Goal: Communication & Community: Answer question/provide support

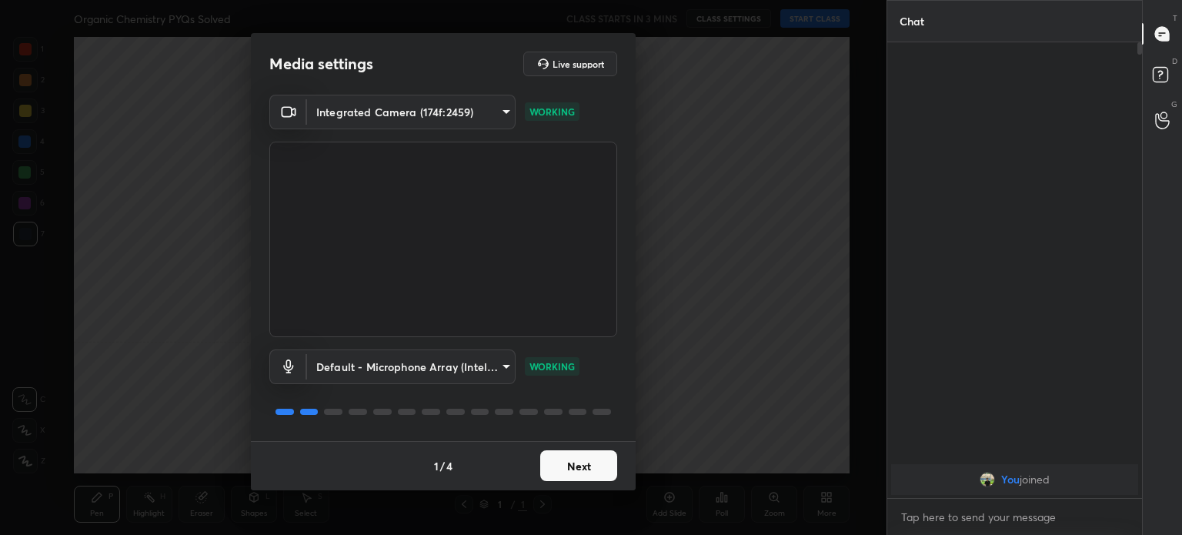
click at [588, 457] on button "Next" at bounding box center [578, 465] width 77 height 31
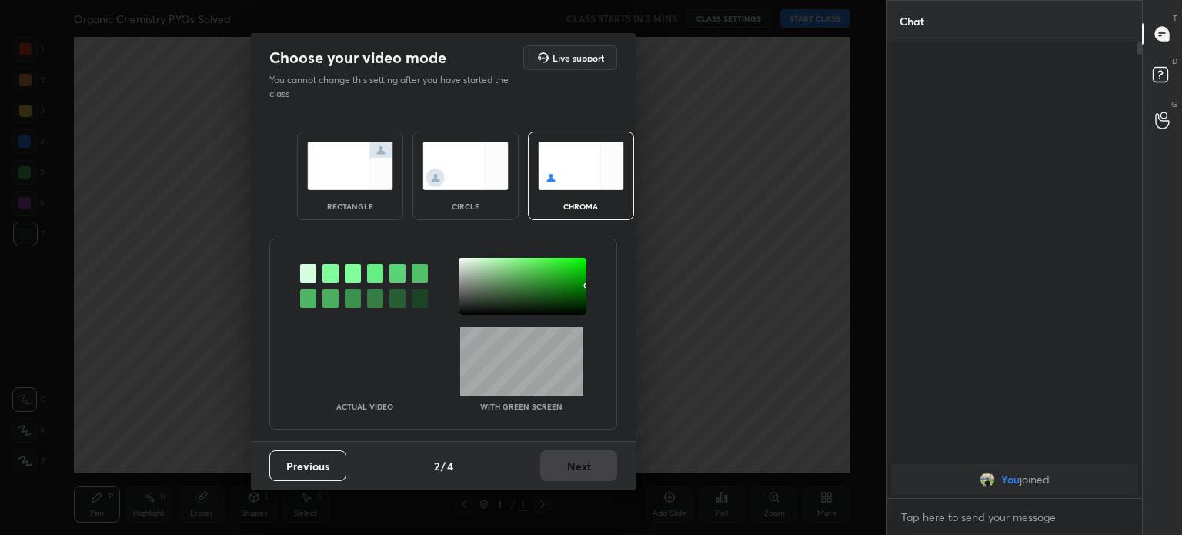
click at [457, 182] on img at bounding box center [465, 166] width 86 height 48
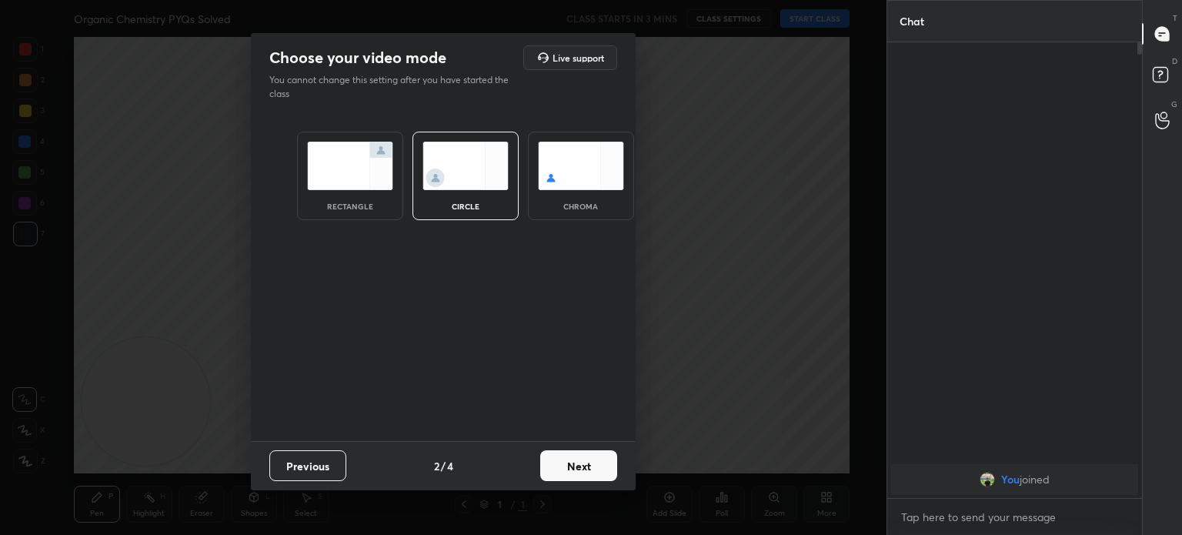
click at [462, 202] on div "circle" at bounding box center [466, 206] width 62 height 8
click at [594, 463] on button "Next" at bounding box center [578, 465] width 77 height 31
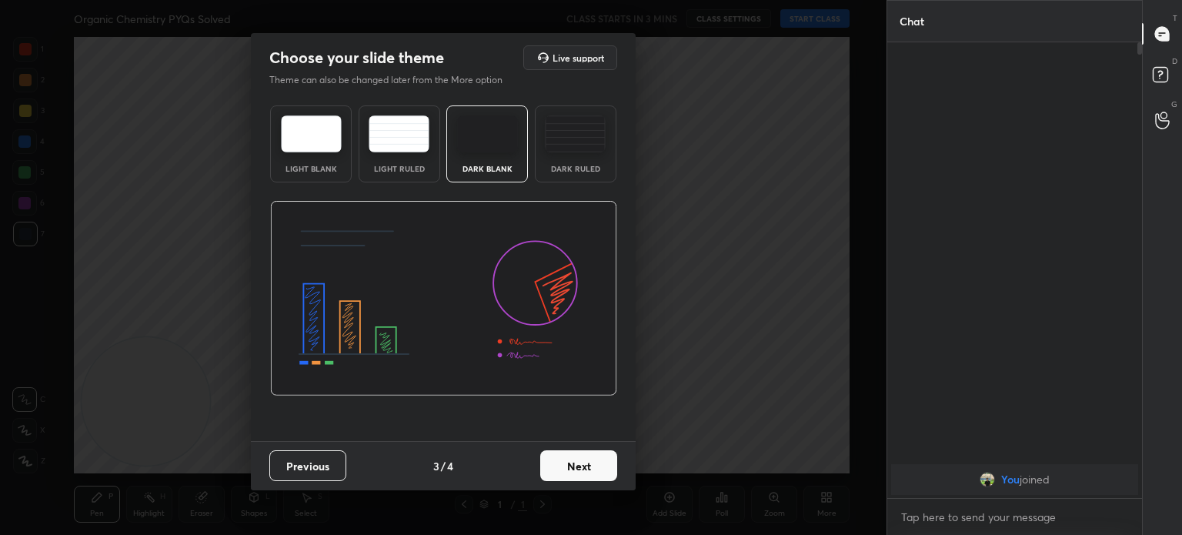
click at [594, 466] on button "Next" at bounding box center [578, 465] width 77 height 31
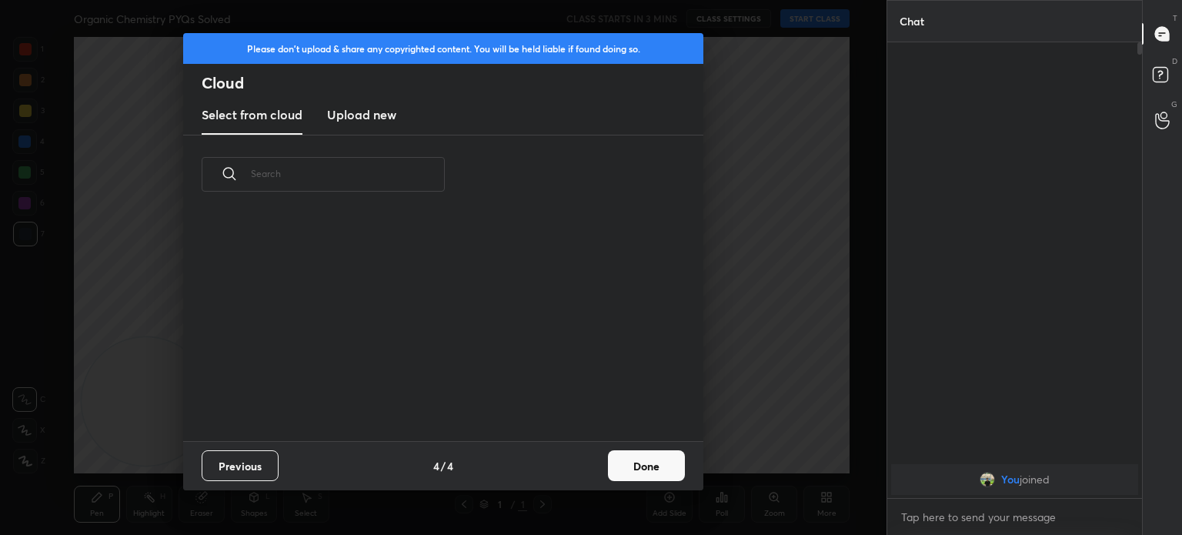
click at [653, 462] on button "Done" at bounding box center [646, 465] width 77 height 31
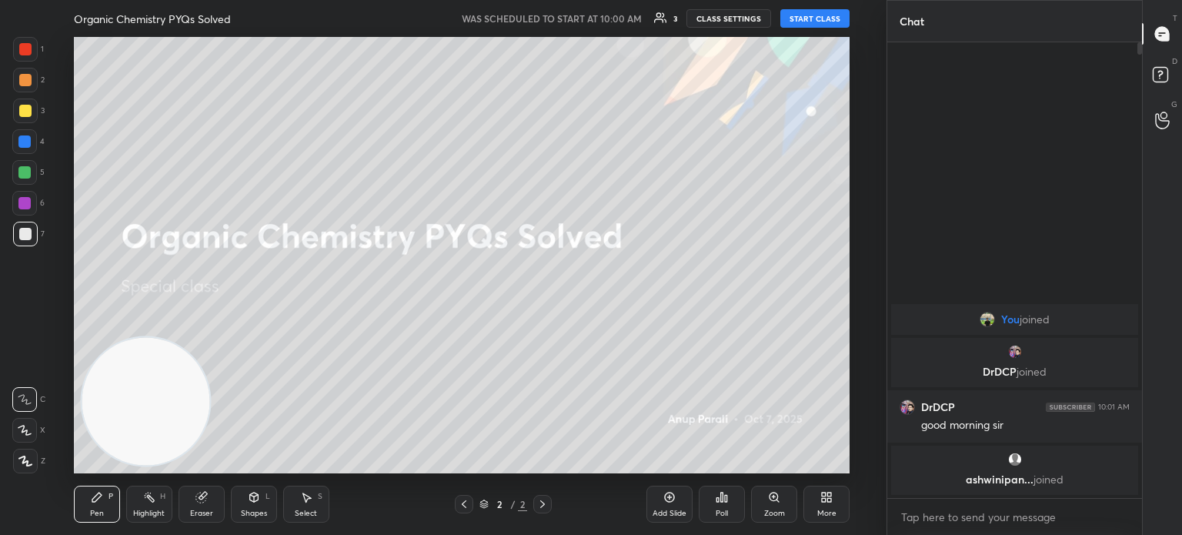
click at [803, 20] on button "START CLASS" at bounding box center [814, 18] width 69 height 18
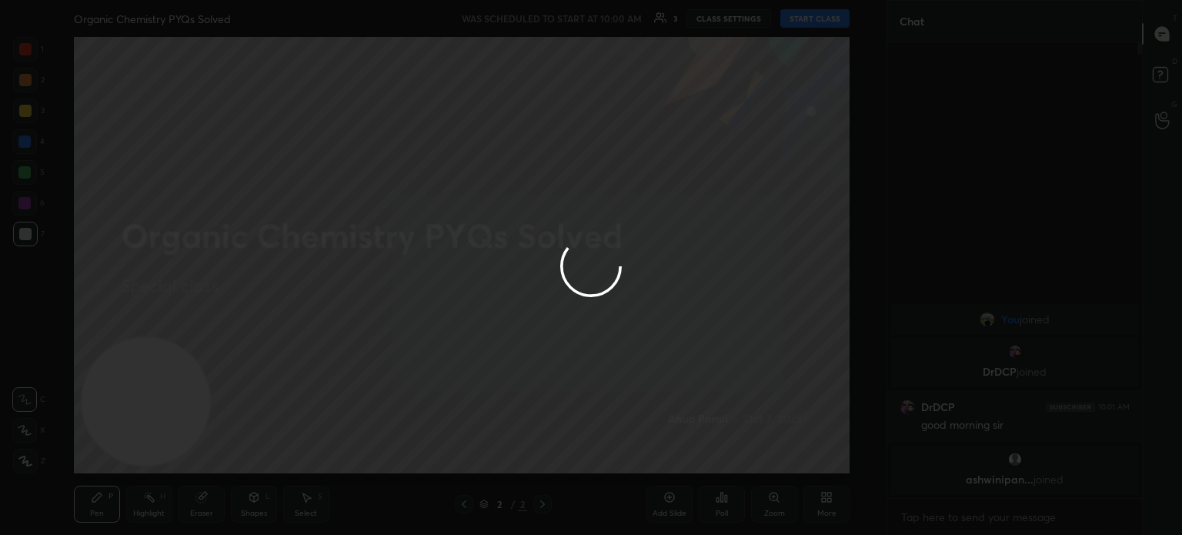
type textarea "x"
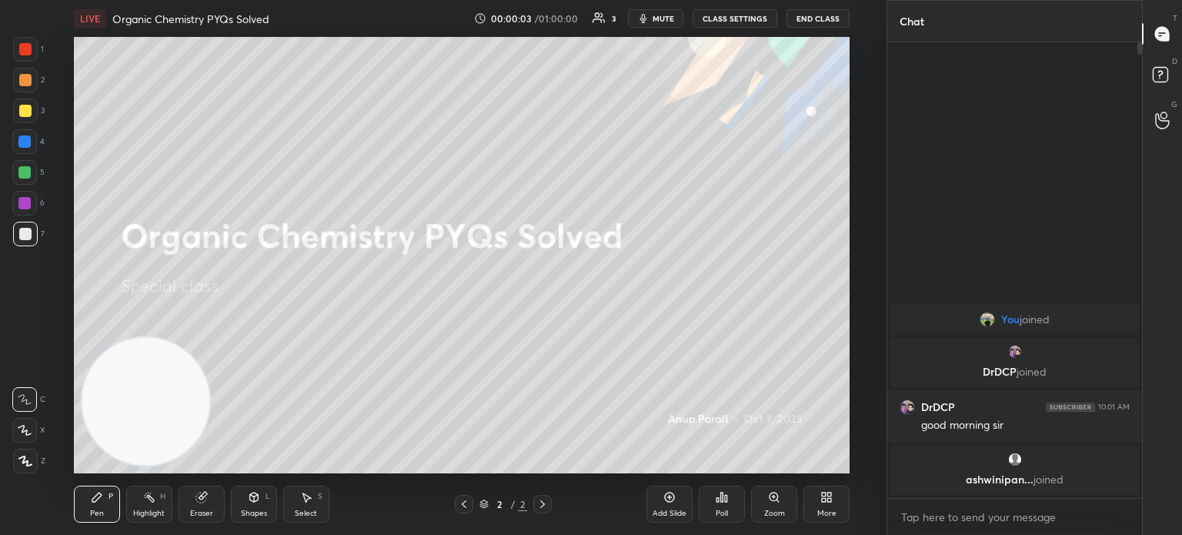
click at [832, 503] on icon at bounding box center [826, 497] width 12 height 12
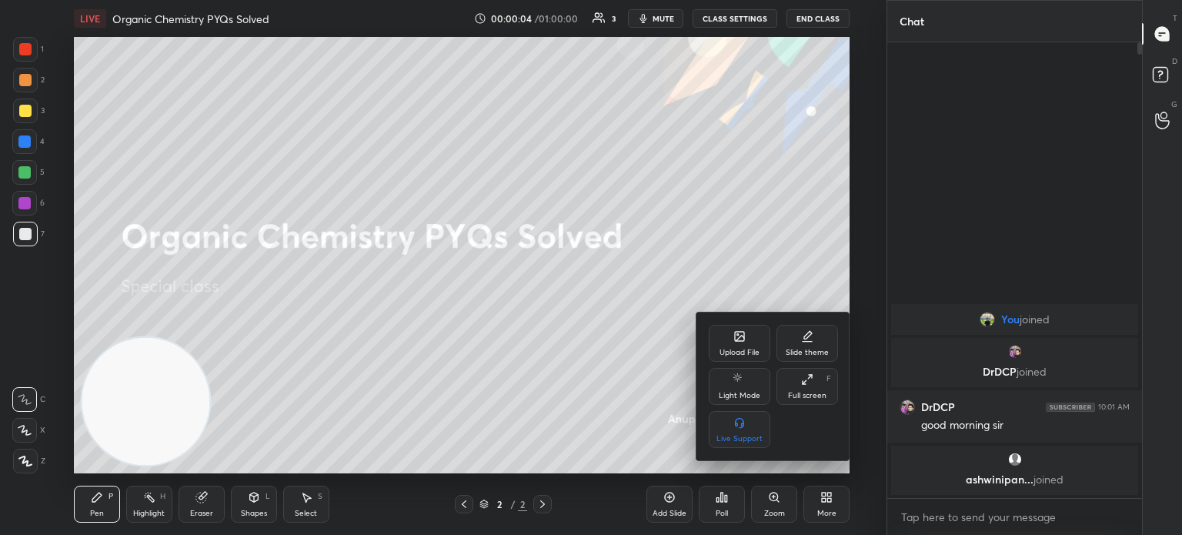
click at [748, 352] on div "Upload File" at bounding box center [740, 353] width 40 height 8
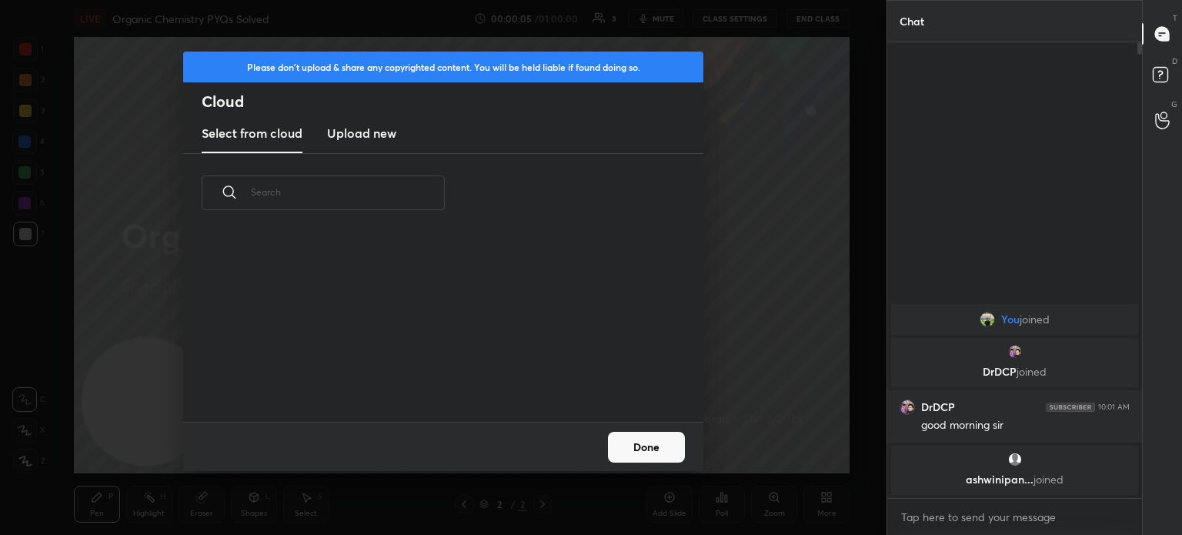
scroll to position [189, 494]
click at [366, 129] on h3 "Upload new" at bounding box center [361, 133] width 69 height 18
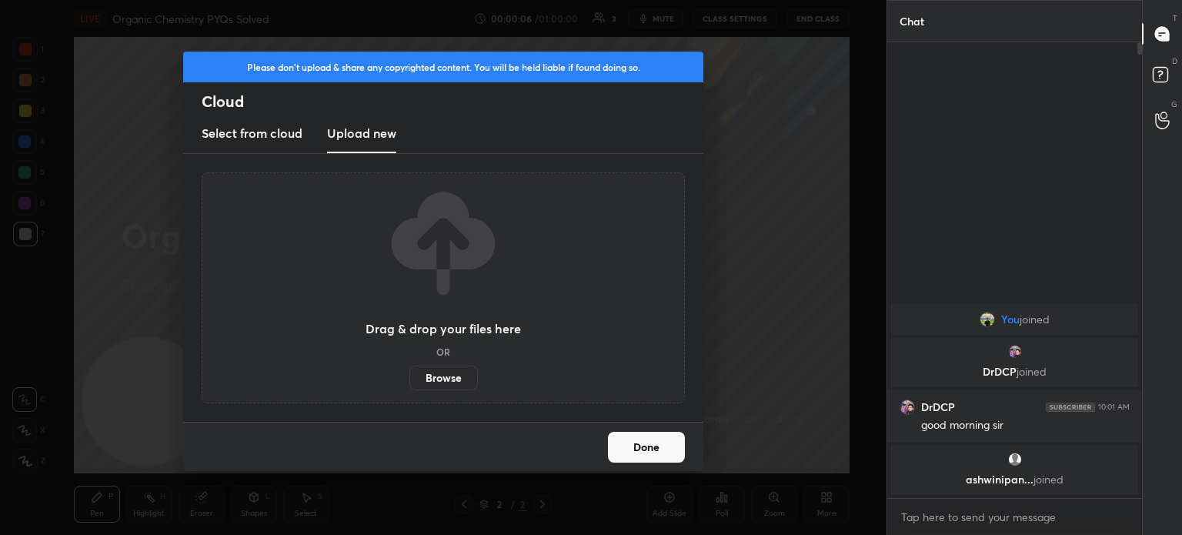
click at [444, 375] on label "Browse" at bounding box center [443, 378] width 68 height 25
click at [409, 375] on input "Browse" at bounding box center [409, 378] width 0 height 25
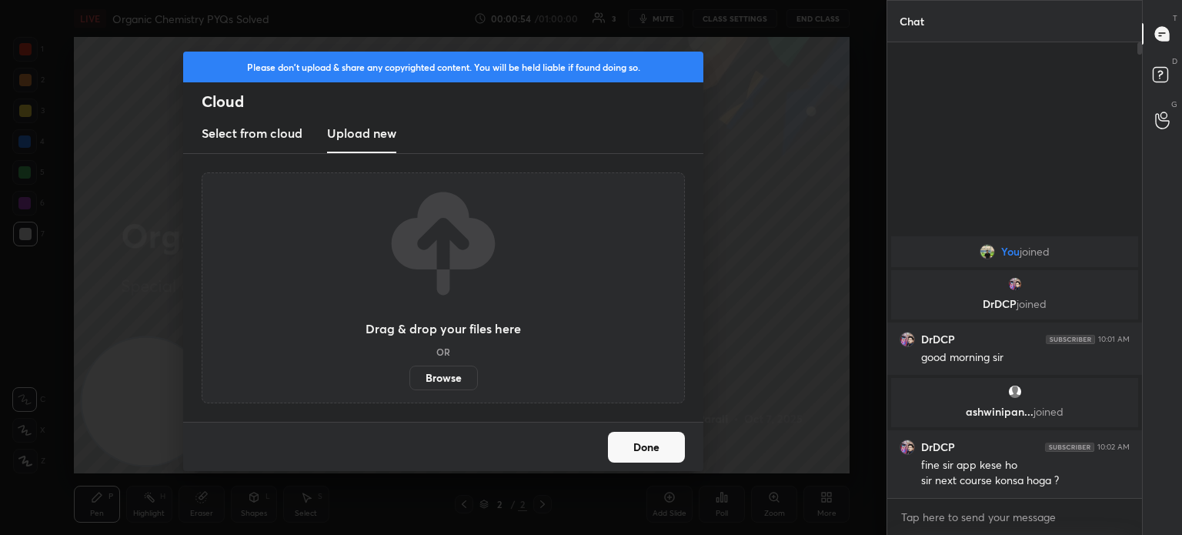
click at [451, 382] on label "Browse" at bounding box center [443, 378] width 68 height 25
click at [409, 382] on input "Browse" at bounding box center [409, 378] width 0 height 25
click at [671, 454] on button "Done" at bounding box center [646, 447] width 77 height 31
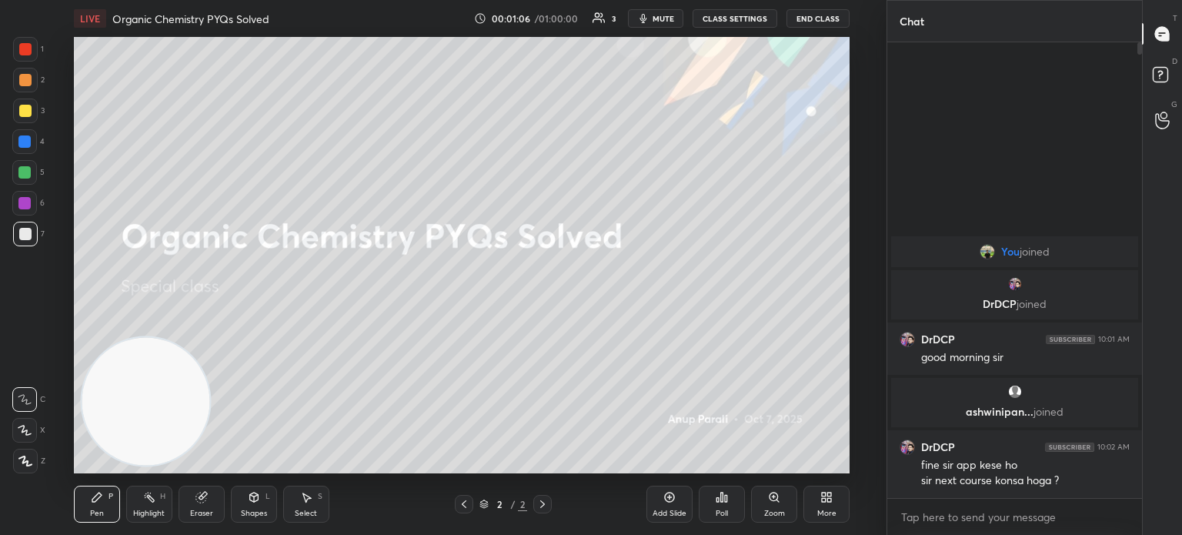
click at [830, 499] on icon at bounding box center [830, 500] width 4 height 4
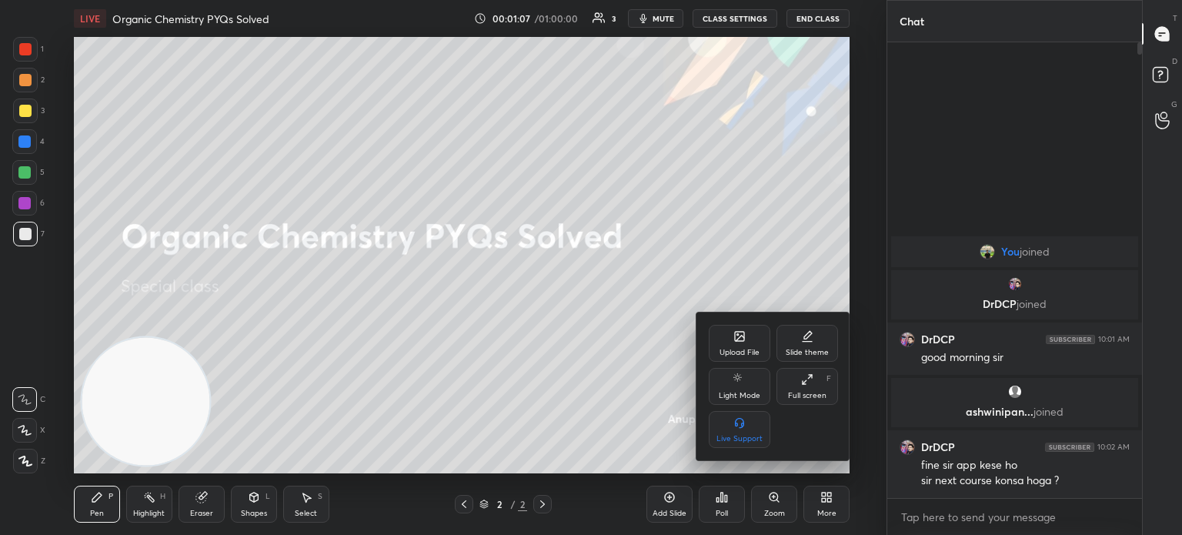
click at [743, 350] on div "Upload File" at bounding box center [740, 353] width 40 height 8
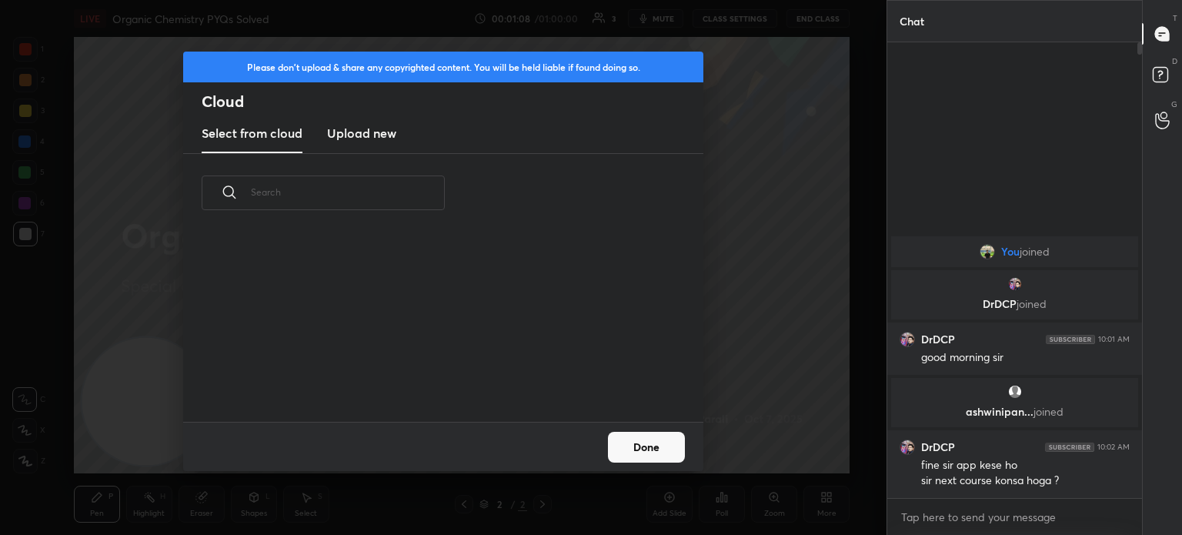
click at [373, 132] on h3 "Upload new" at bounding box center [361, 133] width 69 height 18
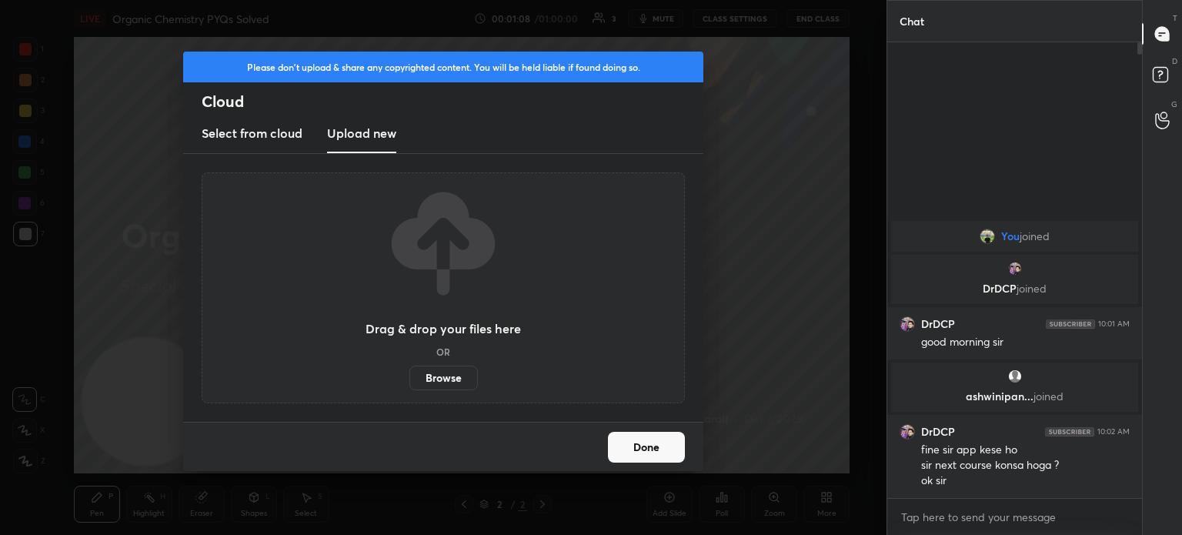
click at [442, 376] on label "Browse" at bounding box center [443, 378] width 68 height 25
click at [409, 376] on input "Browse" at bounding box center [409, 378] width 0 height 25
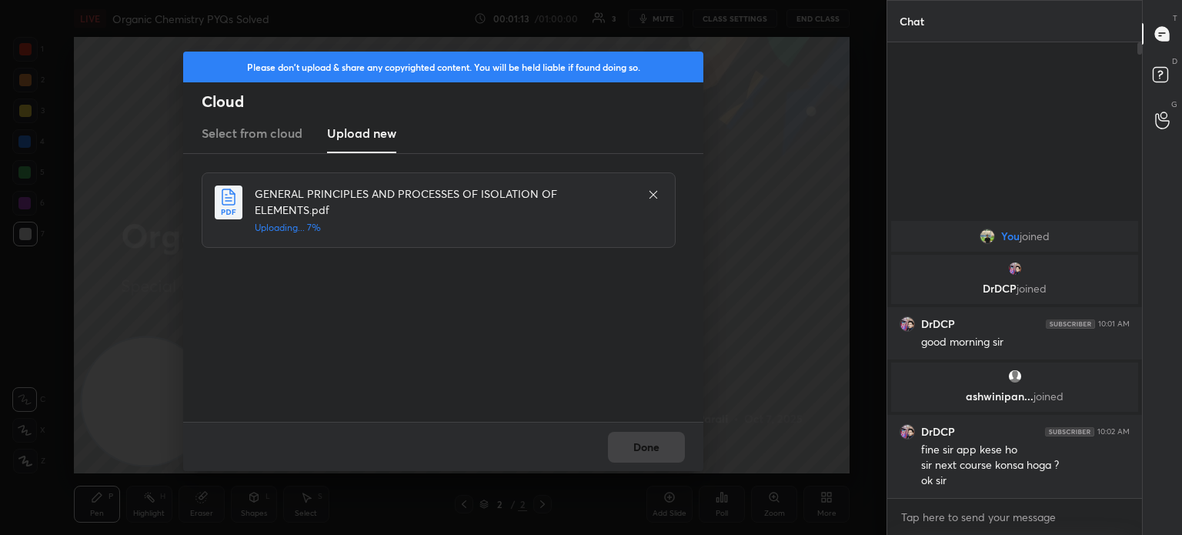
click at [636, 452] on div "Done" at bounding box center [443, 446] width 520 height 49
click at [643, 459] on div "Done" at bounding box center [443, 446] width 520 height 49
click at [640, 449] on div "Done" at bounding box center [443, 446] width 520 height 49
click at [644, 452] on div "Done" at bounding box center [443, 446] width 520 height 49
click at [643, 449] on button "Done" at bounding box center [646, 447] width 77 height 31
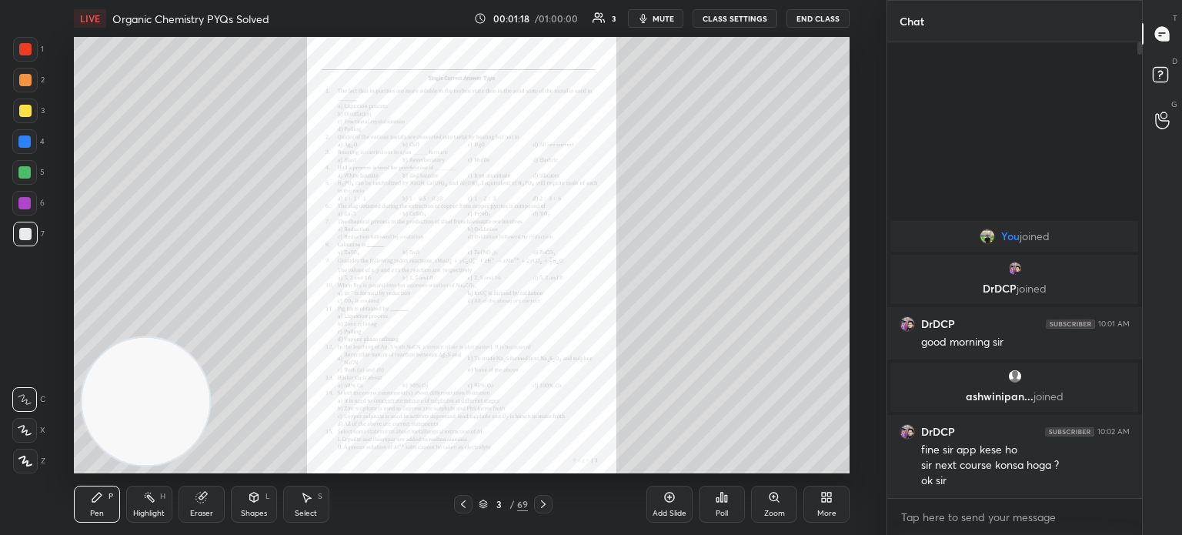
click at [549, 509] on icon at bounding box center [543, 504] width 12 height 12
click at [548, 507] on icon at bounding box center [543, 504] width 12 height 12
click at [557, 506] on div "5 / 69" at bounding box center [503, 504] width 286 height 18
click at [553, 511] on div "5 / 69" at bounding box center [503, 504] width 286 height 18
click at [552, 513] on div "Pen P Highlight H Eraser Shapes L Select S 5 / 69 Add Slide Poll Zoom More" at bounding box center [462, 504] width 776 height 62
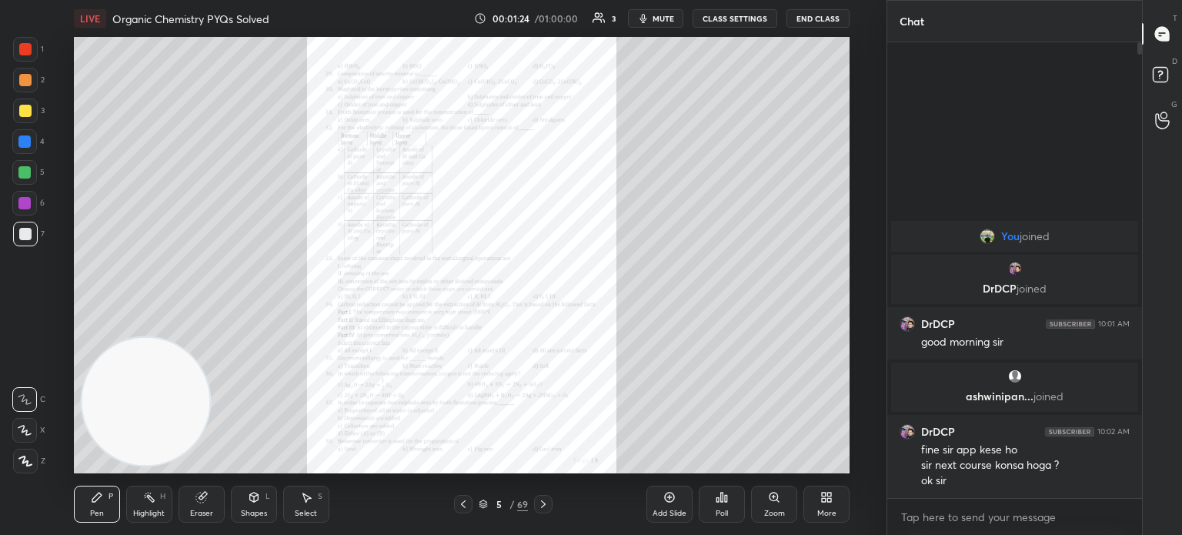
click at [459, 500] on icon at bounding box center [463, 504] width 12 height 12
click at [460, 501] on icon at bounding box center [463, 504] width 12 height 12
click at [463, 502] on icon at bounding box center [463, 504] width 12 height 12
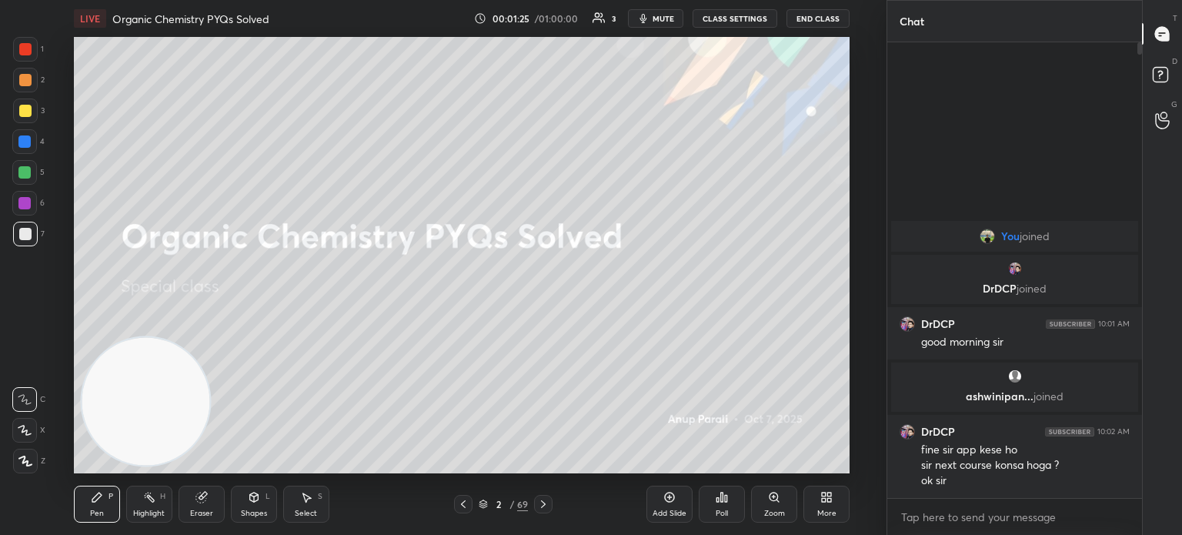
click at [465, 503] on icon at bounding box center [463, 504] width 12 height 12
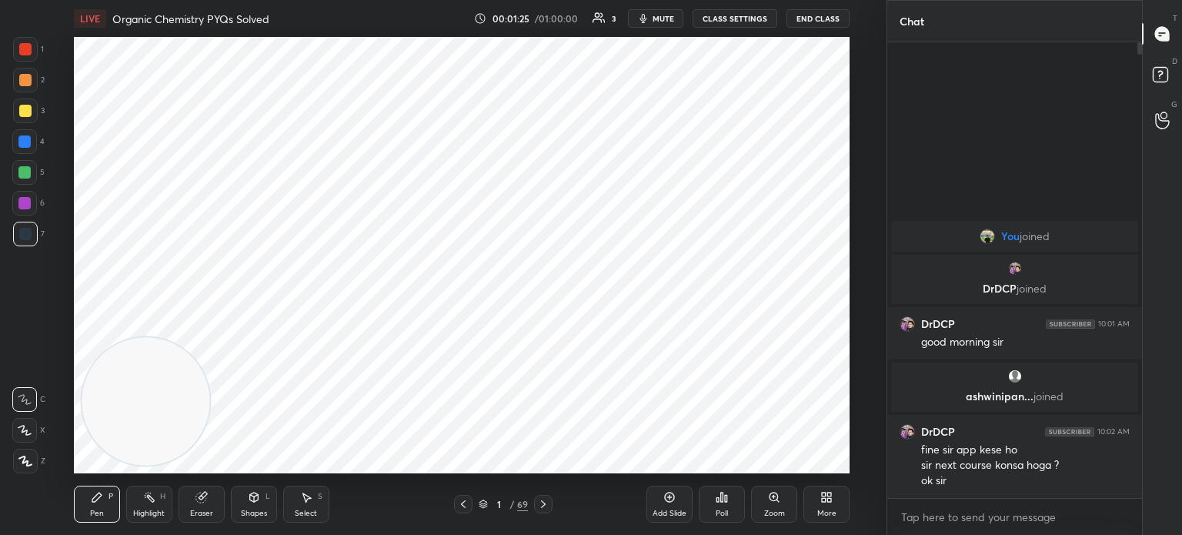
click at [554, 502] on div "1 / 69" at bounding box center [503, 504] width 286 height 18
click at [548, 495] on div "Pen P Highlight H Eraser Shapes L Select S 1 / 69 Add Slide Poll Zoom More" at bounding box center [462, 504] width 776 height 62
click at [548, 500] on icon at bounding box center [543, 504] width 12 height 12
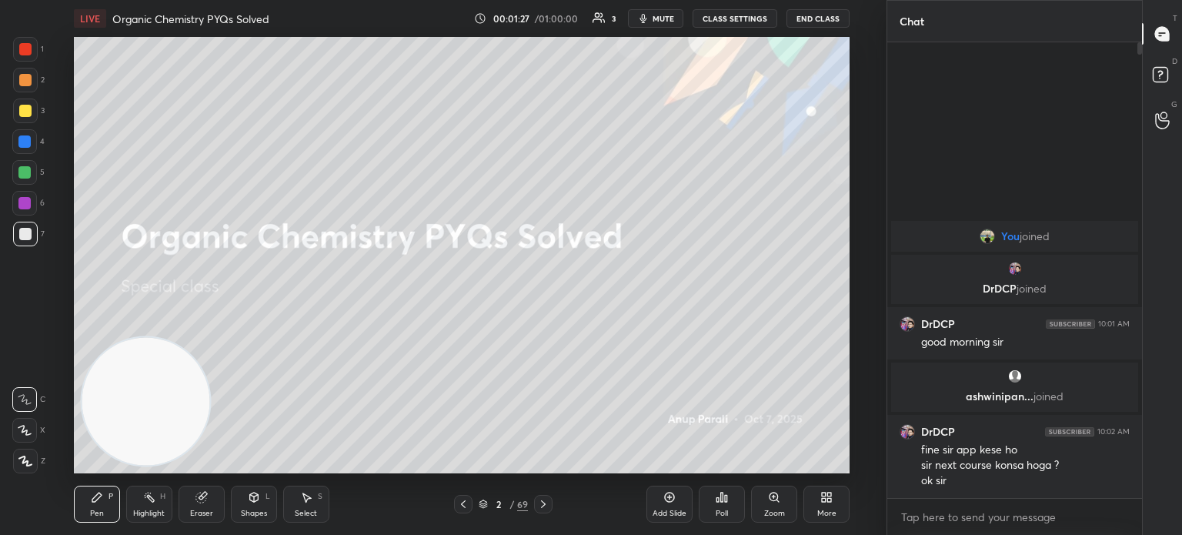
click at [546, 505] on icon at bounding box center [543, 504] width 12 height 12
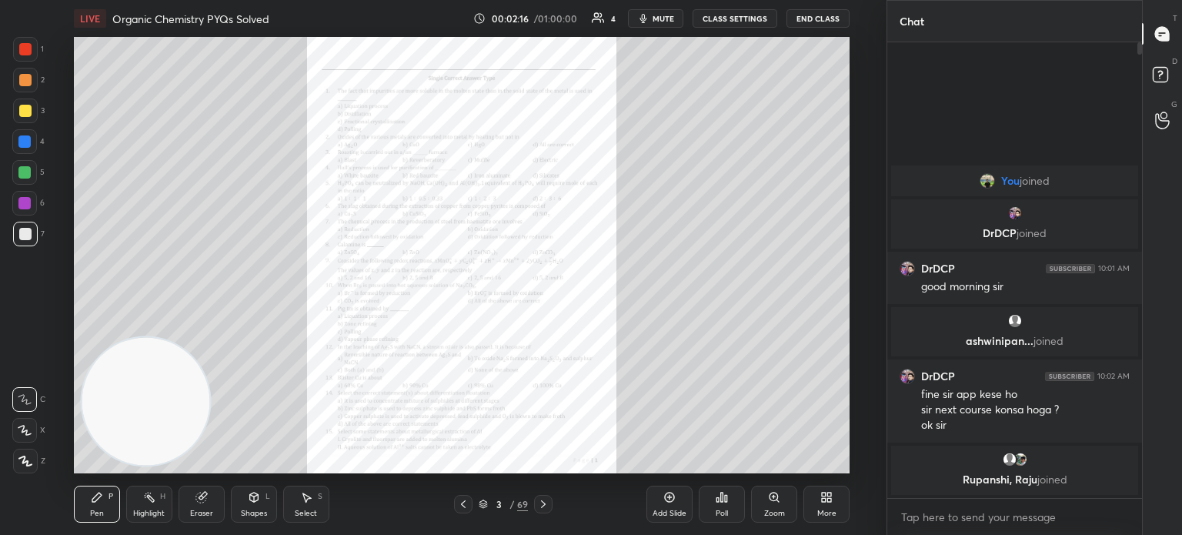
click at [830, 506] on div "More" at bounding box center [826, 504] width 46 height 37
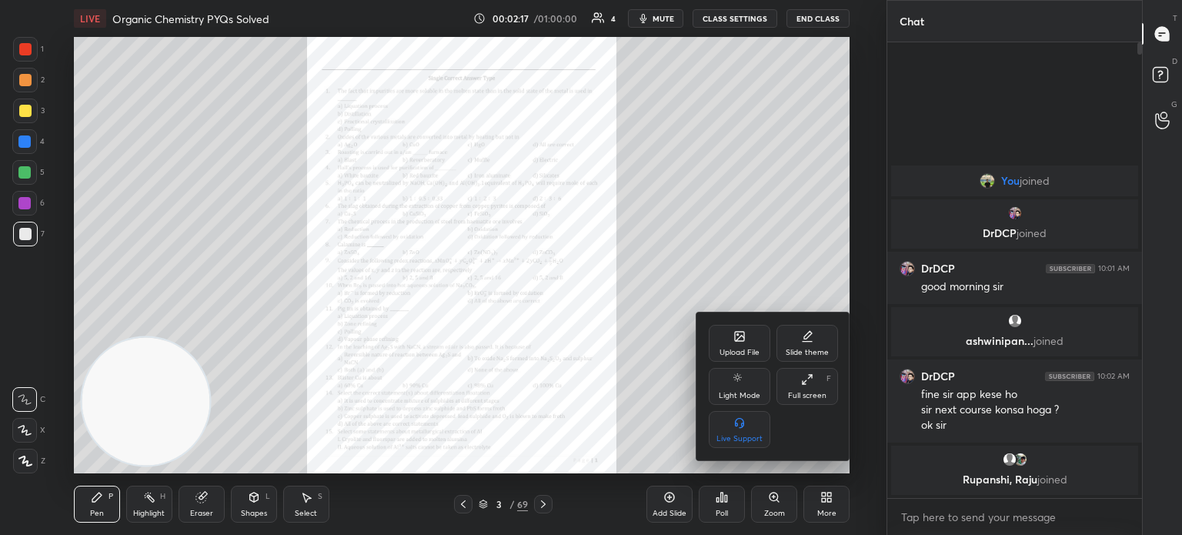
click at [753, 329] on div "Upload File" at bounding box center [740, 343] width 62 height 37
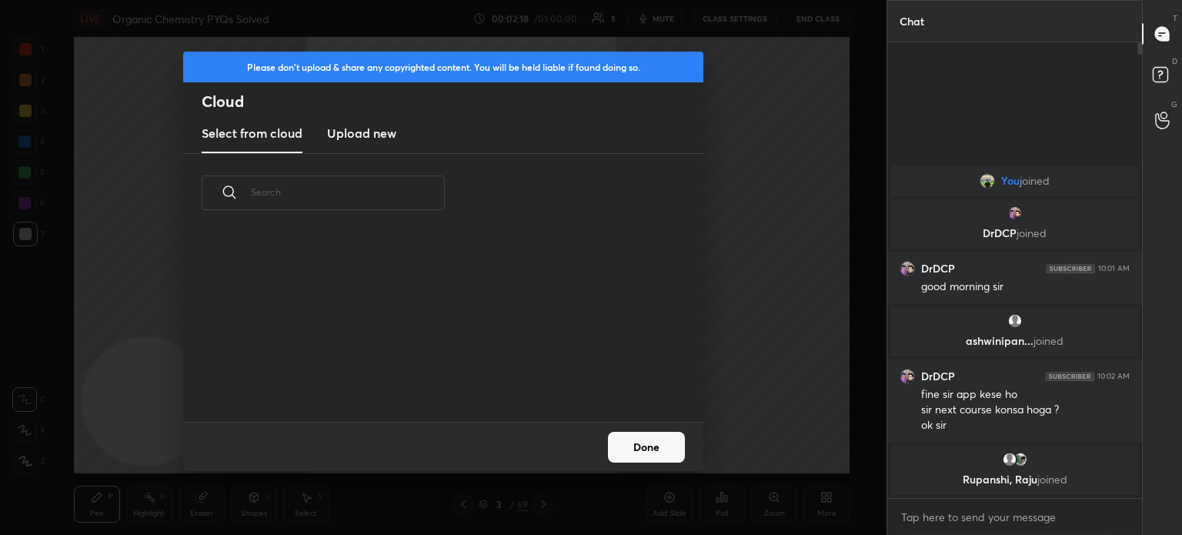
click at [374, 137] on h3 "Upload new" at bounding box center [361, 133] width 69 height 18
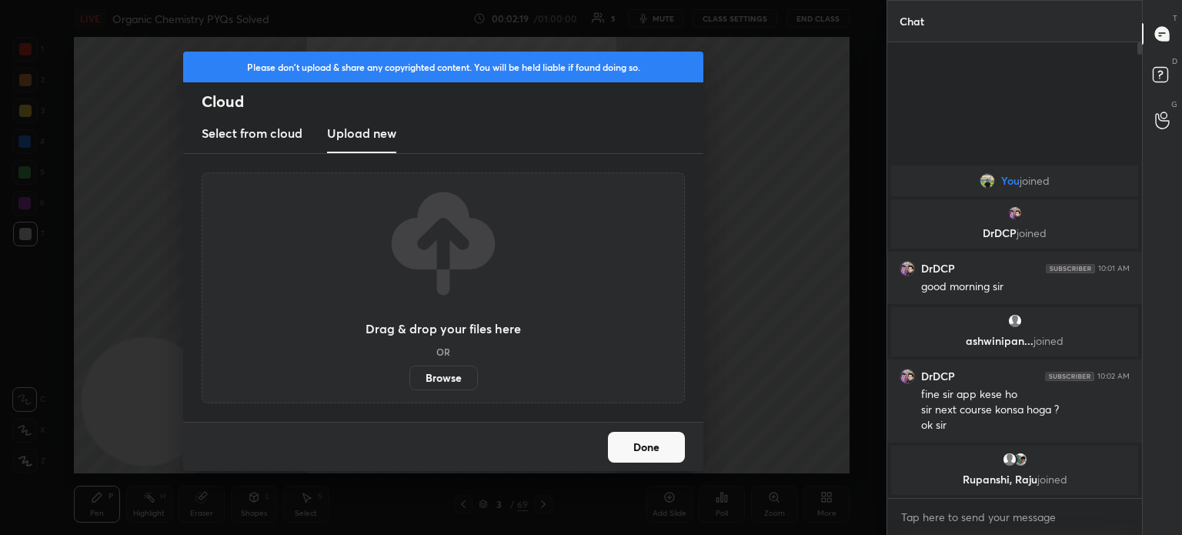
click at [443, 377] on label "Browse" at bounding box center [443, 378] width 68 height 25
click at [409, 377] on input "Browse" at bounding box center [409, 378] width 0 height 25
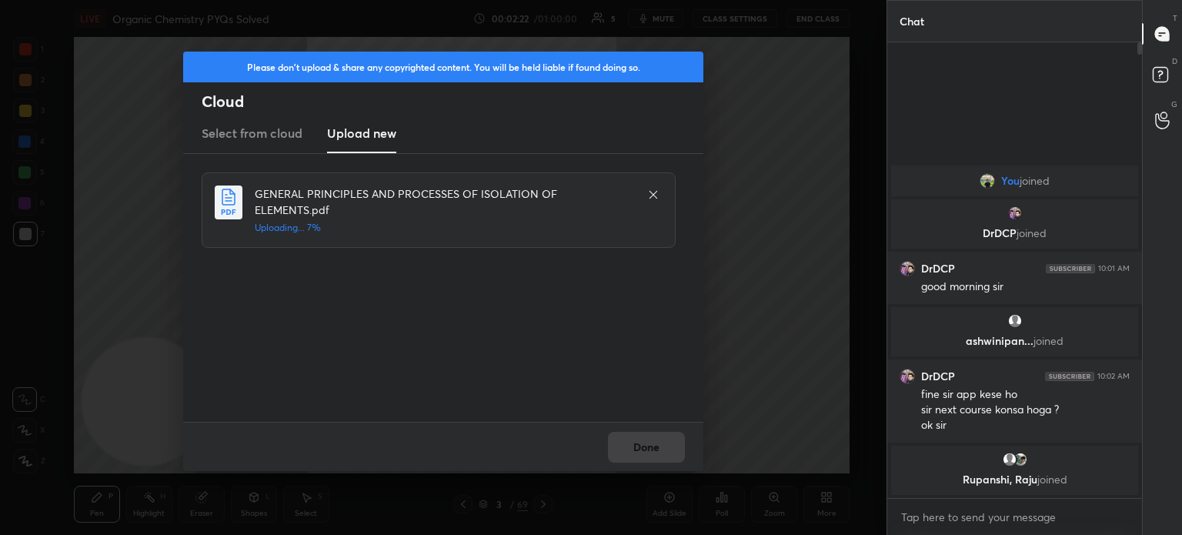
click at [648, 200] on icon at bounding box center [653, 195] width 12 height 12
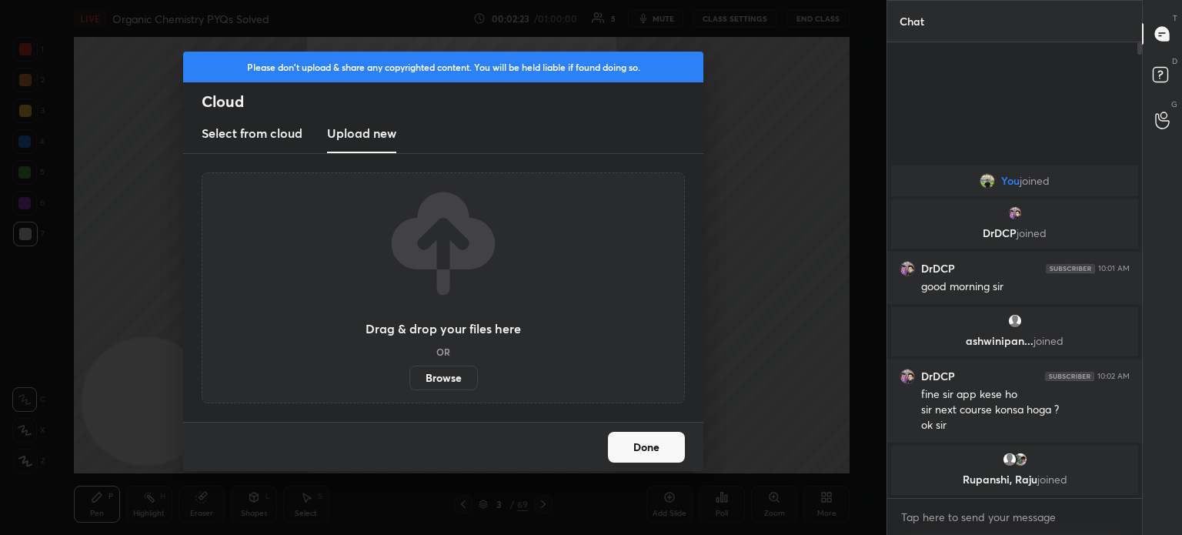
click at [458, 381] on label "Browse" at bounding box center [443, 378] width 68 height 25
click at [409, 381] on input "Browse" at bounding box center [409, 378] width 0 height 25
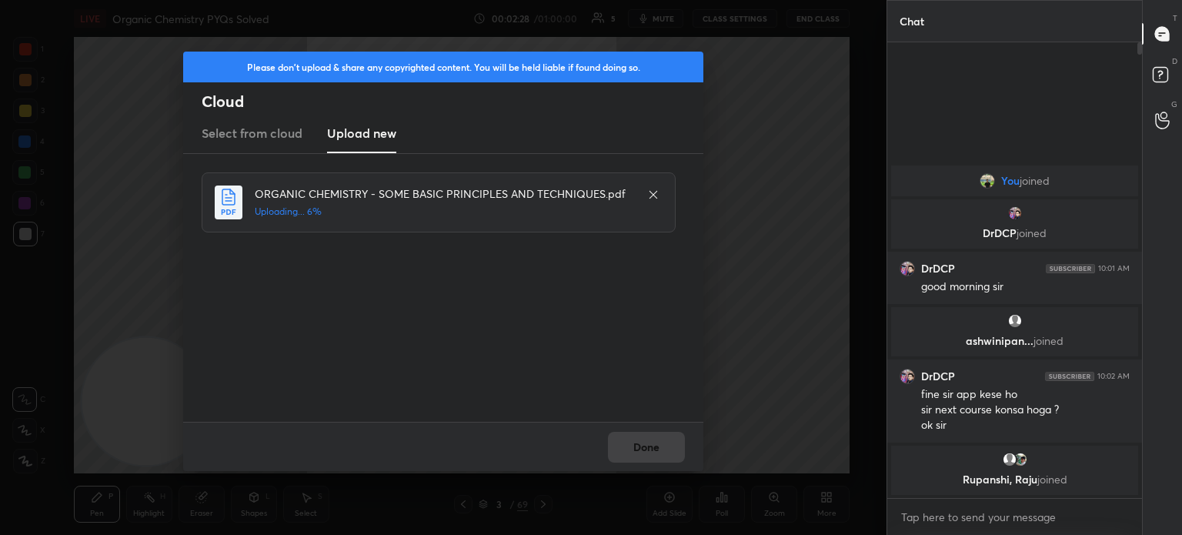
click at [640, 453] on div "Done" at bounding box center [443, 446] width 520 height 49
click at [644, 455] on div "Done" at bounding box center [443, 446] width 520 height 49
click at [647, 455] on div "Done" at bounding box center [443, 446] width 520 height 49
click at [646, 456] on div "Done" at bounding box center [443, 446] width 520 height 49
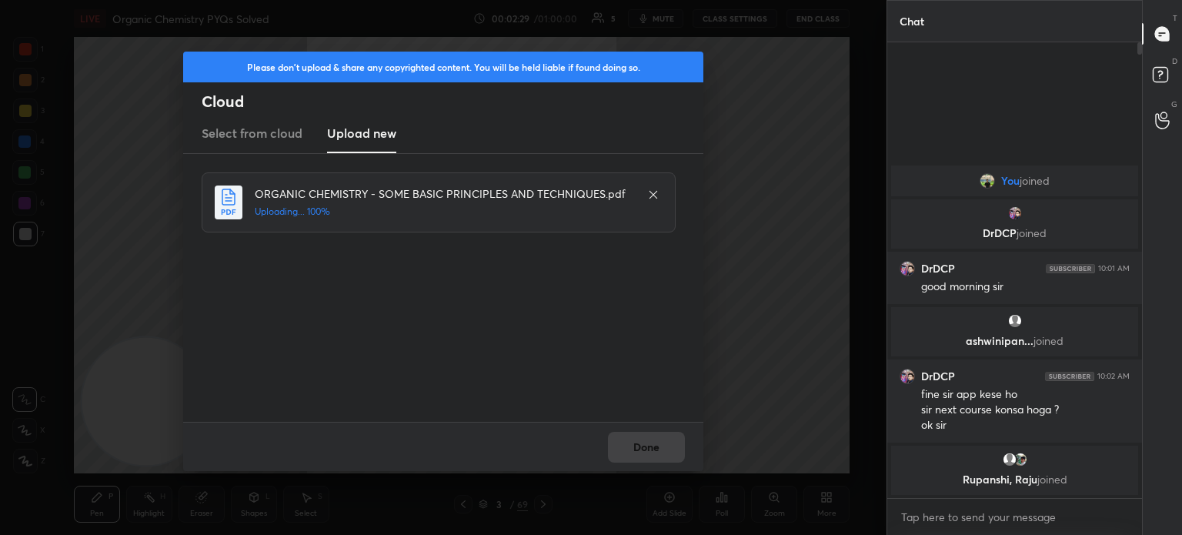
click at [648, 456] on div "Done" at bounding box center [443, 446] width 520 height 49
click at [649, 456] on div "Done" at bounding box center [443, 446] width 520 height 49
click at [650, 455] on button "Done" at bounding box center [646, 447] width 77 height 31
click at [650, 453] on button "Done" at bounding box center [646, 447] width 77 height 31
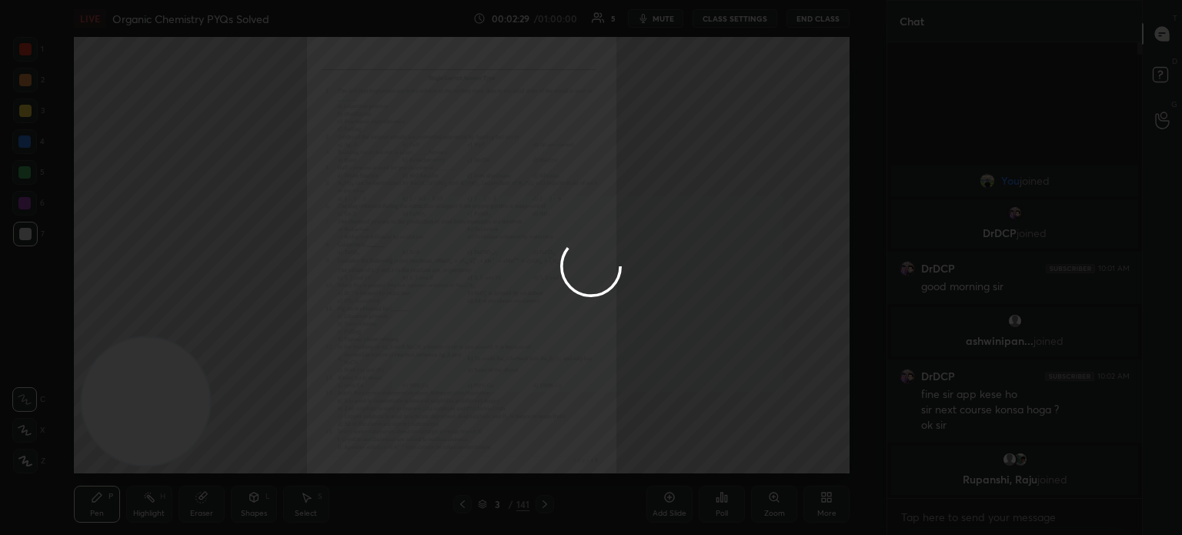
click at [649, 453] on button "Done" at bounding box center [646, 447] width 77 height 31
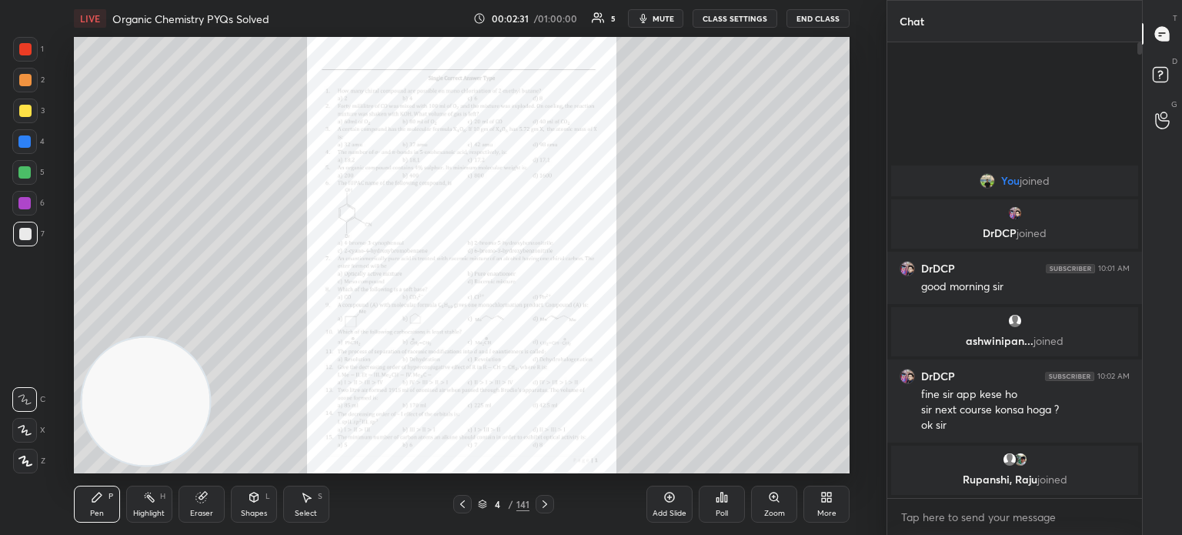
click at [553, 503] on div at bounding box center [545, 504] width 18 height 18
click at [549, 497] on div at bounding box center [545, 504] width 18 height 18
click at [551, 501] on div at bounding box center [545, 504] width 18 height 18
click at [548, 504] on icon at bounding box center [545, 504] width 12 height 12
click at [546, 504] on icon at bounding box center [545, 504] width 12 height 12
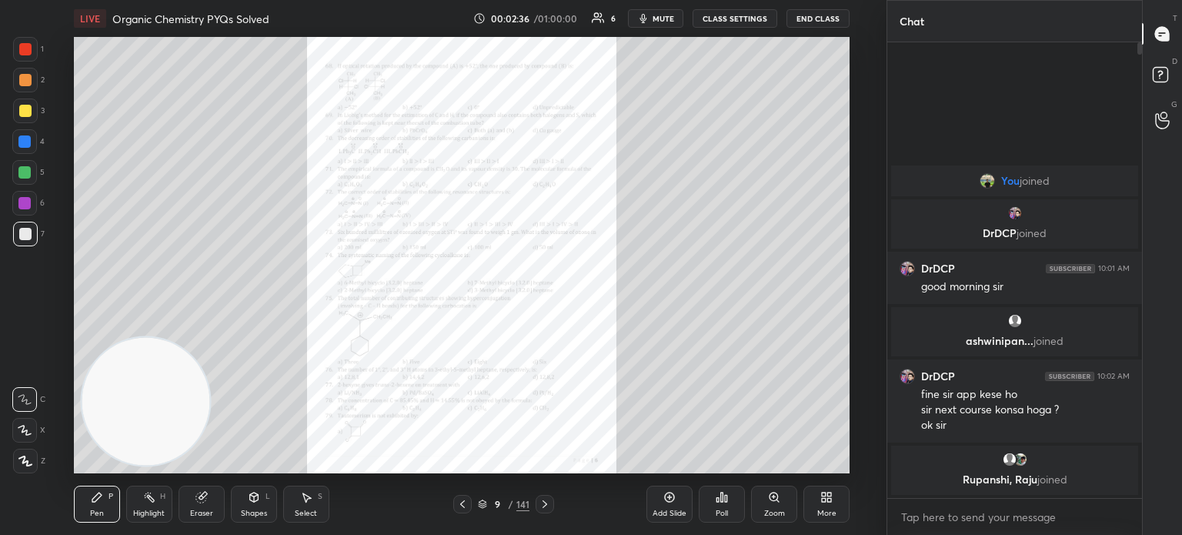
click at [546, 508] on icon at bounding box center [545, 504] width 12 height 12
click at [545, 503] on icon at bounding box center [545, 504] width 12 height 12
click at [547, 501] on icon at bounding box center [545, 504] width 12 height 12
click at [546, 501] on icon at bounding box center [545, 504] width 12 height 12
click at [540, 502] on icon at bounding box center [545, 504] width 12 height 12
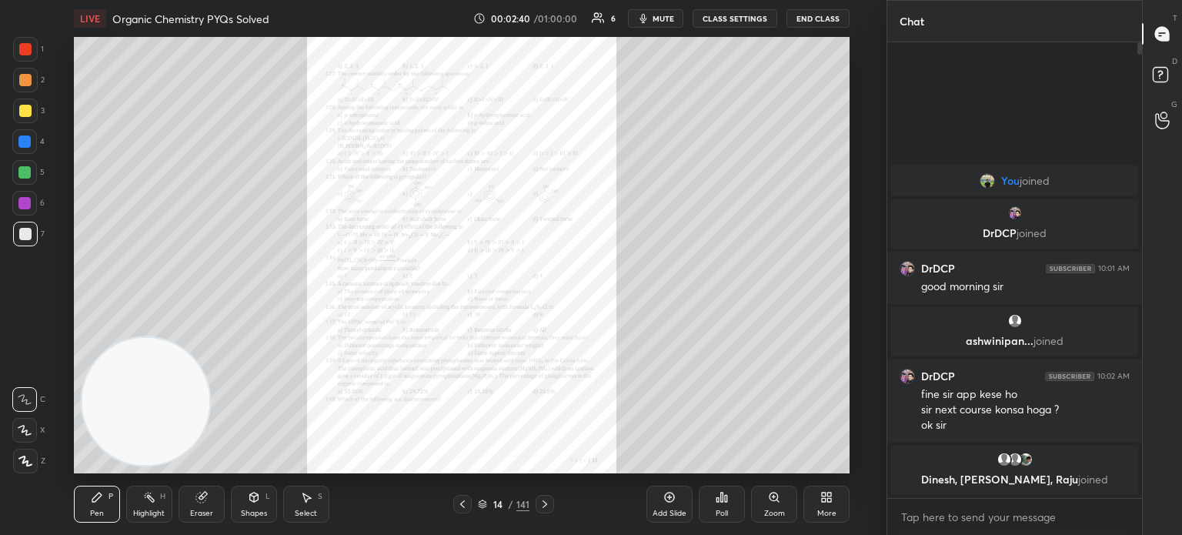
click at [542, 501] on icon at bounding box center [545, 504] width 12 height 12
click at [543, 503] on icon at bounding box center [545, 504] width 12 height 12
click at [544, 501] on icon at bounding box center [545, 504] width 12 height 12
click at [545, 499] on icon at bounding box center [545, 504] width 12 height 12
click at [545, 502] on icon at bounding box center [545, 504] width 12 height 12
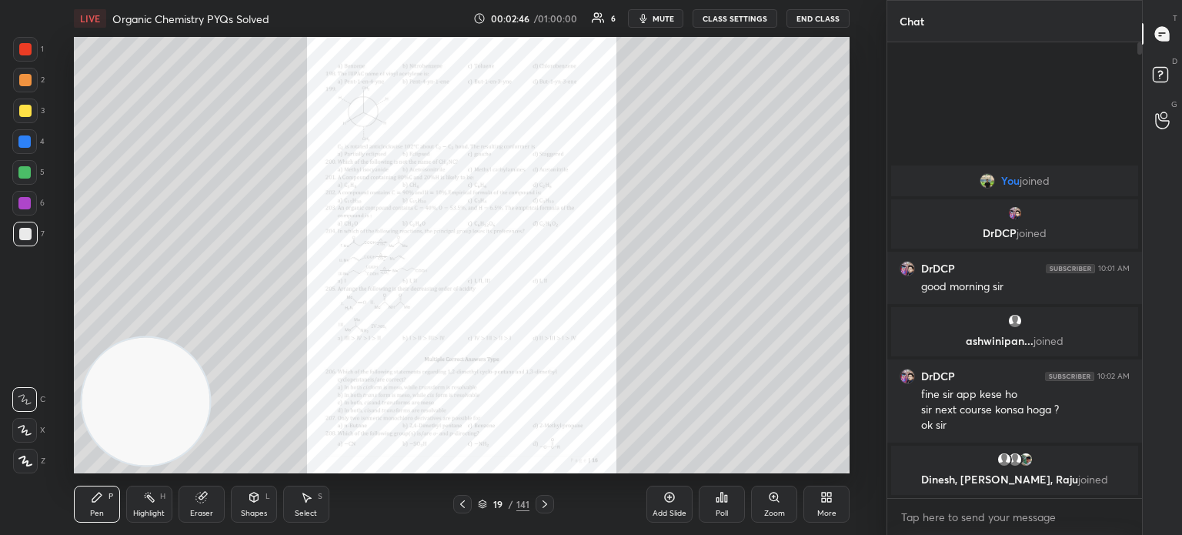
click at [546, 503] on icon at bounding box center [545, 504] width 12 height 12
click at [460, 496] on div at bounding box center [462, 504] width 18 height 18
click at [780, 496] on icon at bounding box center [774, 497] width 12 height 12
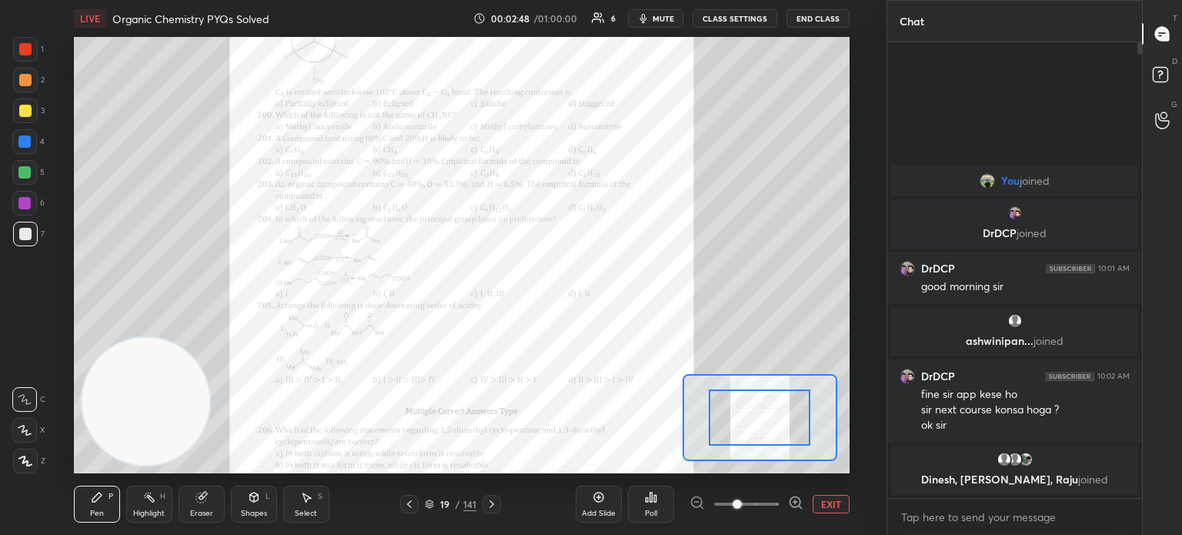
click at [781, 495] on div at bounding box center [746, 504] width 114 height 18
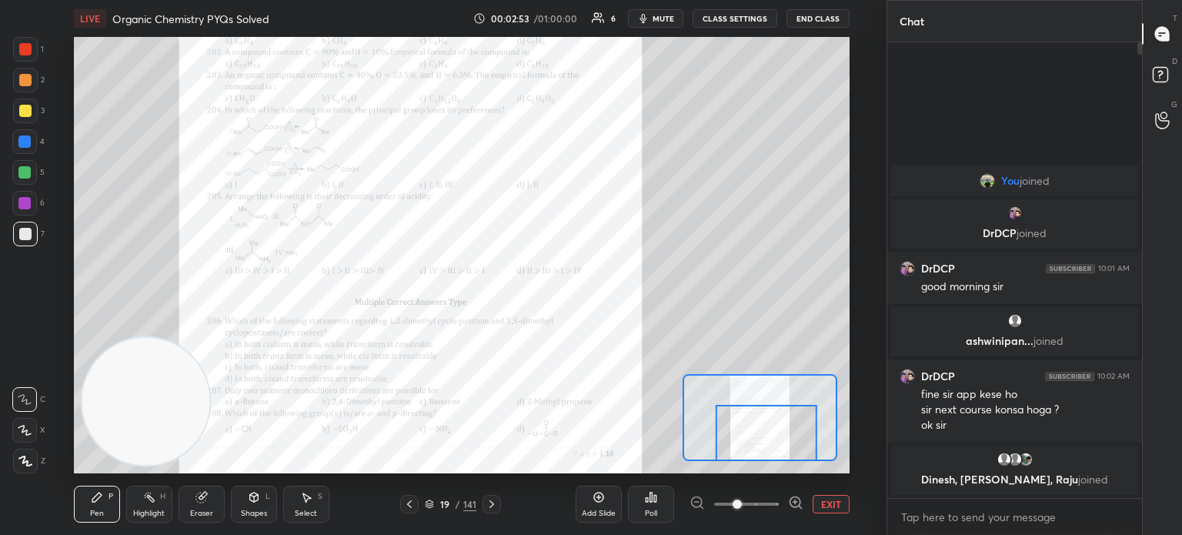
click at [494, 510] on div at bounding box center [491, 504] width 18 height 18
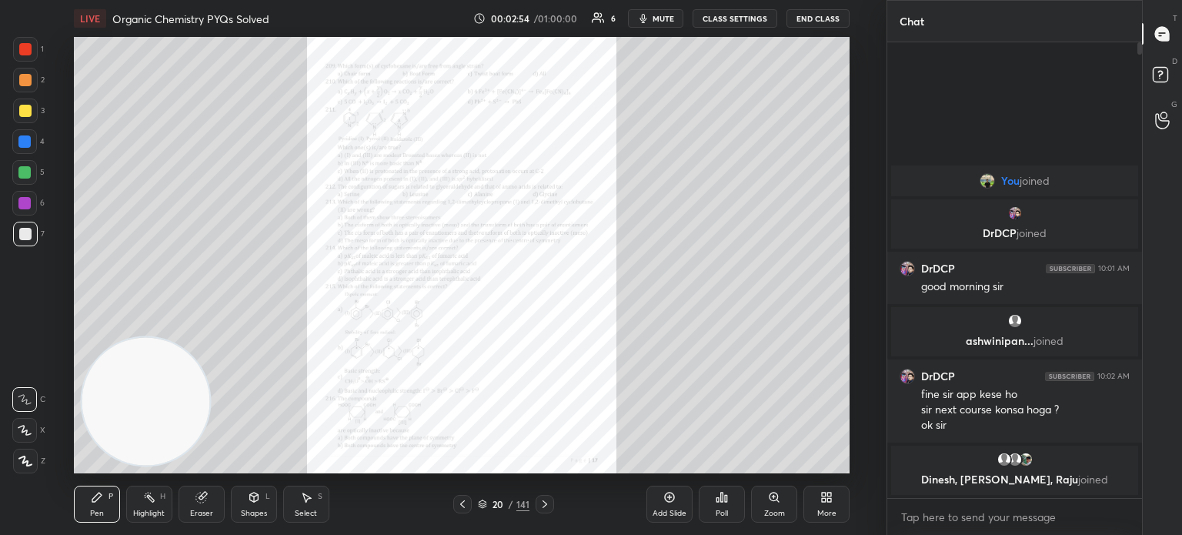
click at [773, 498] on icon at bounding box center [774, 496] width 8 height 8
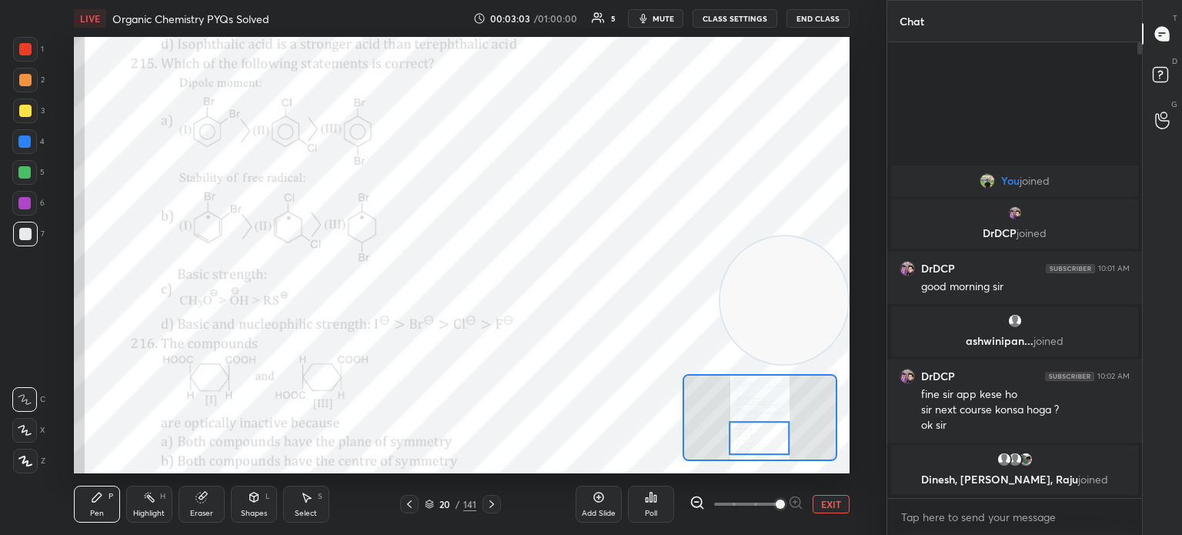
click at [17, 53] on div at bounding box center [25, 49] width 25 height 25
click at [25, 55] on div at bounding box center [25, 49] width 25 height 25
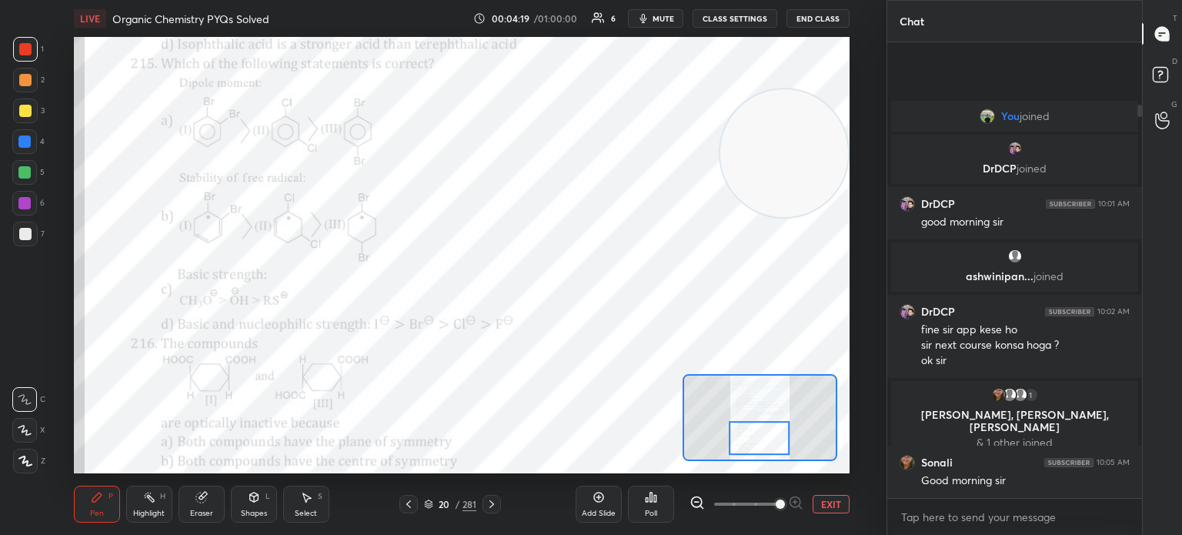
click at [22, 148] on div at bounding box center [24, 141] width 25 height 25
click at [24, 152] on div at bounding box center [24, 141] width 25 height 25
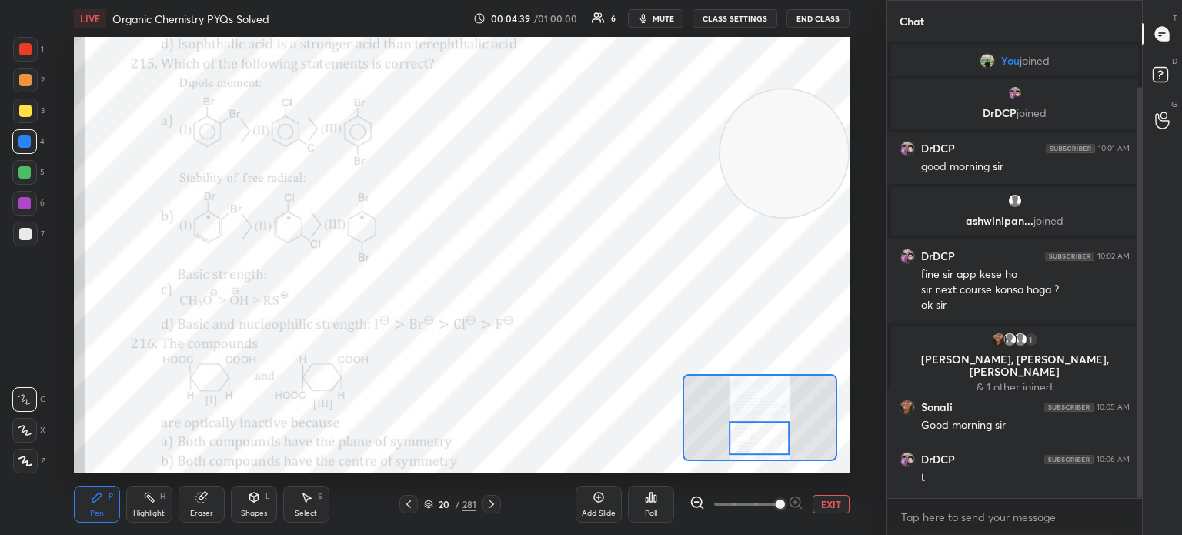
scroll to position [49, 0]
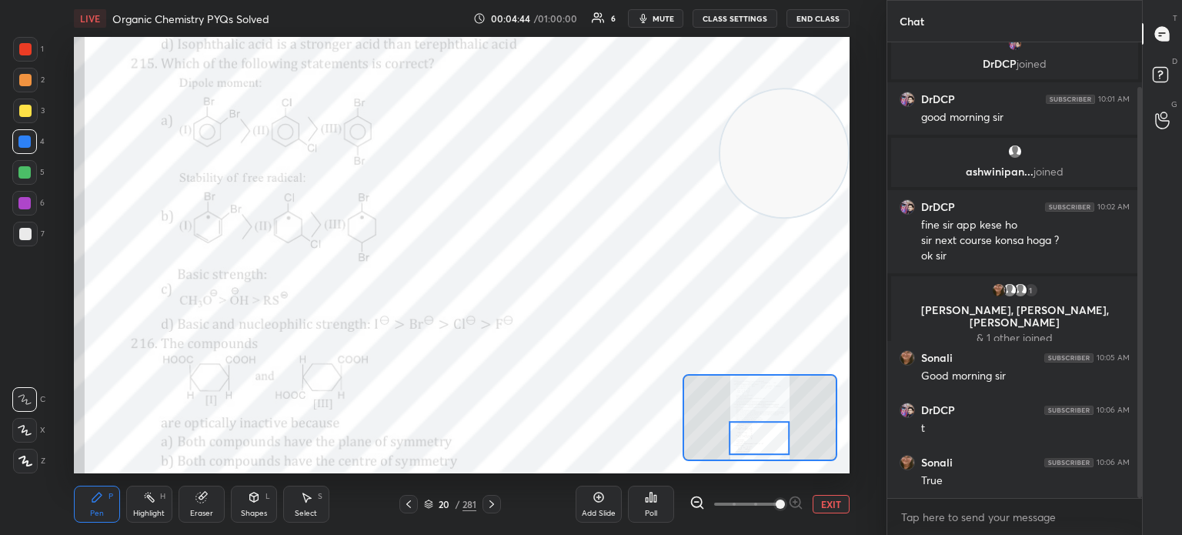
click at [159, 505] on div "Highlight H" at bounding box center [149, 504] width 46 height 37
click at [102, 503] on icon at bounding box center [97, 497] width 12 height 12
click at [108, 487] on div "Pen P" at bounding box center [97, 504] width 46 height 37
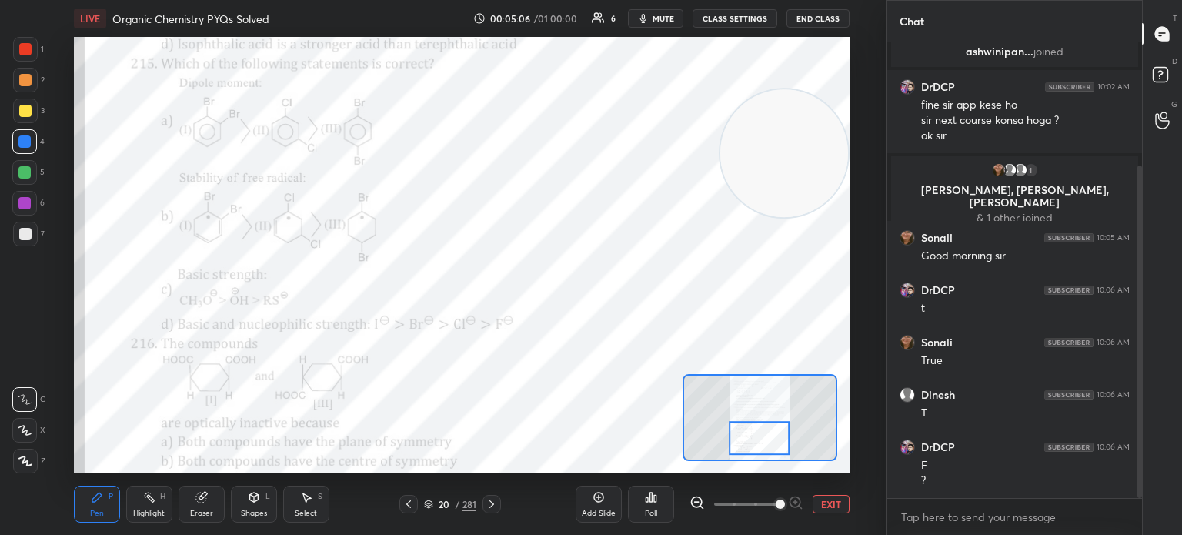
scroll to position [222, 0]
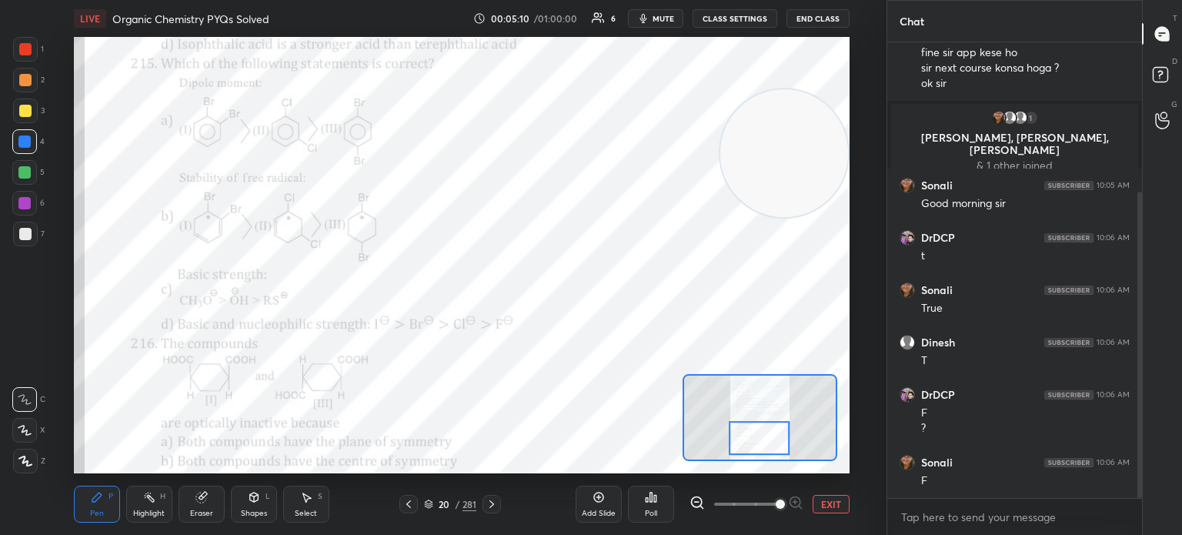
click at [28, 60] on div at bounding box center [25, 49] width 25 height 25
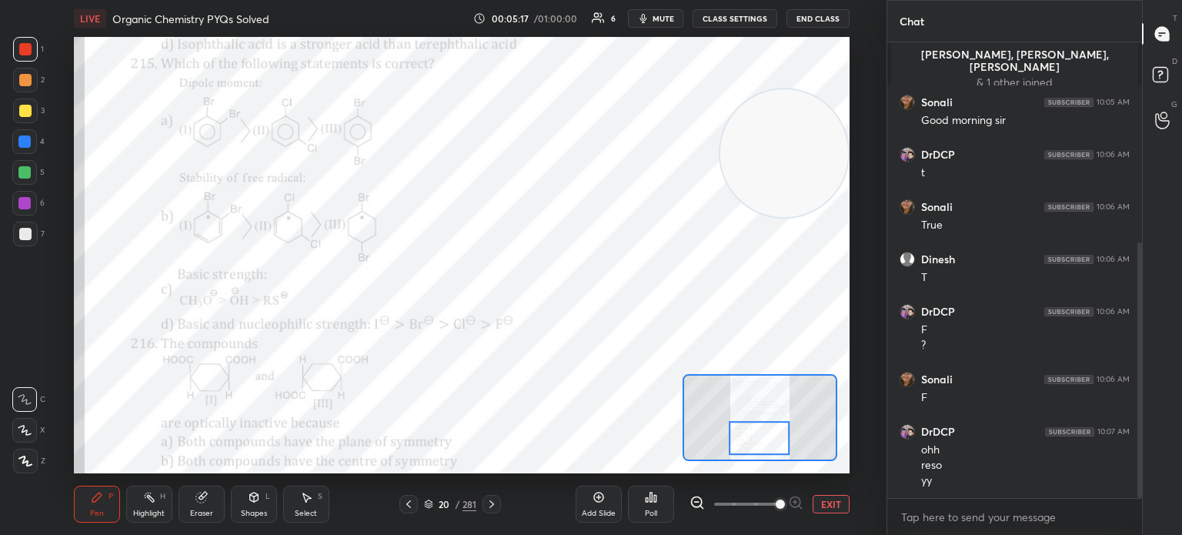
scroll to position [357, 0]
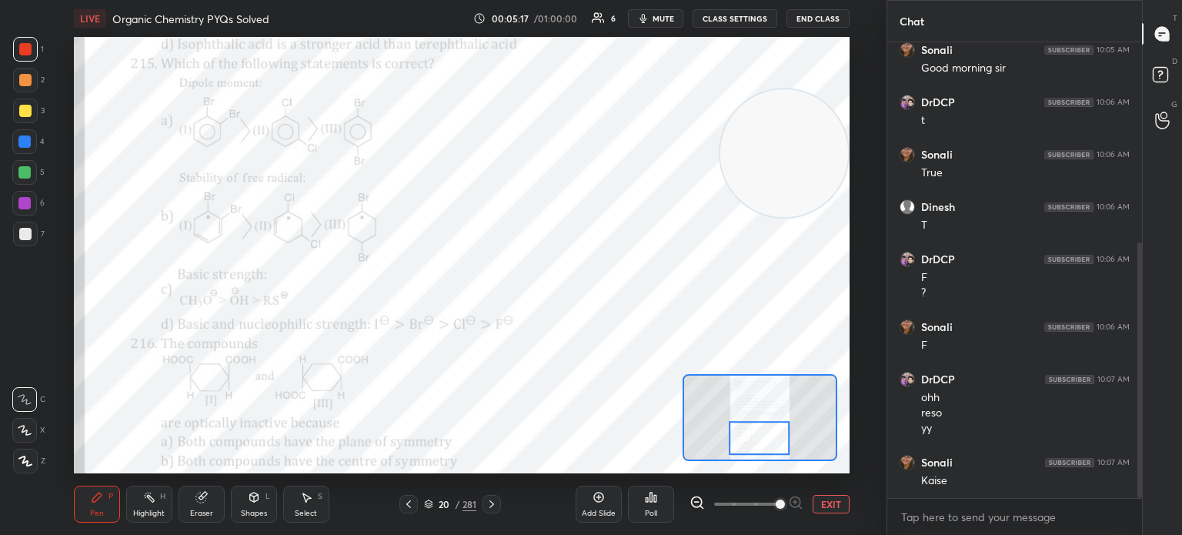
click at [174, 510] on div "Pen P Highlight H Eraser Shapes L Select S" at bounding box center [199, 504] width 251 height 37
click at [208, 492] on div "Eraser" at bounding box center [202, 504] width 46 height 37
click at [96, 502] on icon at bounding box center [97, 497] width 12 height 12
click at [100, 506] on div "Pen P" at bounding box center [97, 504] width 46 height 37
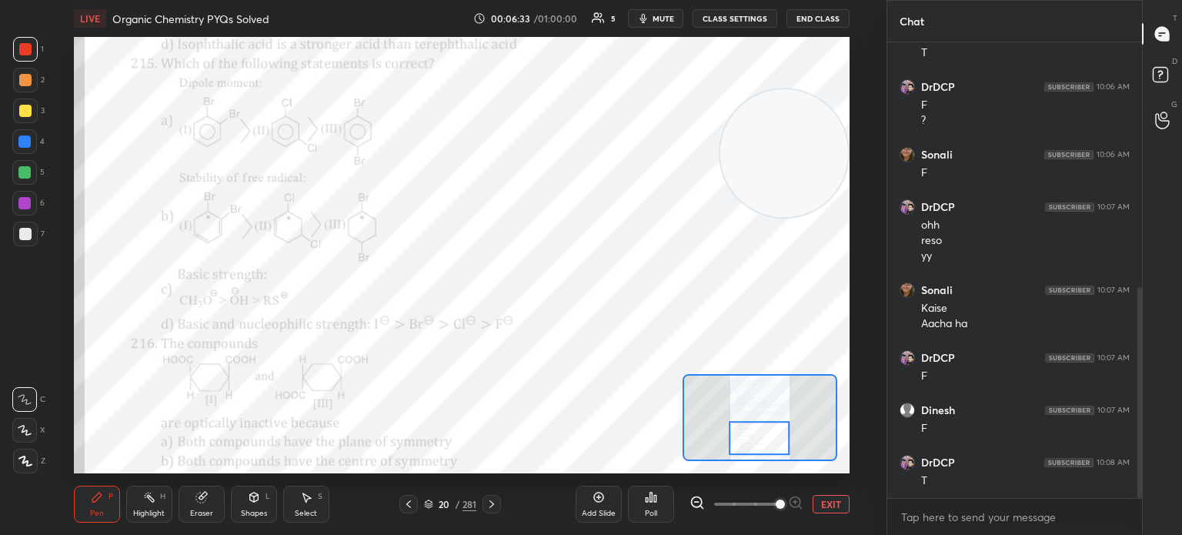
scroll to position [582, 0]
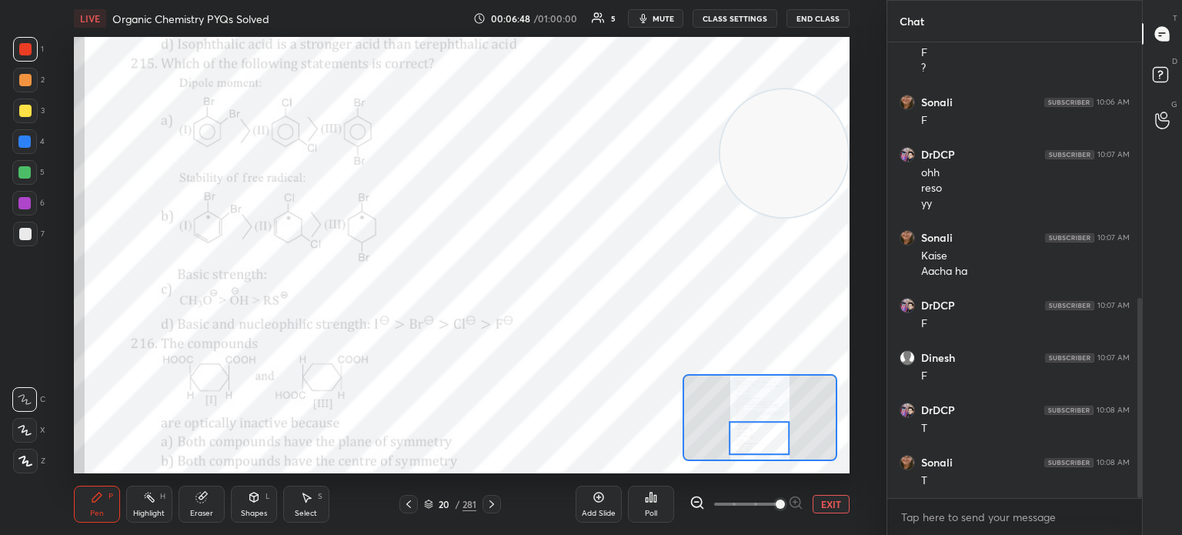
click at [722, 215] on video at bounding box center [784, 153] width 128 height 128
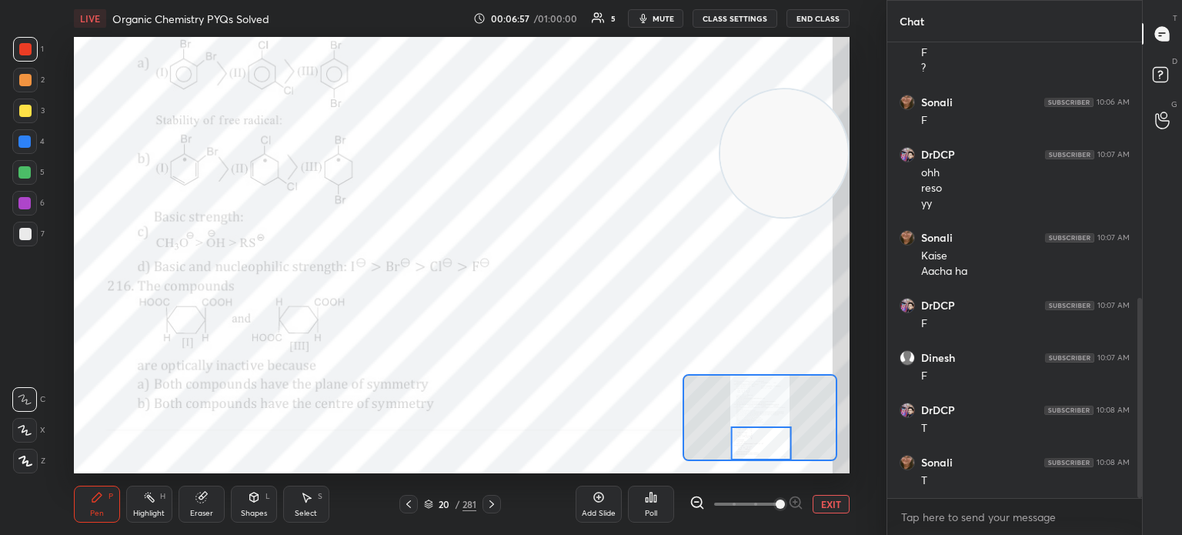
click at [496, 510] on div at bounding box center [491, 504] width 18 height 18
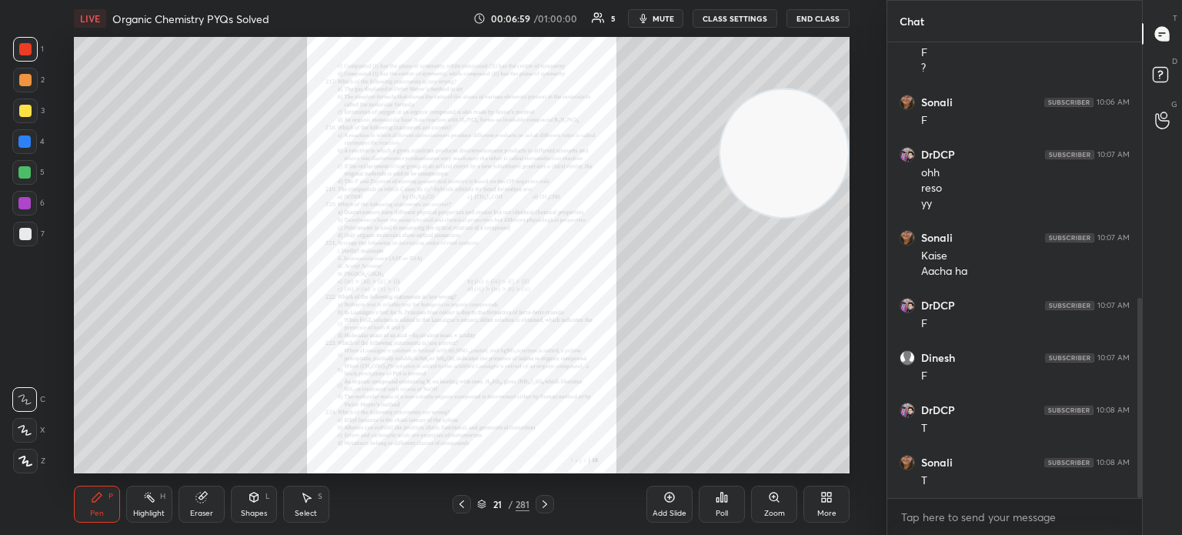
click at [775, 501] on icon at bounding box center [774, 496] width 8 height 8
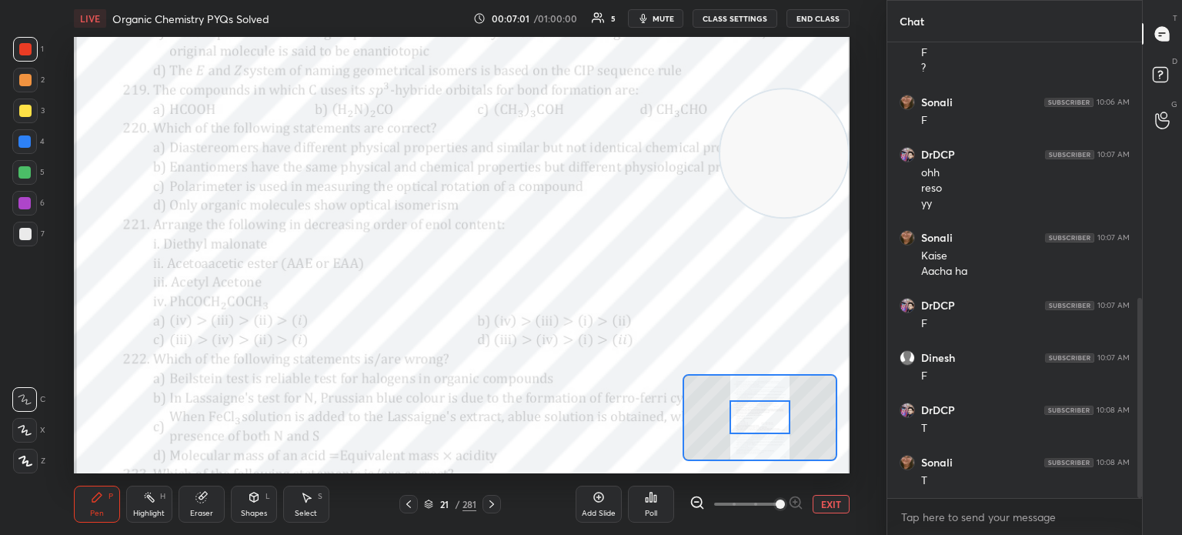
click at [496, 505] on icon at bounding box center [492, 504] width 12 height 12
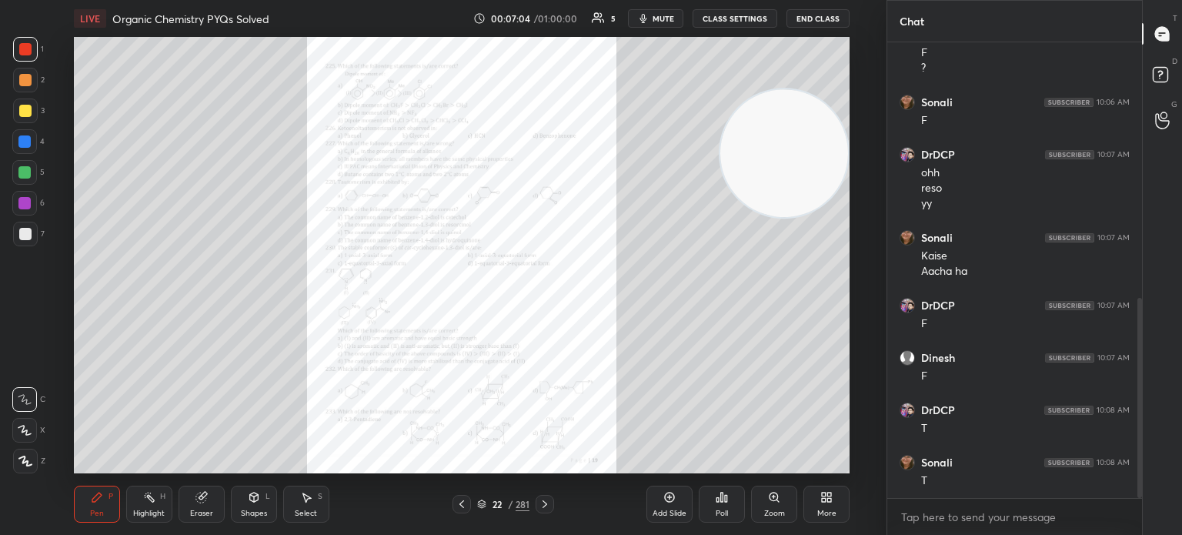
click at [785, 503] on div "Zoom" at bounding box center [774, 504] width 46 height 37
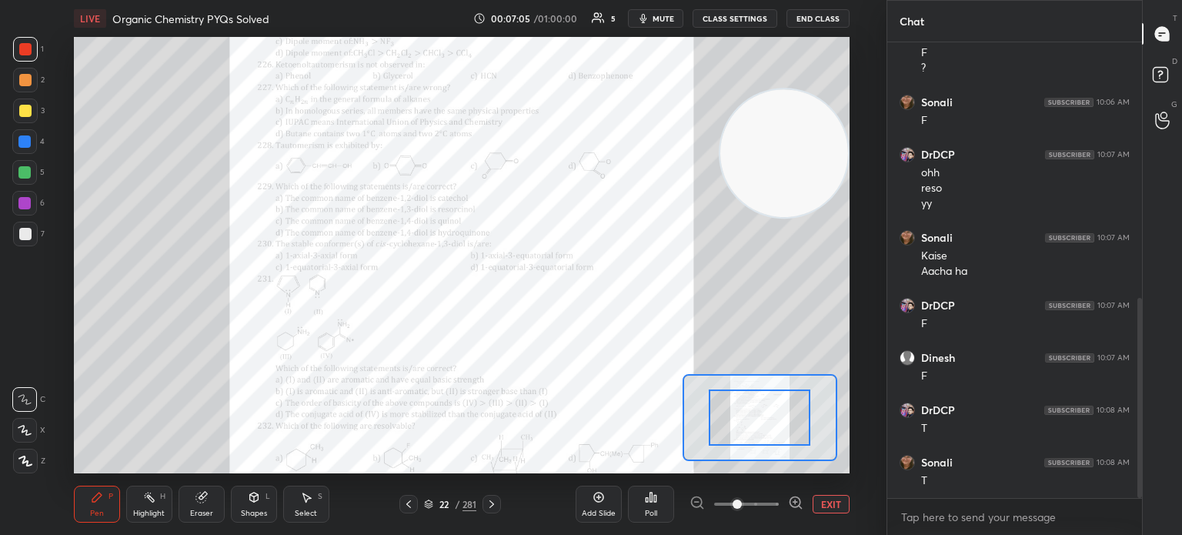
click at [790, 507] on icon at bounding box center [795, 502] width 15 height 15
click at [794, 510] on icon at bounding box center [795, 502] width 15 height 15
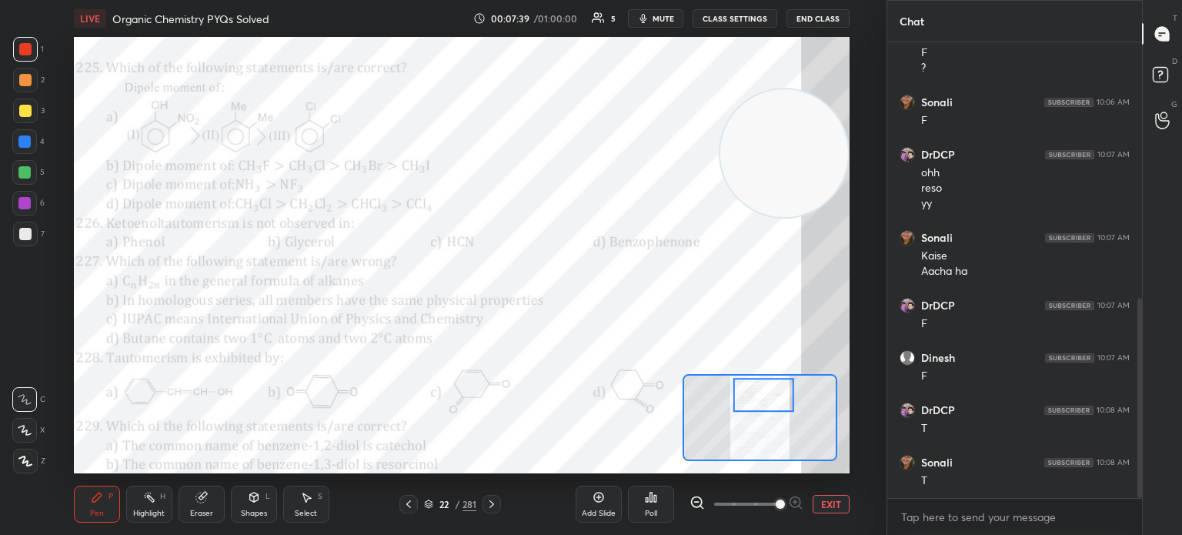
click at [493, 496] on div at bounding box center [491, 504] width 18 height 18
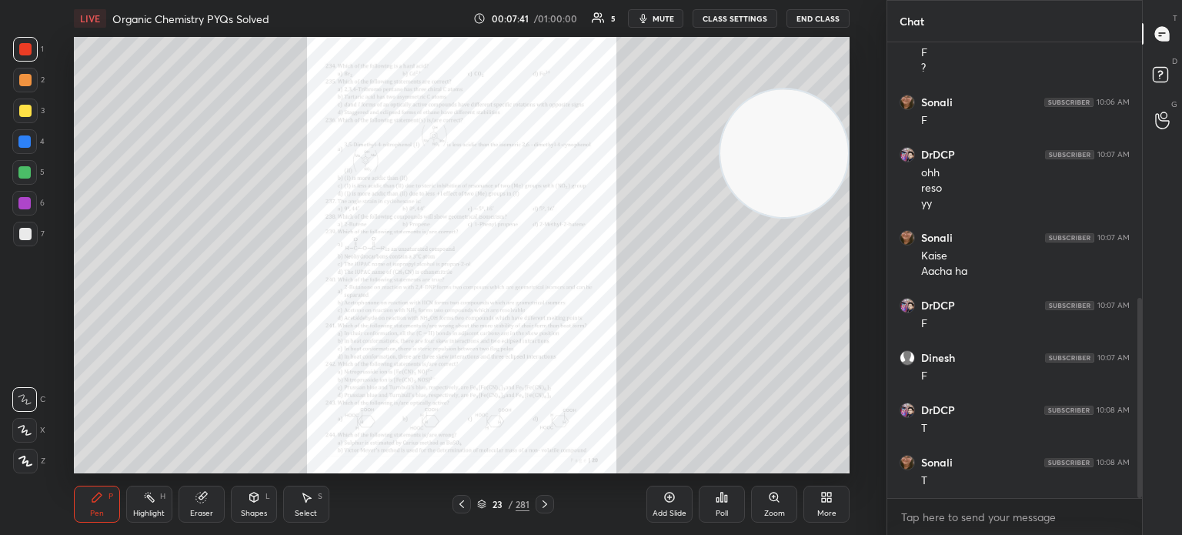
click at [778, 504] on div "Zoom" at bounding box center [774, 504] width 46 height 37
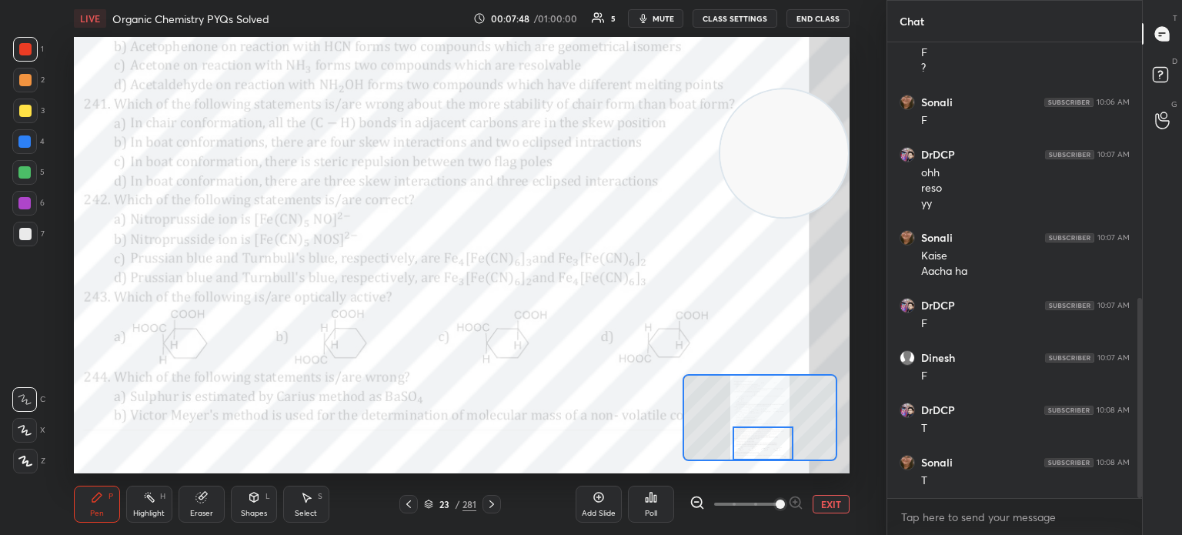
click at [496, 504] on icon at bounding box center [492, 504] width 12 height 12
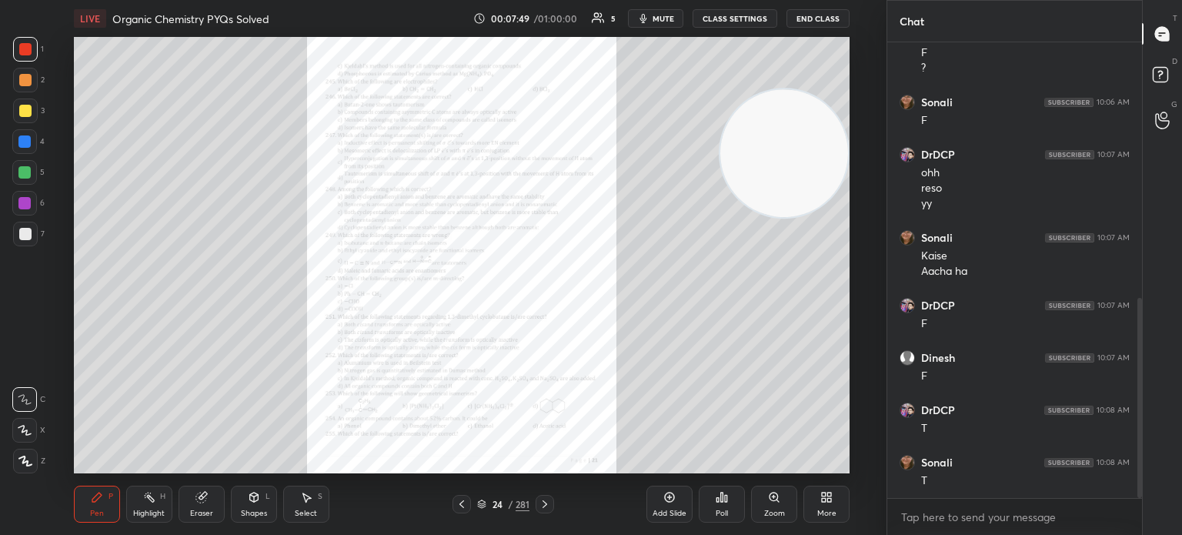
click at [545, 499] on icon at bounding box center [545, 504] width 12 height 12
click at [780, 492] on icon at bounding box center [774, 497] width 12 height 12
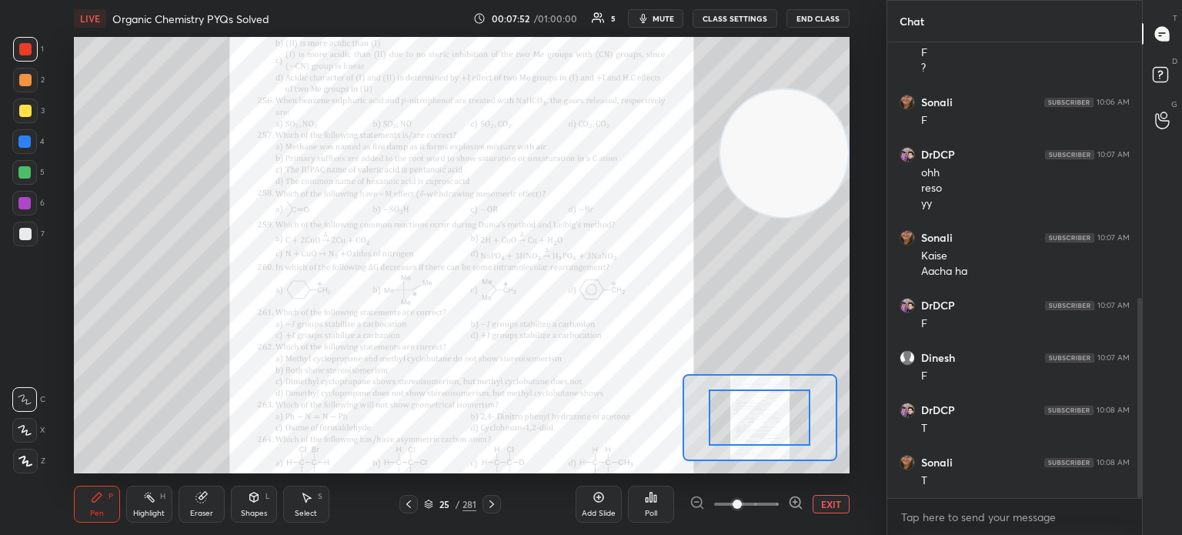
click at [742, 499] on span at bounding box center [737, 503] width 9 height 9
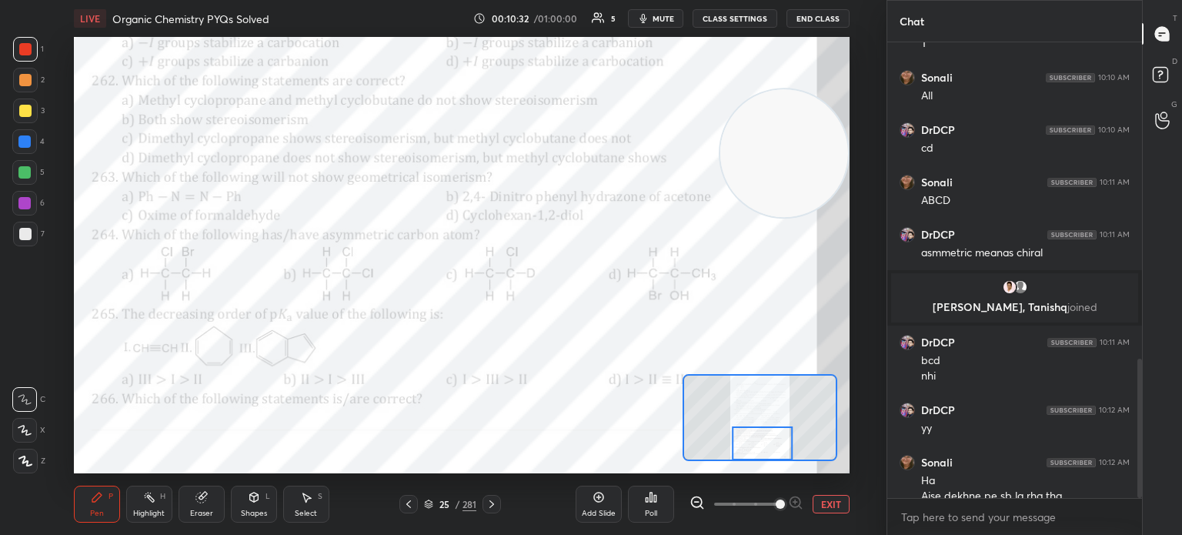
scroll to position [1034, 0]
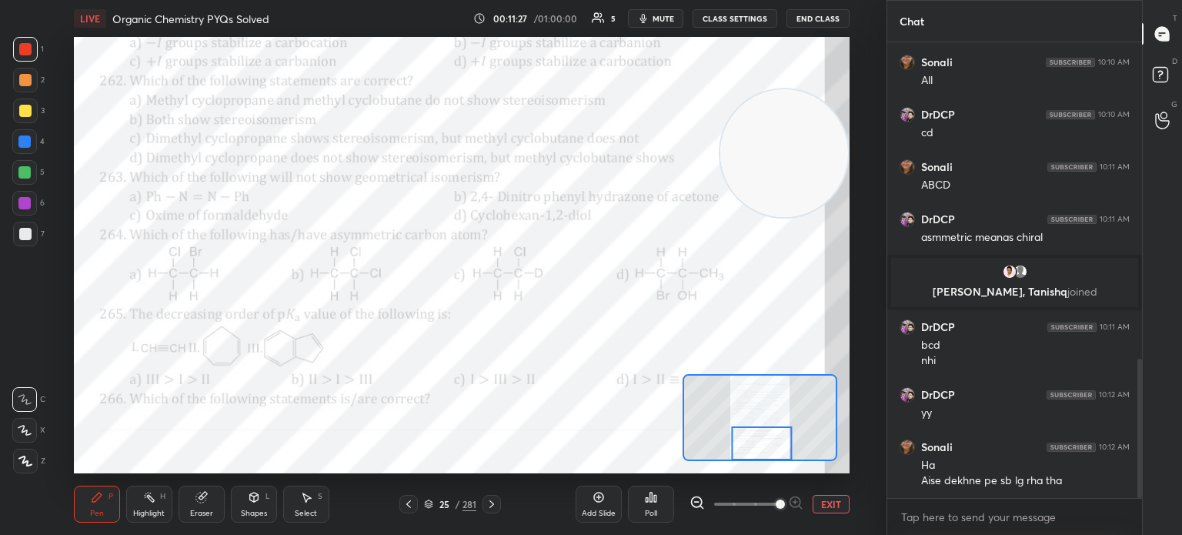
click at [649, 509] on div "Poll" at bounding box center [651, 513] width 12 height 8
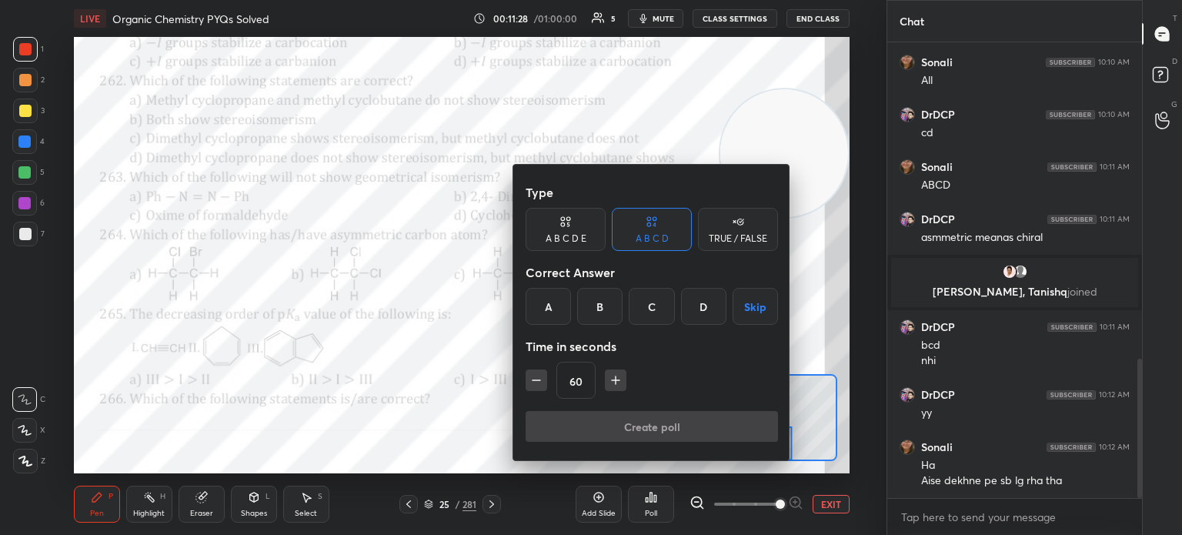
click at [609, 308] on div "B" at bounding box center [599, 306] width 45 height 37
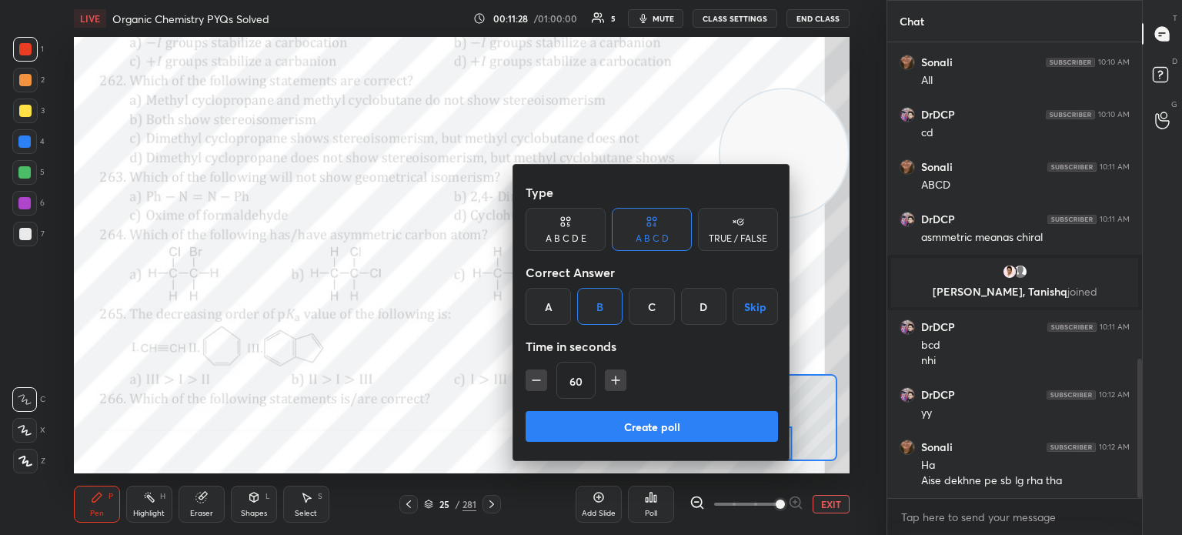
click at [615, 380] on icon "button" at bounding box center [616, 380] width 8 height 0
type input "75"
click at [620, 422] on button "Create poll" at bounding box center [652, 426] width 252 height 31
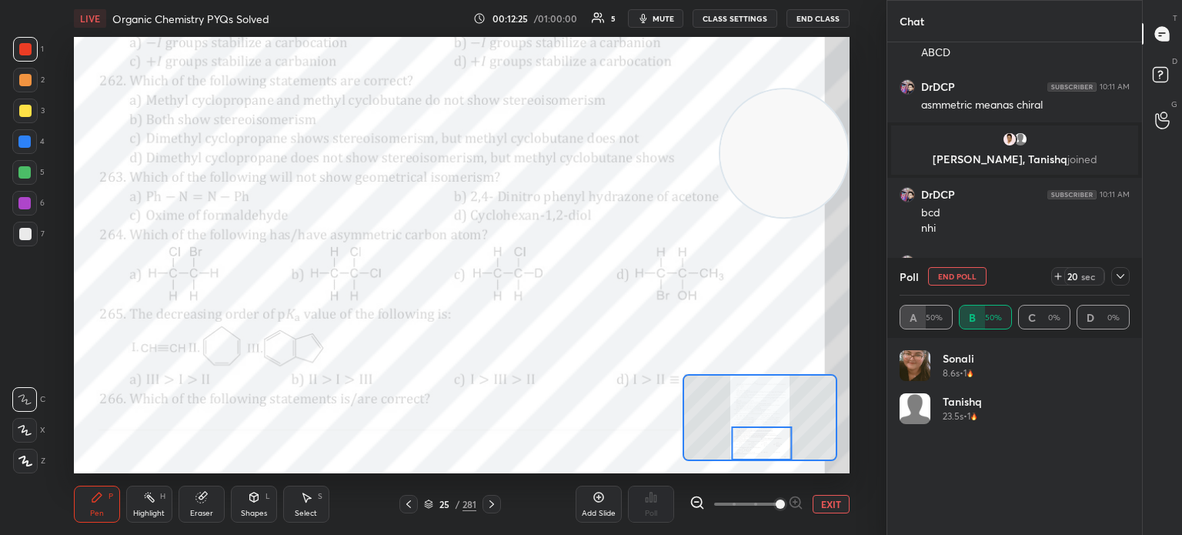
scroll to position [1233, 0]
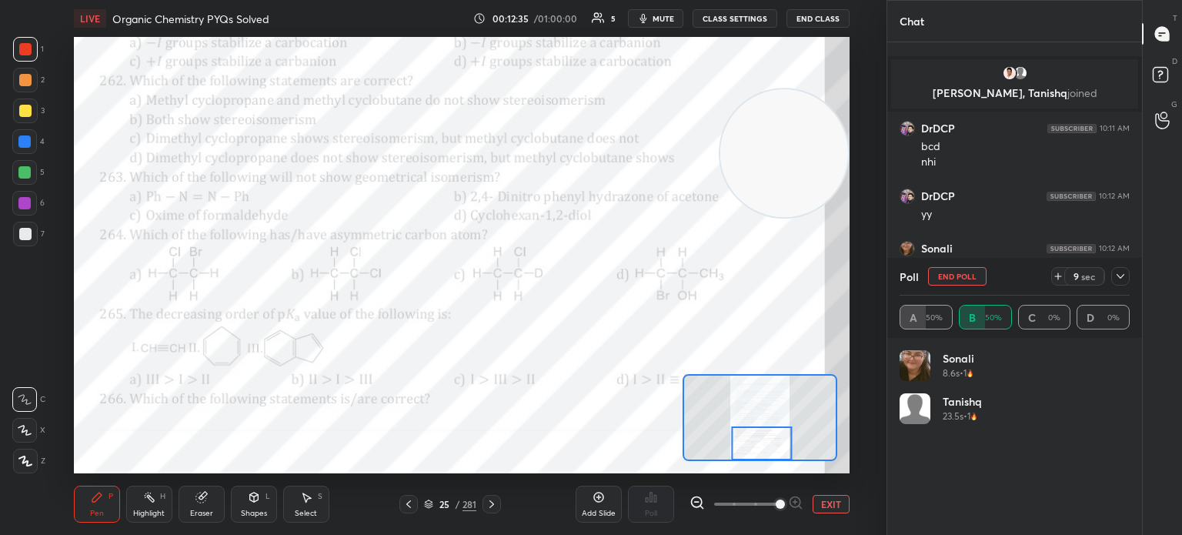
click at [200, 513] on div "Eraser" at bounding box center [201, 513] width 23 height 8
click at [77, 526] on div "Pen P Highlight H Eraser Shapes L Select S 25 / 281 Add Slide Poll EXIT" at bounding box center [462, 504] width 776 height 62
click at [86, 516] on div "Pen P" at bounding box center [97, 504] width 46 height 37
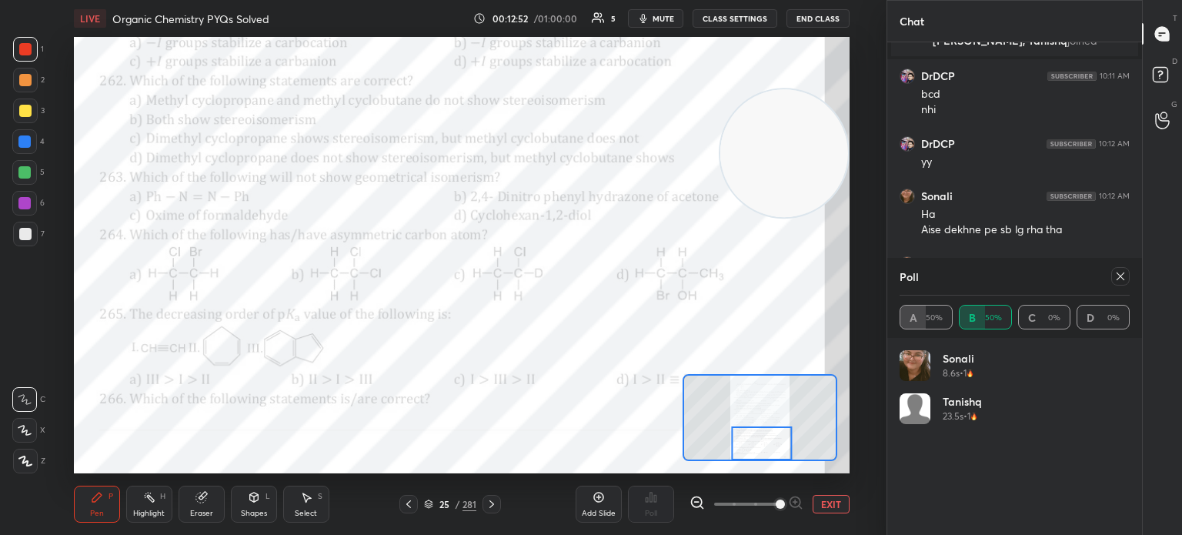
scroll to position [1337, 0]
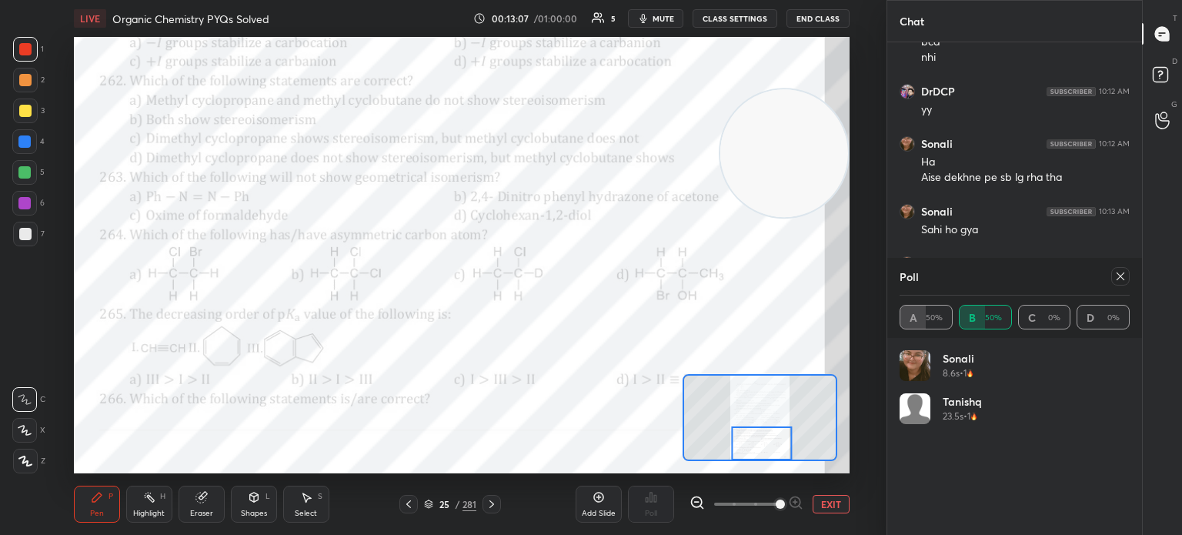
click at [1127, 280] on div at bounding box center [1120, 276] width 18 height 18
type textarea "x"
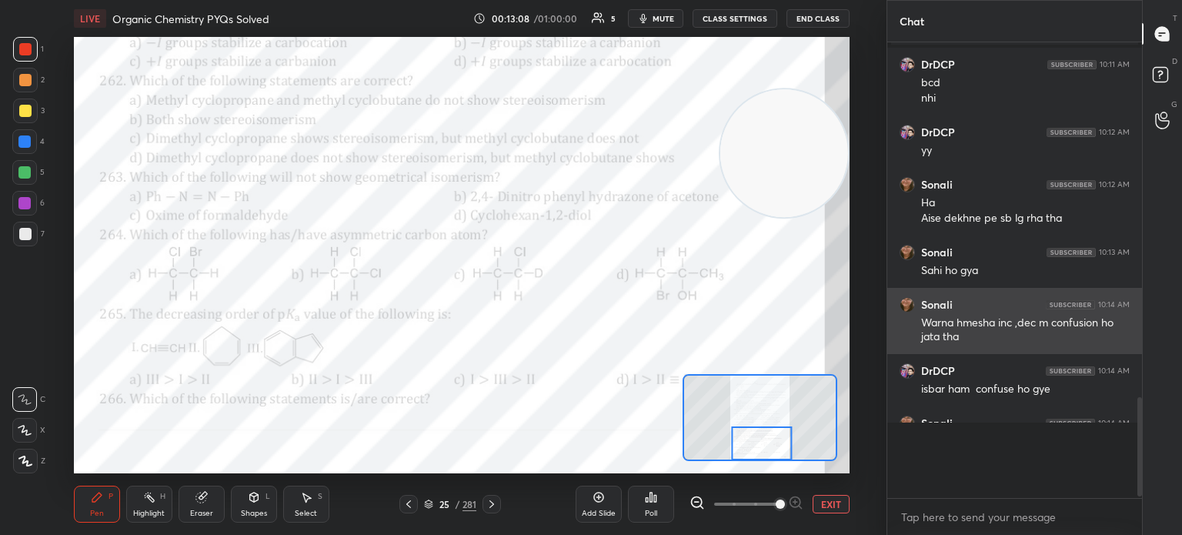
scroll to position [1257, 0]
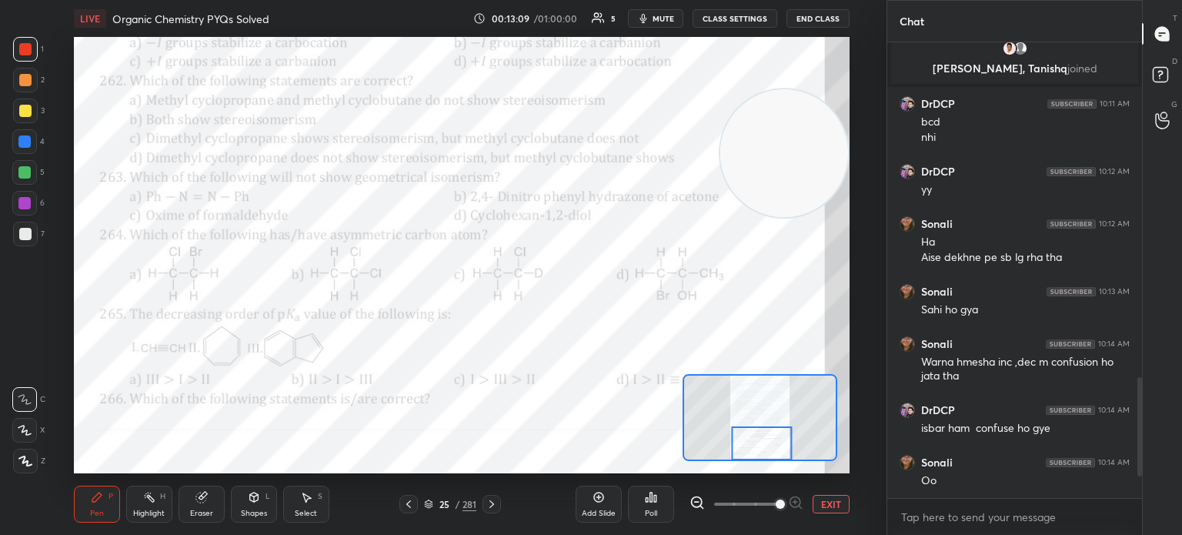
click at [18, 140] on div at bounding box center [24, 141] width 12 height 12
click at [22, 142] on div at bounding box center [24, 141] width 12 height 12
click at [155, 510] on div "Highlight" at bounding box center [149, 513] width 32 height 8
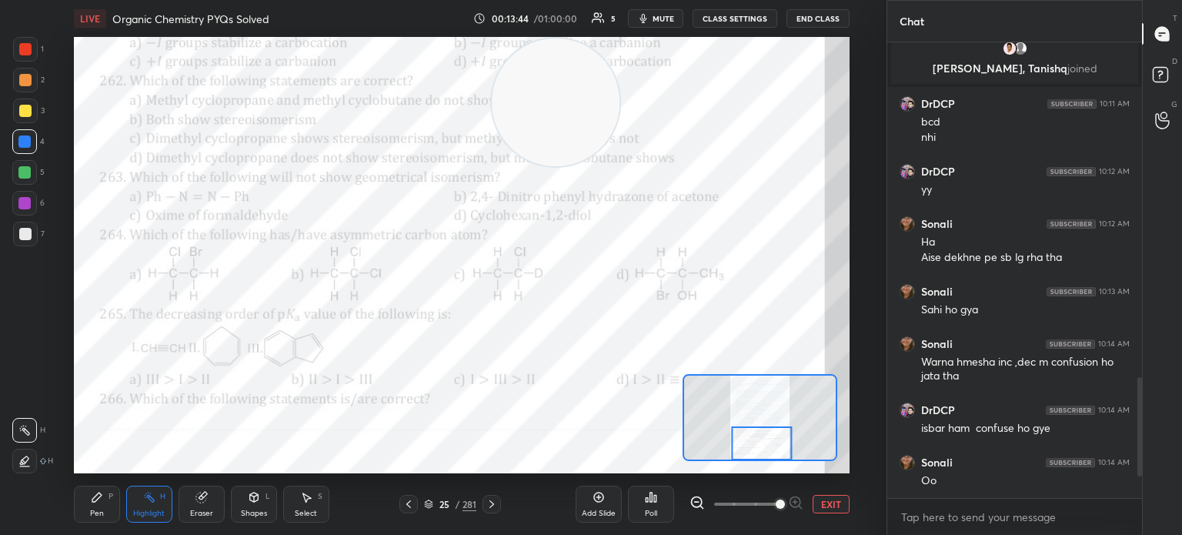
click at [158, 504] on div "Highlight H" at bounding box center [149, 504] width 46 height 37
click at [104, 513] on div "Pen P" at bounding box center [97, 504] width 46 height 37
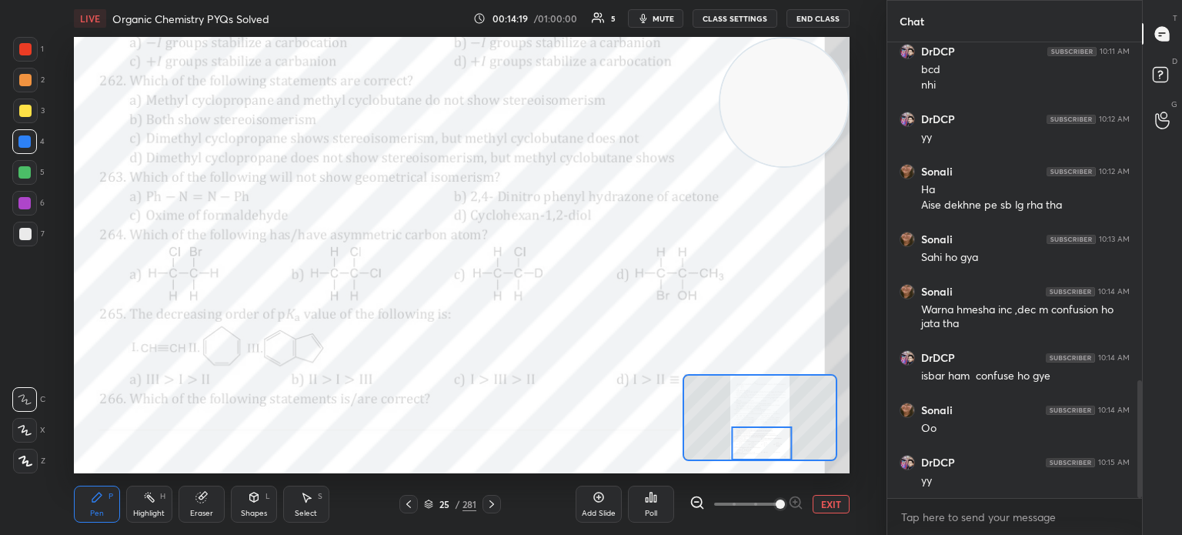
scroll to position [1362, 0]
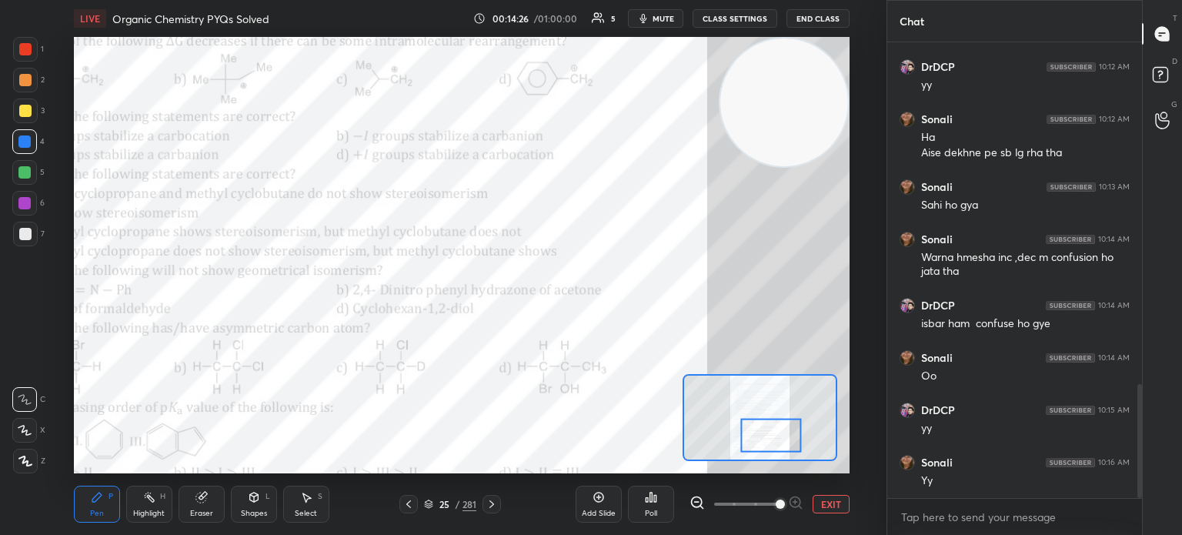
click at [496, 499] on icon at bounding box center [492, 504] width 12 height 12
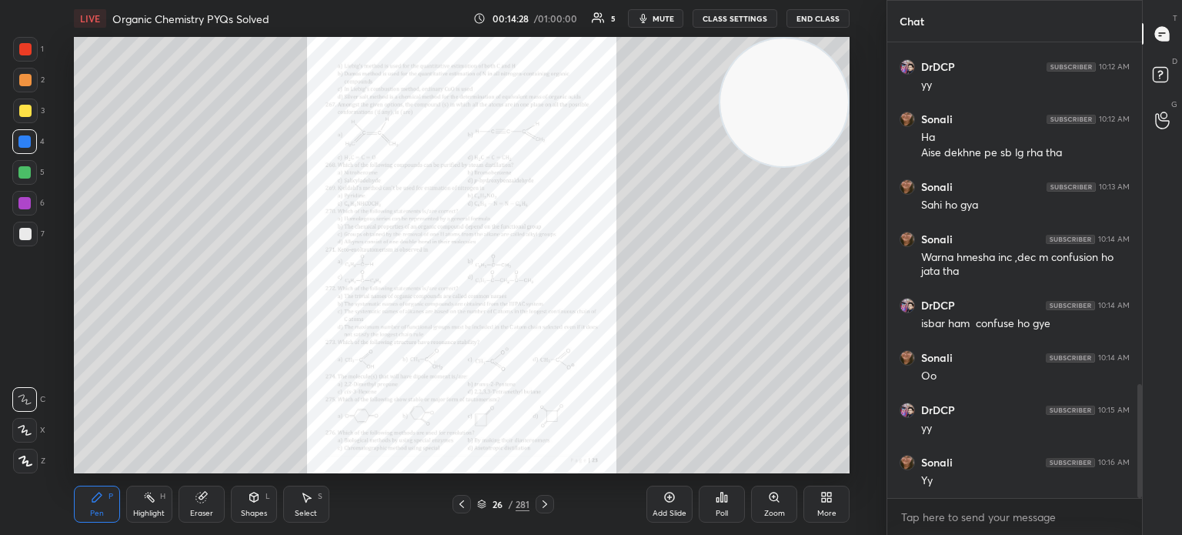
click at [769, 472] on div "Add Slide Poll Zoom More" at bounding box center [747, 504] width 203 height 86
click at [777, 501] on icon at bounding box center [777, 500] width 2 height 2
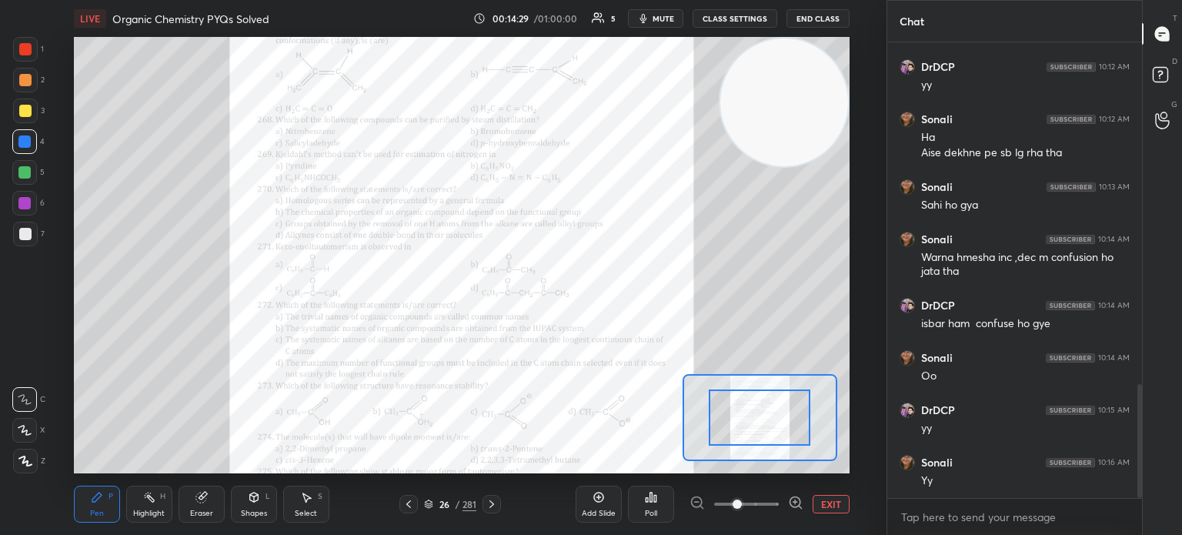
click at [742, 501] on span at bounding box center [737, 503] width 9 height 9
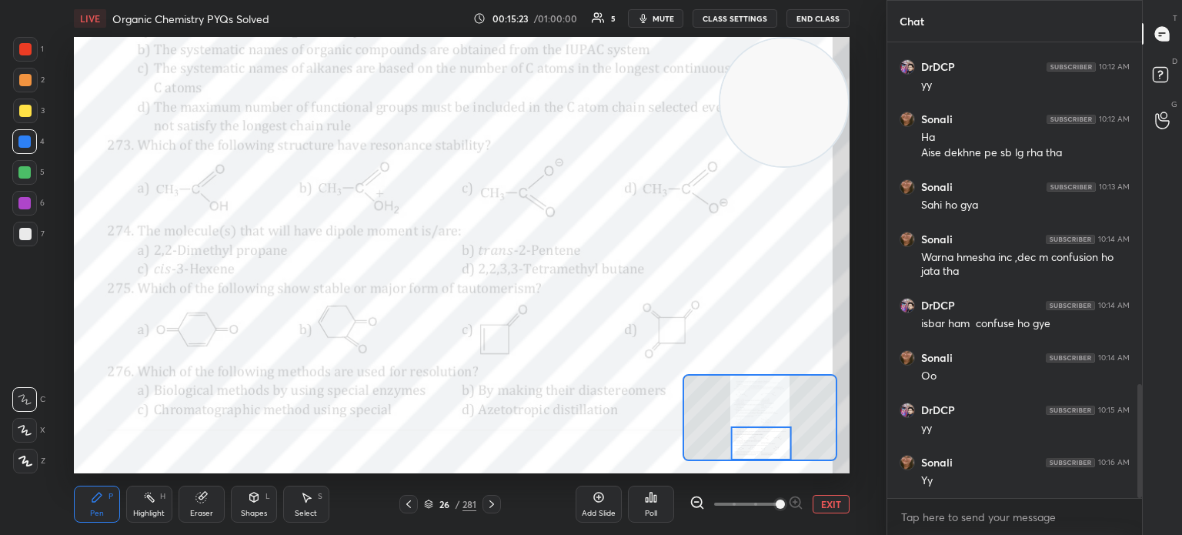
click at [26, 50] on div at bounding box center [25, 49] width 12 height 12
click at [29, 56] on div at bounding box center [25, 49] width 25 height 25
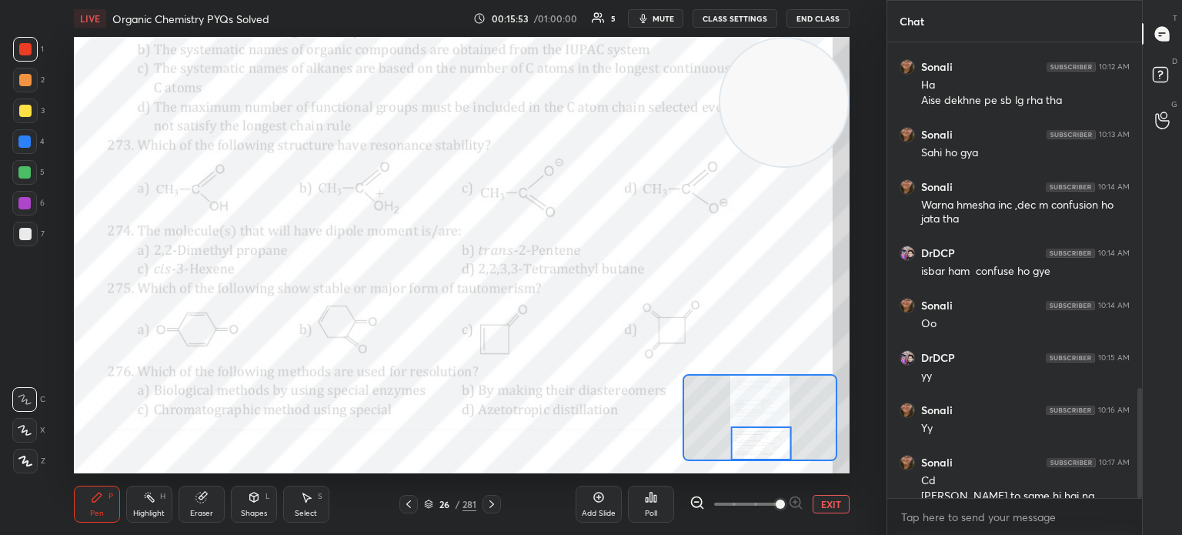
scroll to position [1430, 0]
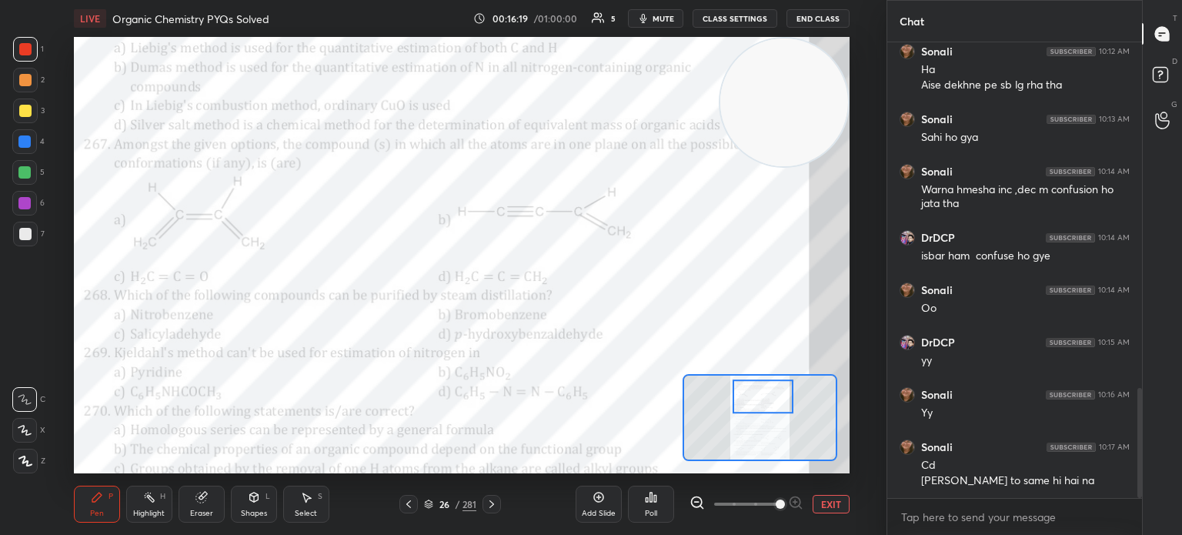
click at [492, 500] on icon at bounding box center [492, 504] width 12 height 12
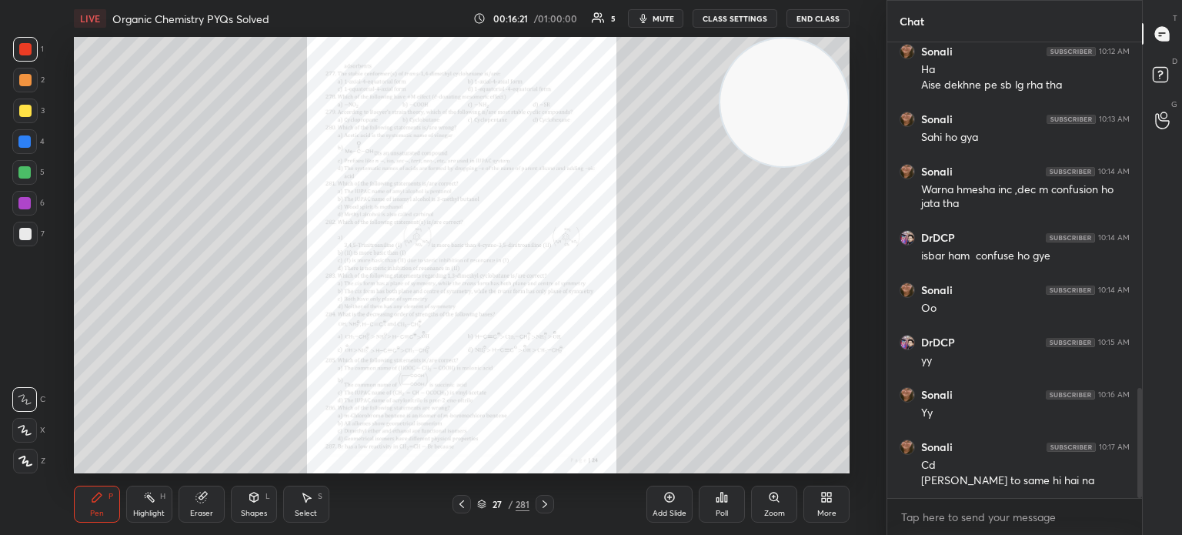
click at [548, 500] on icon at bounding box center [545, 504] width 12 height 12
click at [464, 504] on icon at bounding box center [462, 504] width 12 height 12
click at [774, 506] on div "Zoom" at bounding box center [774, 504] width 46 height 37
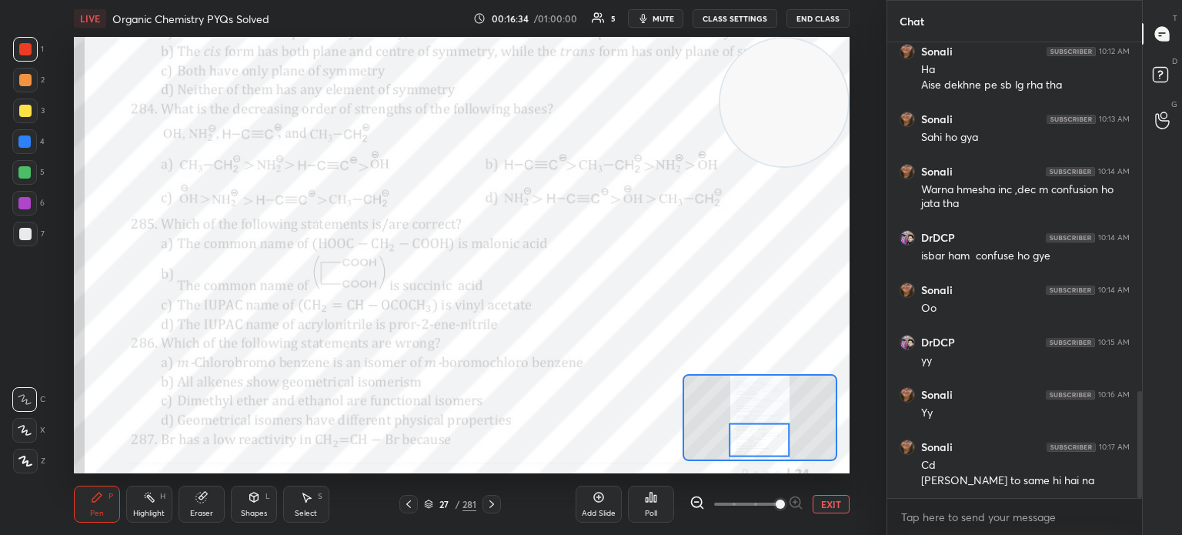
scroll to position [1485, 0]
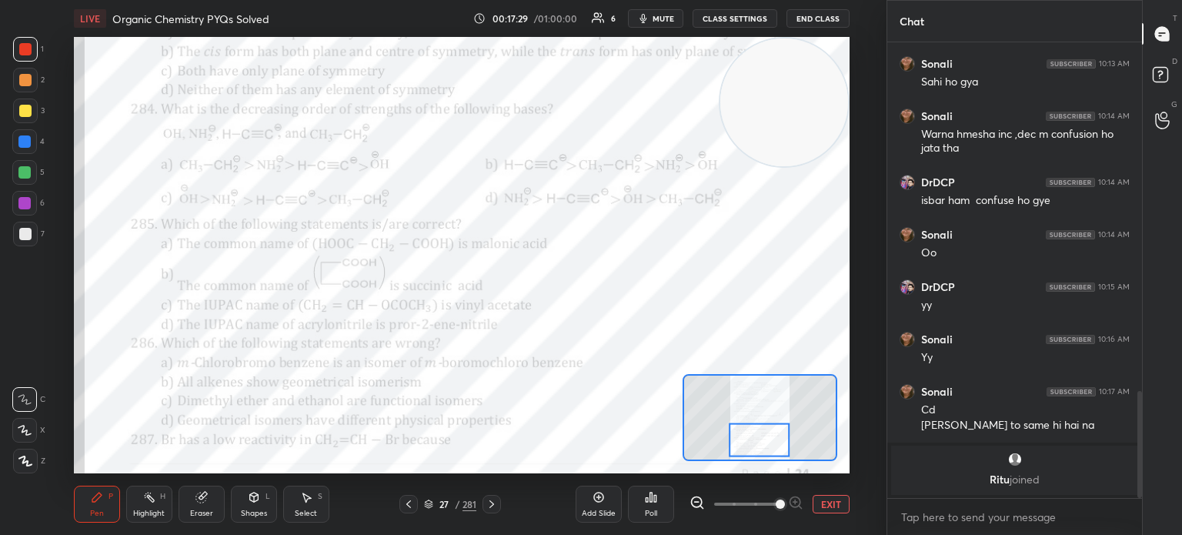
click at [661, 513] on div "Poll" at bounding box center [651, 504] width 46 height 37
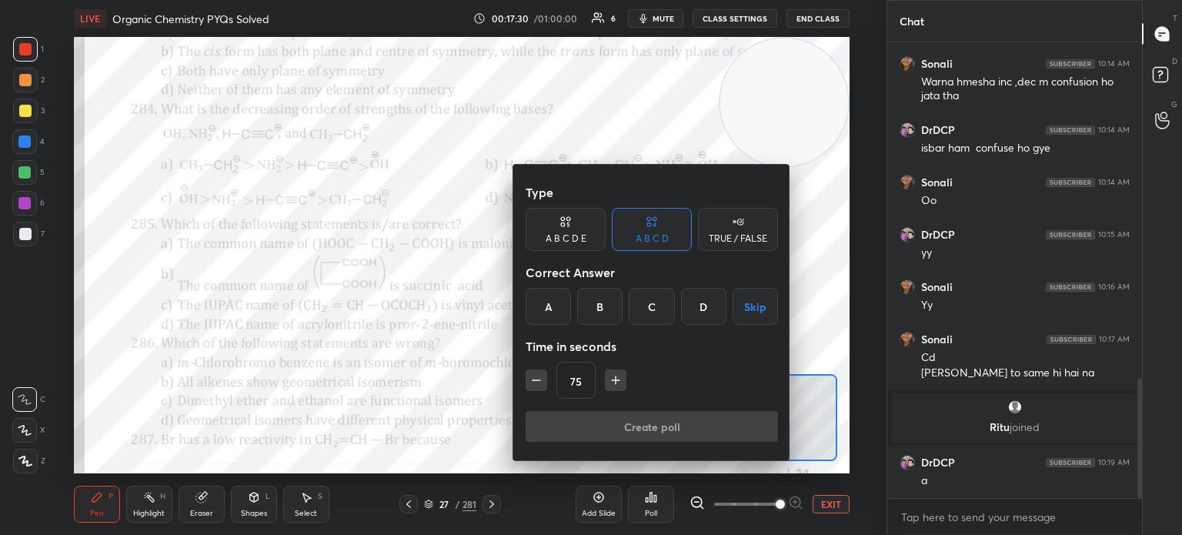
scroll to position [1277, 0]
click at [540, 379] on icon "button" at bounding box center [536, 379] width 15 height 15
type input "60"
click at [545, 305] on div "A" at bounding box center [548, 306] width 45 height 37
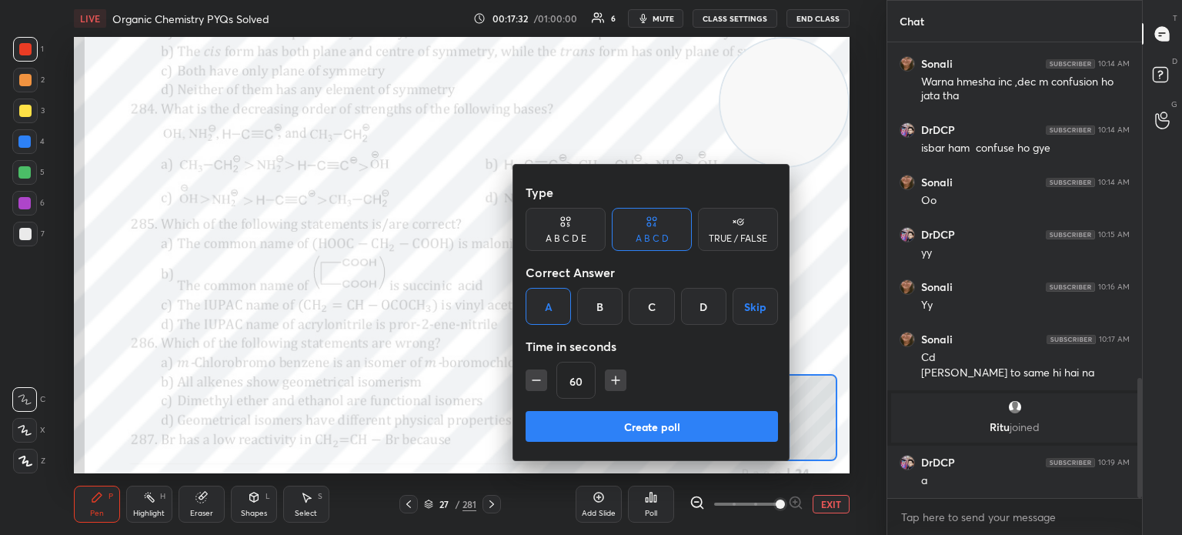
click at [602, 412] on button "Create poll" at bounding box center [652, 426] width 252 height 31
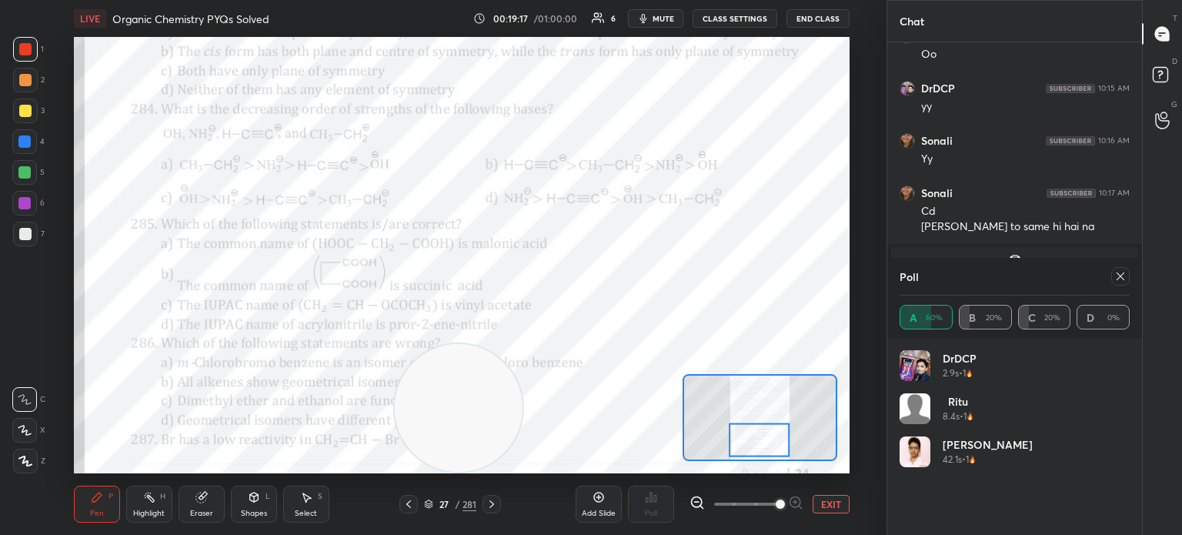
scroll to position [1476, 0]
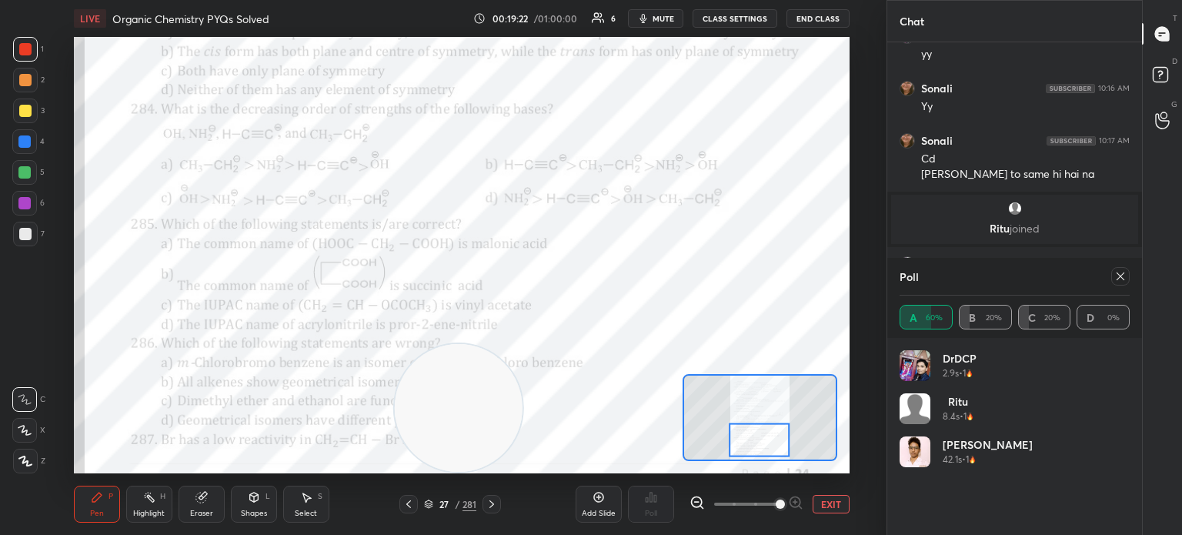
click at [1120, 275] on icon at bounding box center [1120, 276] width 12 height 12
type textarea "x"
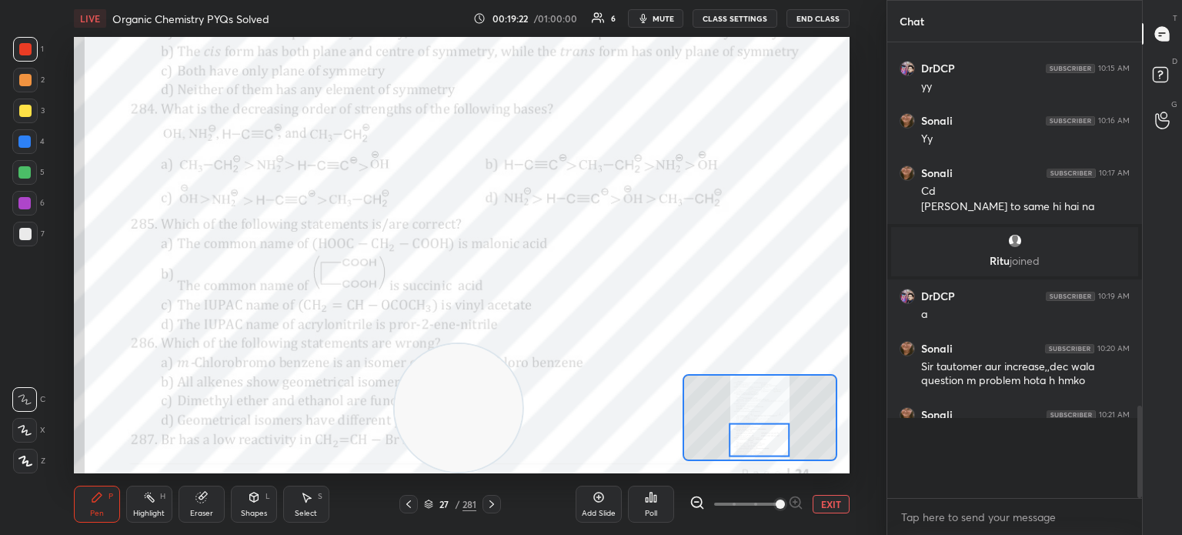
scroll to position [446, 250]
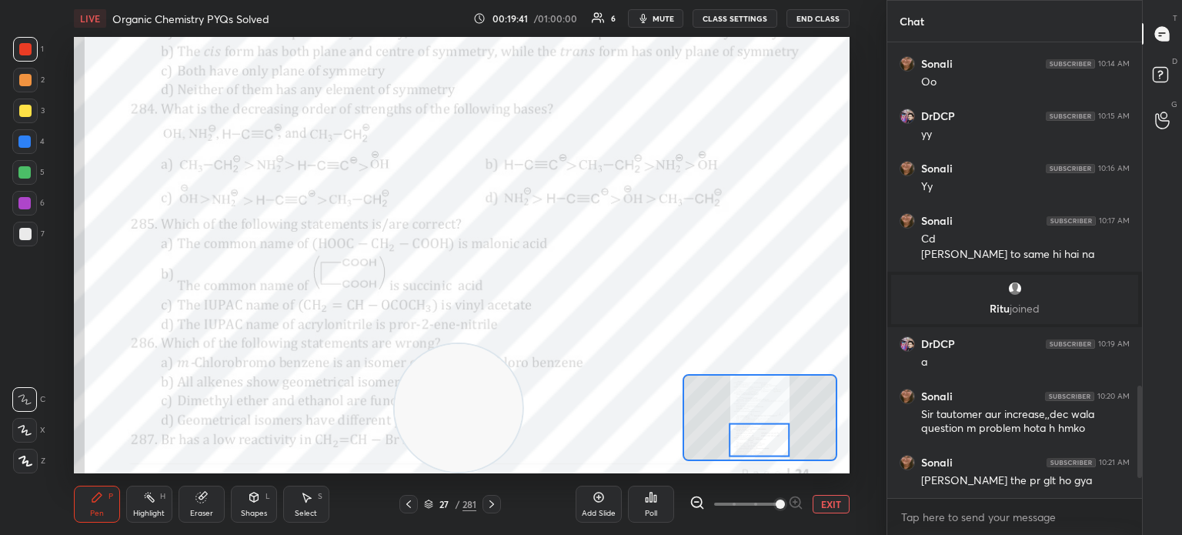
click at [127, 529] on div "Pen P Highlight H Eraser Shapes L Select S 27 / 281 Add Slide Poll EXIT" at bounding box center [462, 504] width 776 height 62
click at [151, 499] on rect at bounding box center [151, 499] width 8 height 8
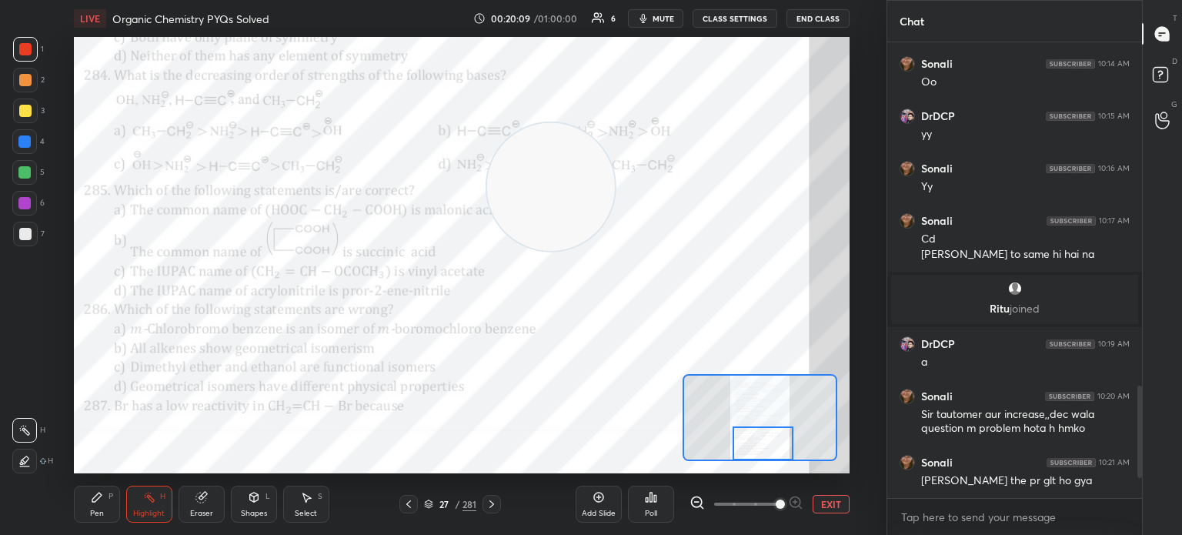
click at [483, 503] on div at bounding box center [491, 504] width 18 height 18
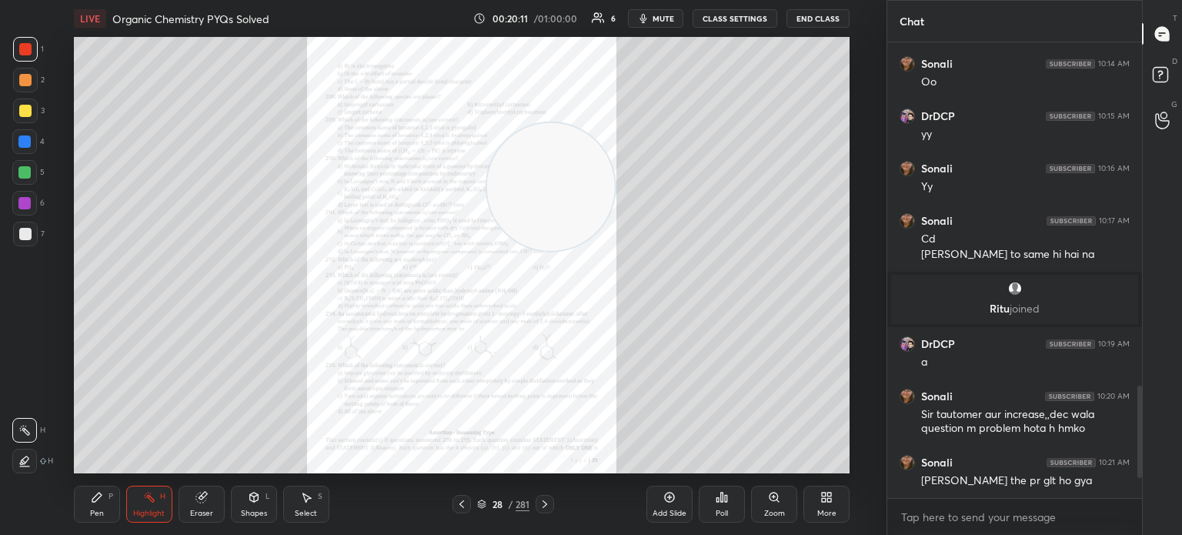
click at [778, 495] on icon at bounding box center [774, 497] width 12 height 12
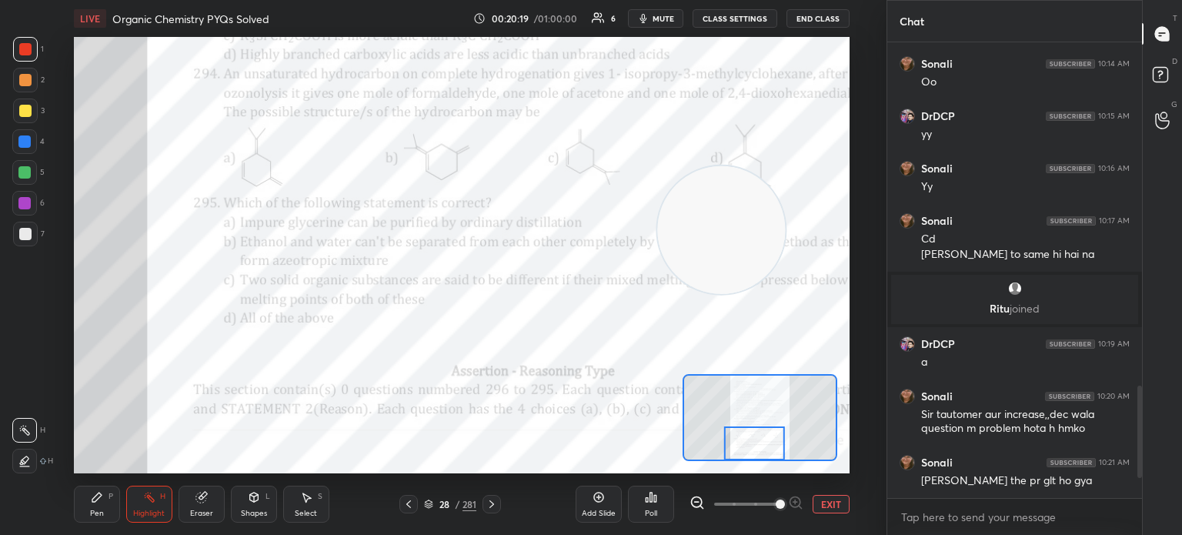
click at [404, 503] on icon at bounding box center [408, 504] width 12 height 12
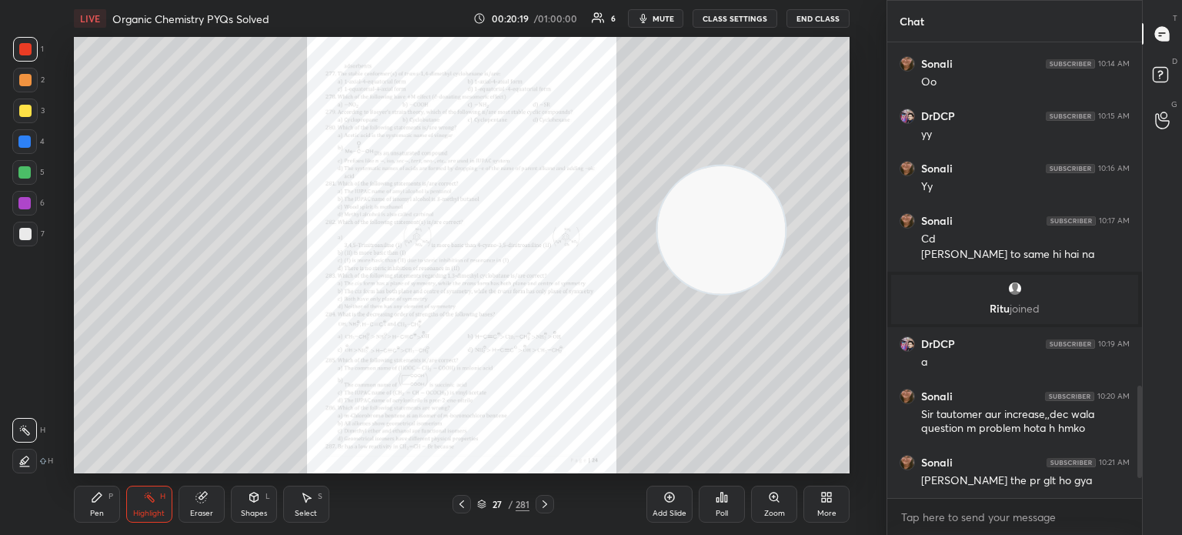
click at [482, 506] on icon at bounding box center [481, 503] width 9 height 9
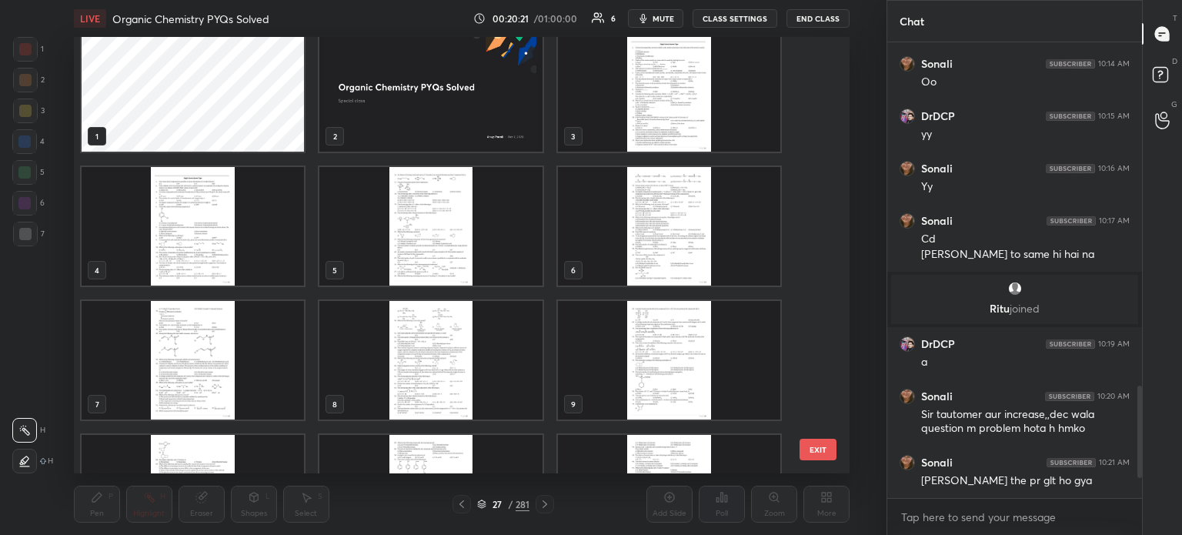
scroll to position [12, 0]
click at [450, 363] on img "grid" at bounding box center [430, 359] width 222 height 119
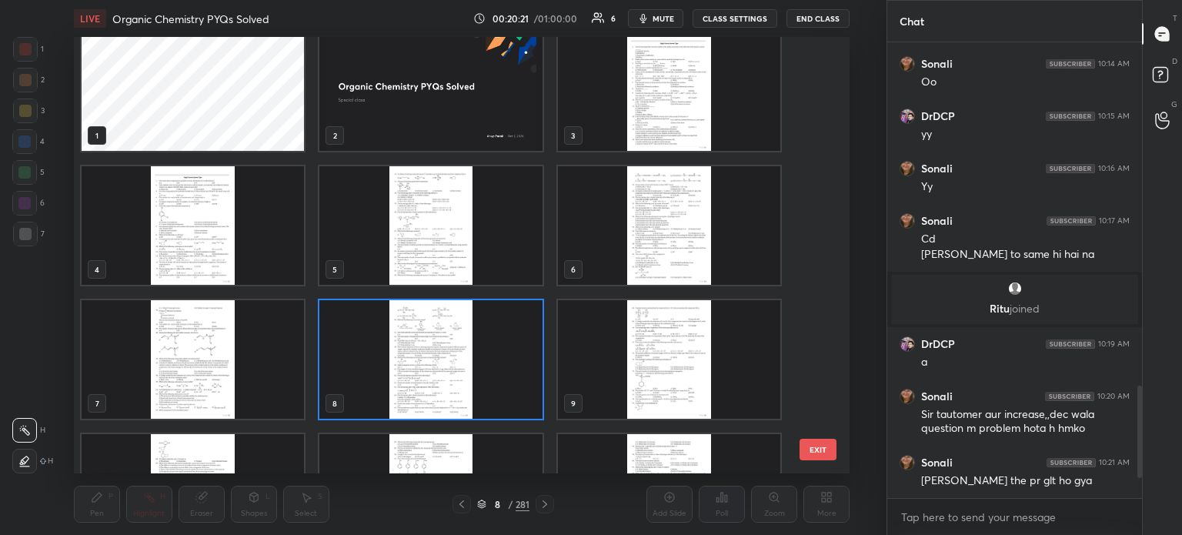
click at [445, 371] on img "grid" at bounding box center [430, 359] width 222 height 119
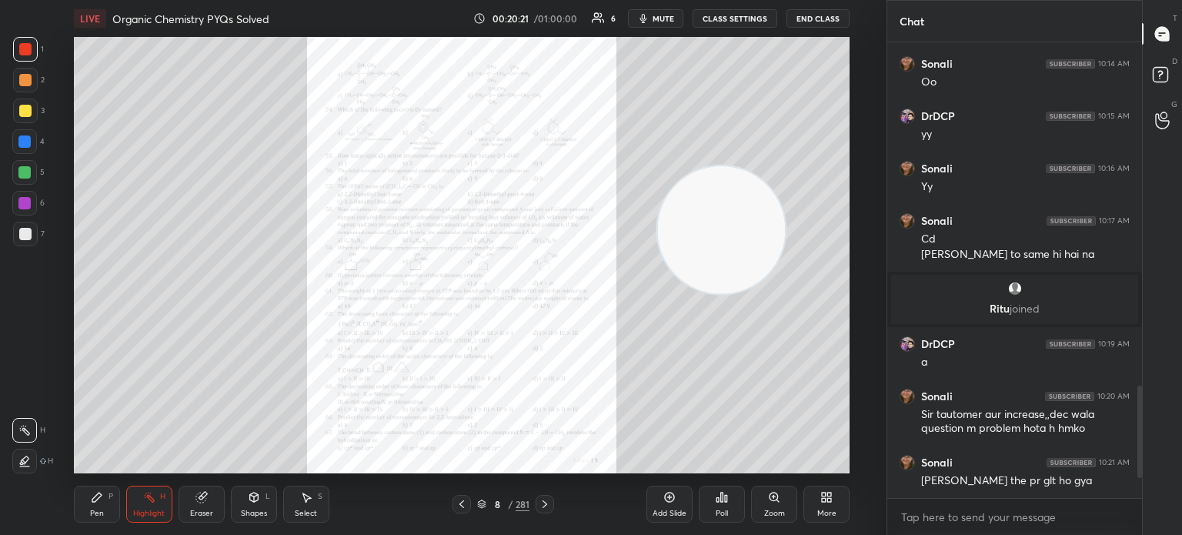
click at [442, 372] on img "grid" at bounding box center [430, 359] width 222 height 119
click at [778, 501] on icon at bounding box center [777, 500] width 2 height 2
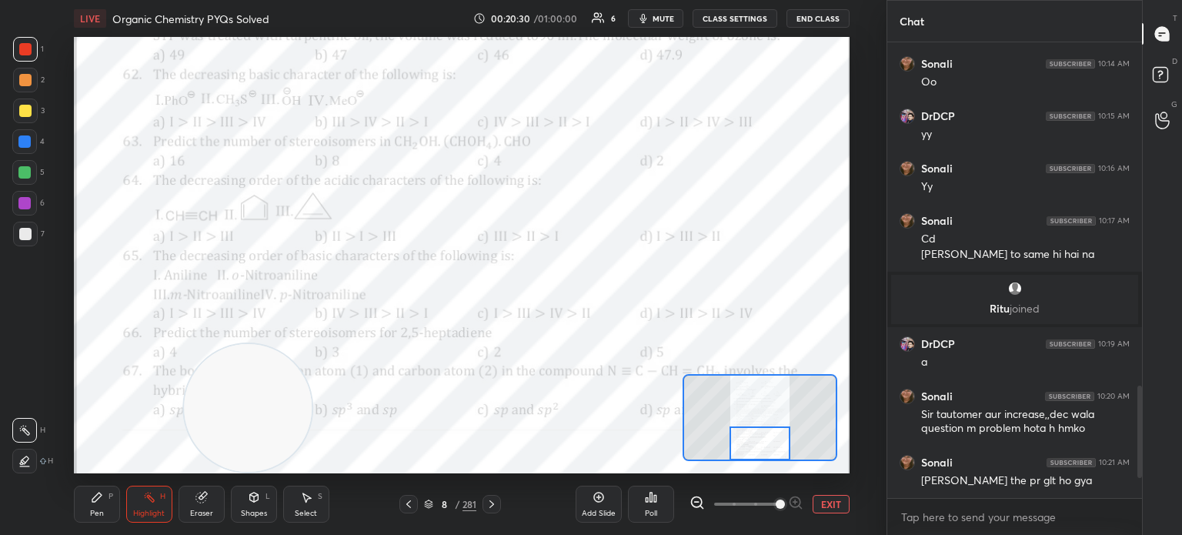
click at [109, 519] on div "Pen P" at bounding box center [97, 504] width 46 height 37
click at [108, 513] on div "Pen P" at bounding box center [97, 504] width 46 height 37
click at [663, 515] on div "Poll" at bounding box center [651, 504] width 46 height 37
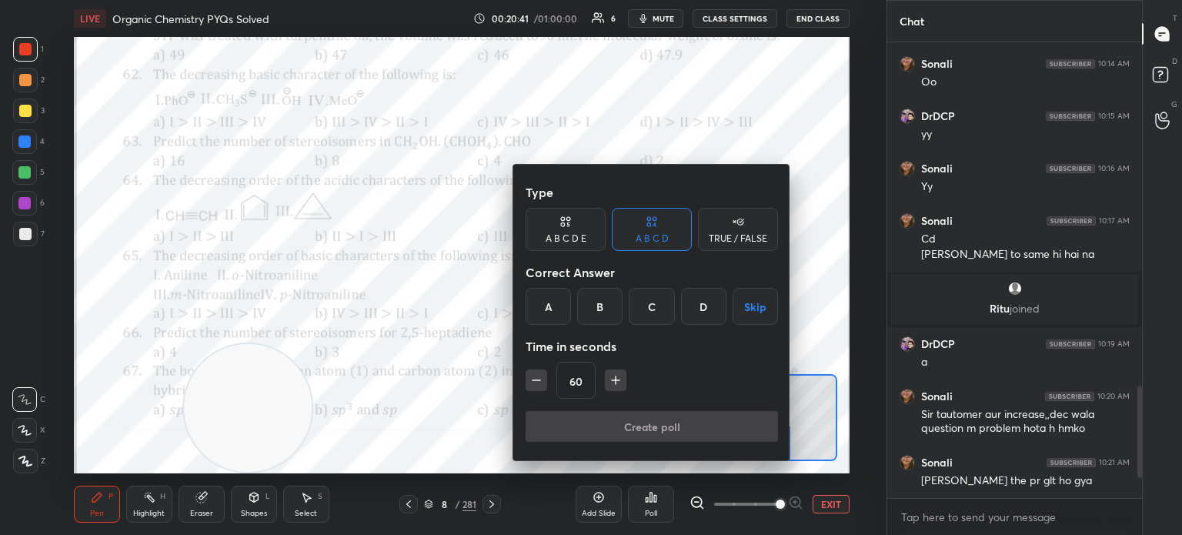
click at [596, 309] on div "B" at bounding box center [599, 306] width 45 height 37
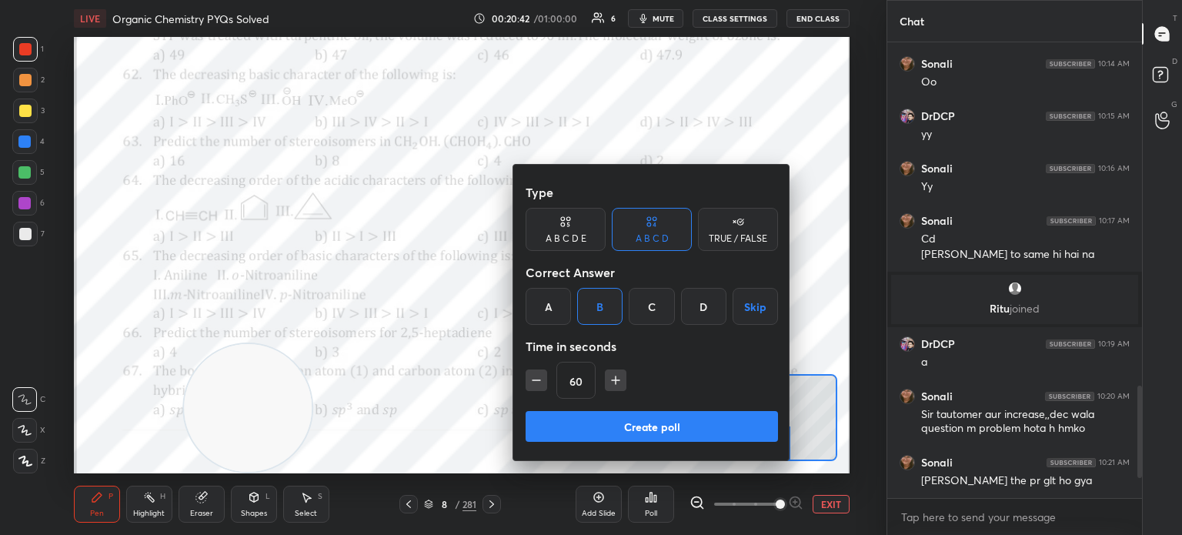
click at [616, 382] on icon "button" at bounding box center [616, 380] width 0 height 8
type input "75"
click at [626, 430] on button "Create poll" at bounding box center [652, 426] width 252 height 31
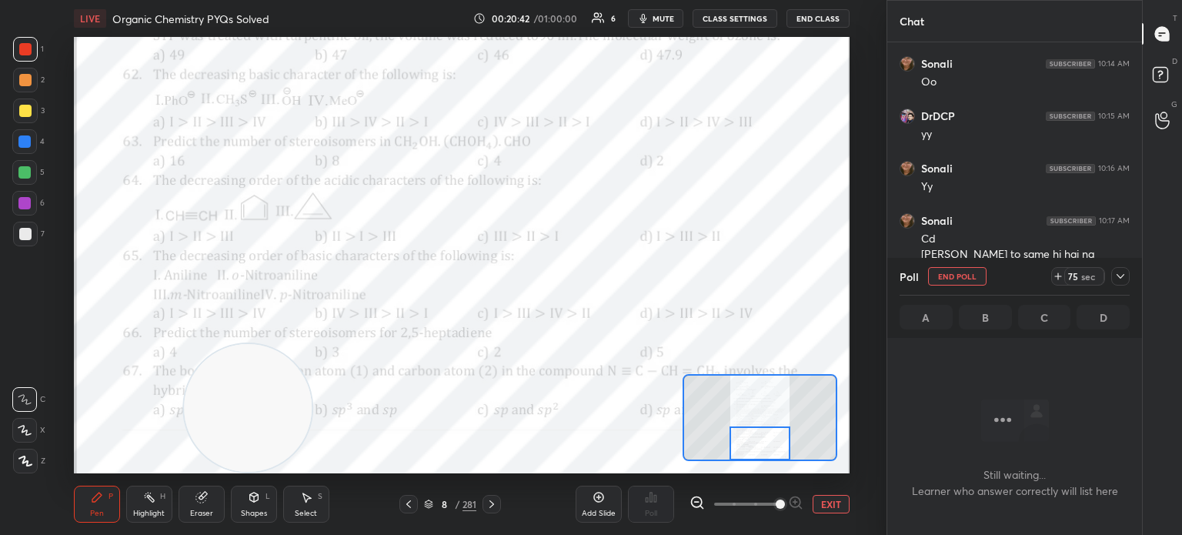
scroll to position [5, 5]
click at [1124, 273] on icon at bounding box center [1120, 276] width 12 height 12
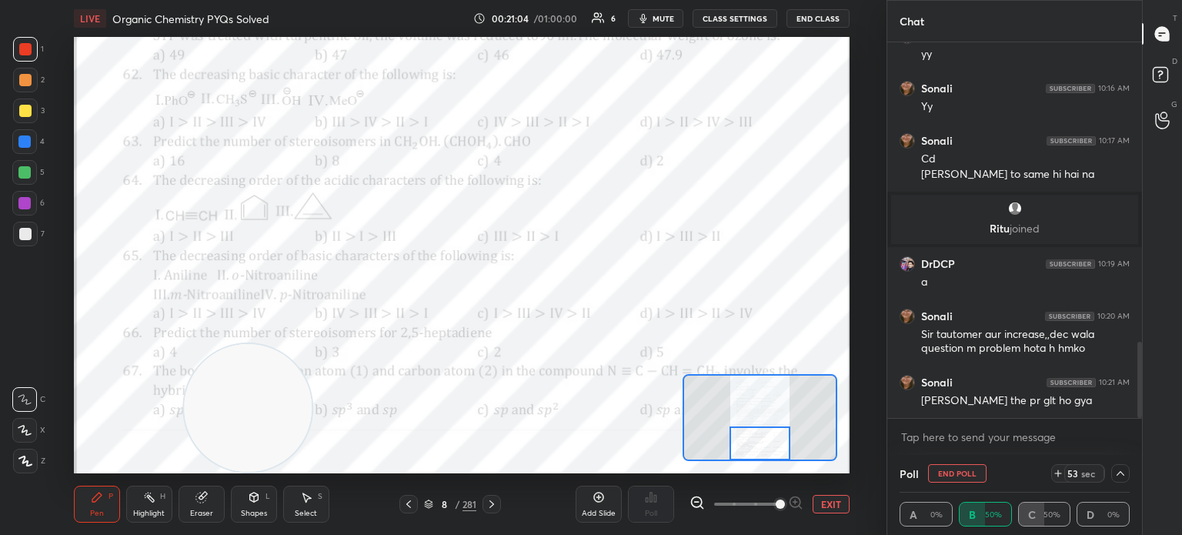
scroll to position [0, 5]
click at [1122, 472] on icon at bounding box center [1120, 473] width 12 height 12
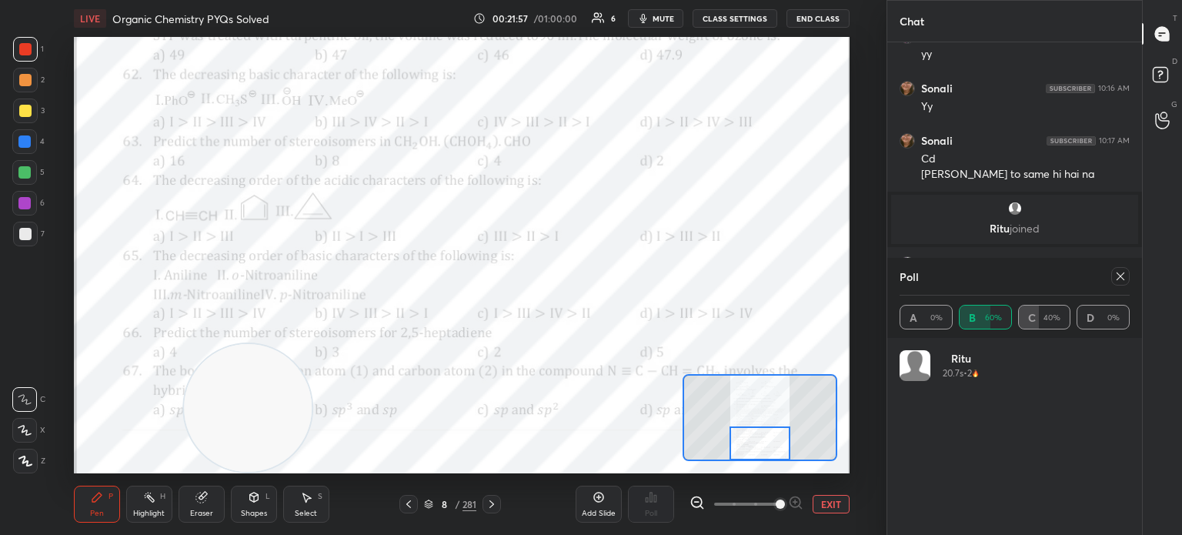
scroll to position [180, 225]
click at [1117, 282] on div at bounding box center [1120, 276] width 18 height 18
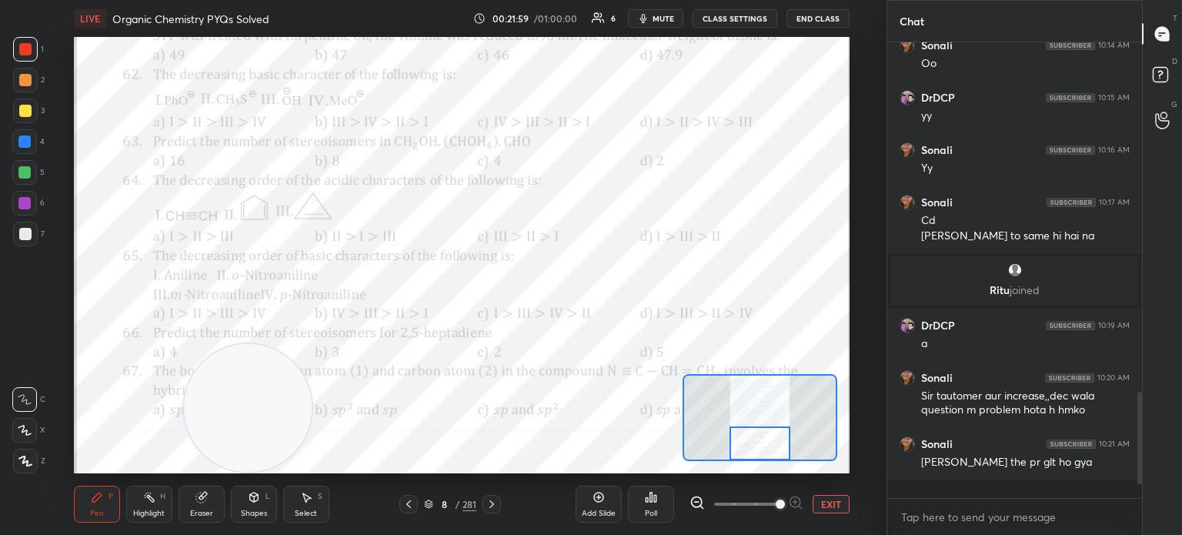
scroll to position [446, 250]
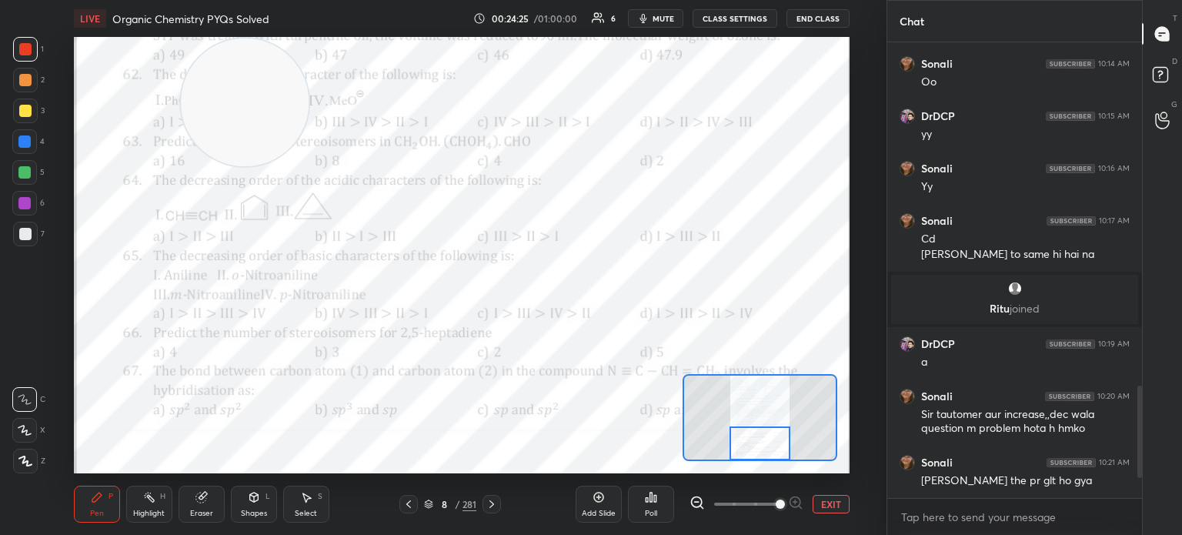
click at [665, 523] on div "Poll" at bounding box center [651, 504] width 46 height 86
click at [646, 506] on div "Poll" at bounding box center [651, 504] width 46 height 37
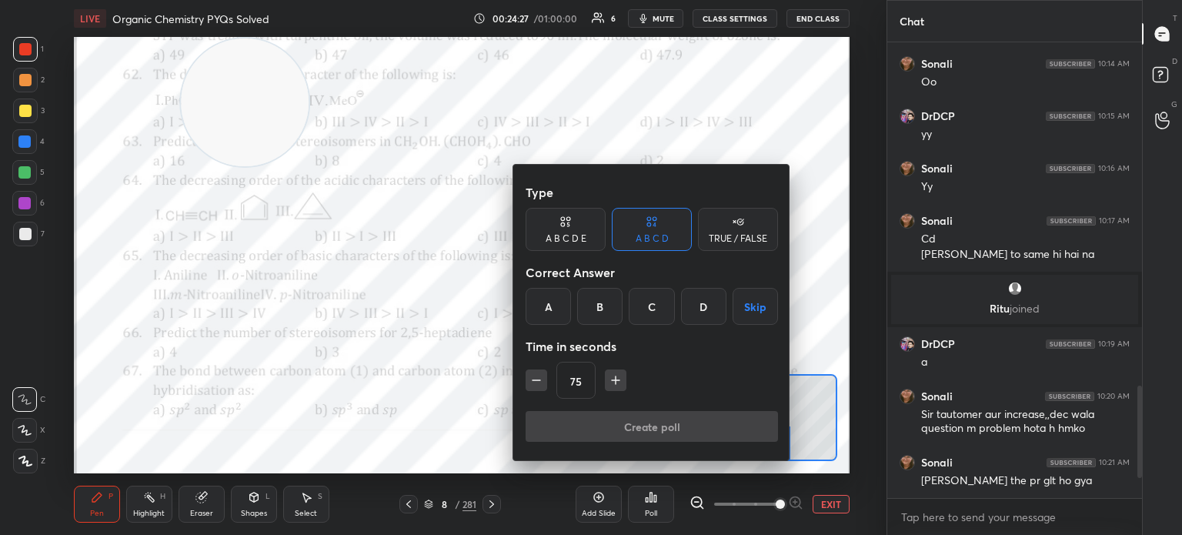
click at [689, 282] on div "Correct Answer" at bounding box center [652, 272] width 252 height 31
click at [696, 309] on div "D" at bounding box center [703, 306] width 45 height 37
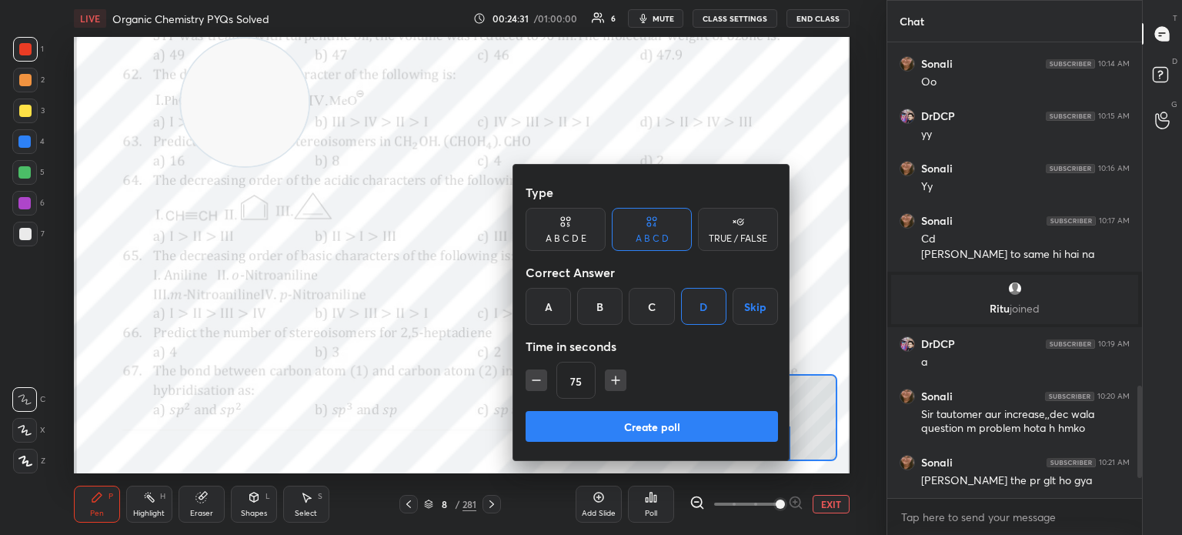
click at [696, 433] on button "Create poll" at bounding box center [652, 426] width 252 height 31
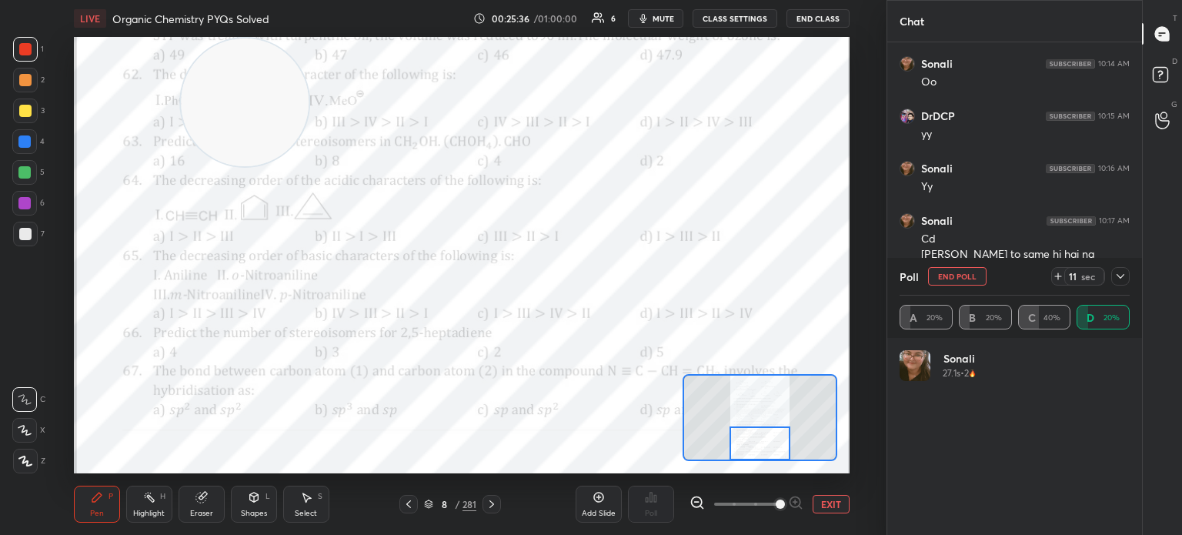
scroll to position [1531, 0]
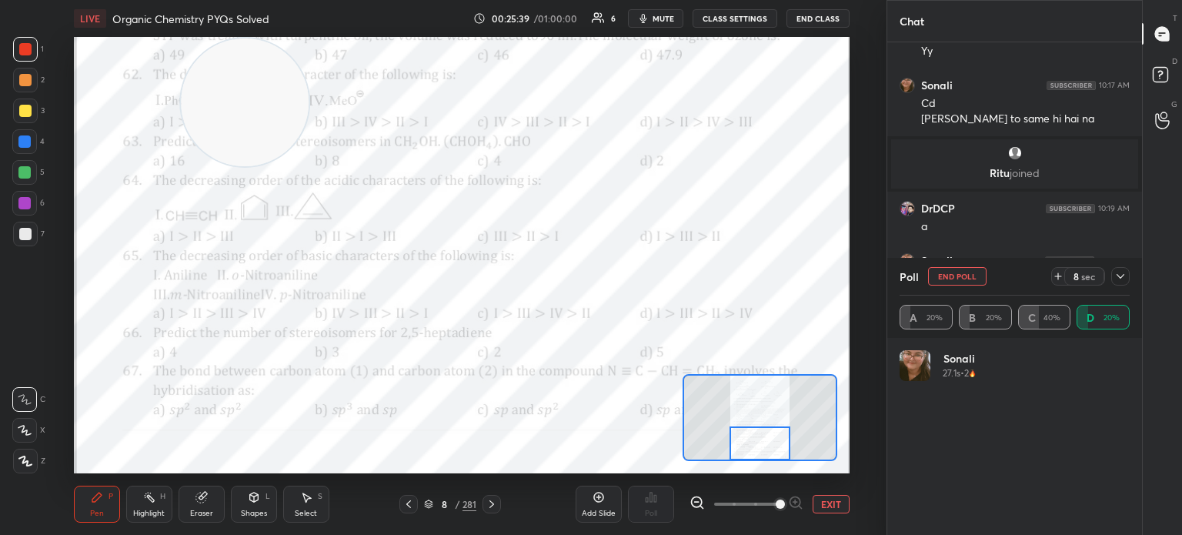
click at [1117, 282] on icon at bounding box center [1120, 276] width 12 height 12
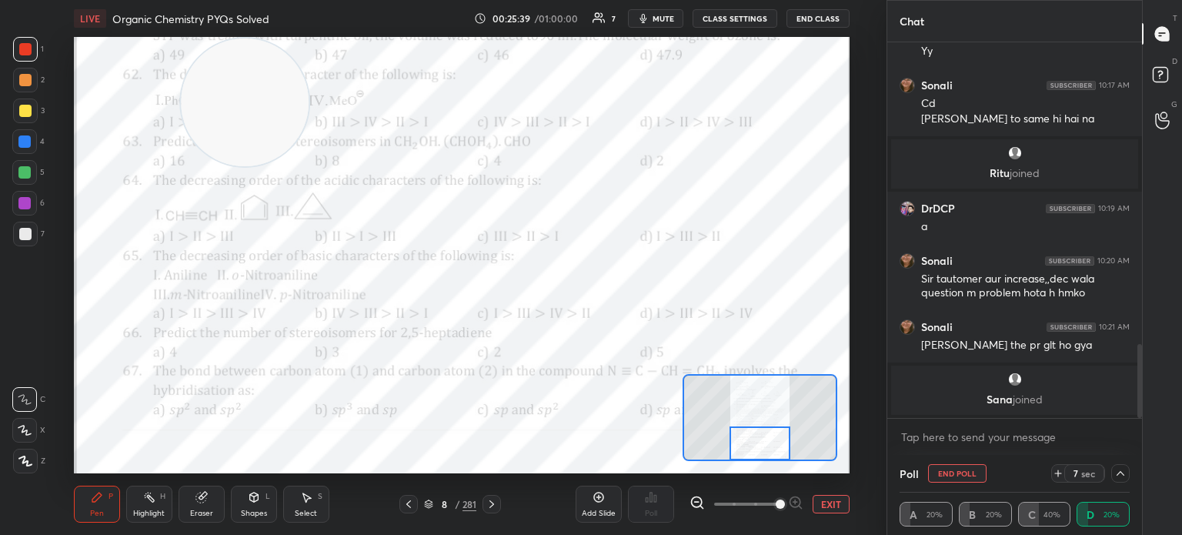
scroll to position [0, 5]
click at [749, 439] on div at bounding box center [760, 443] width 61 height 34
click at [198, 506] on div "Eraser" at bounding box center [202, 504] width 46 height 37
click at [196, 501] on icon at bounding box center [201, 497] width 12 height 12
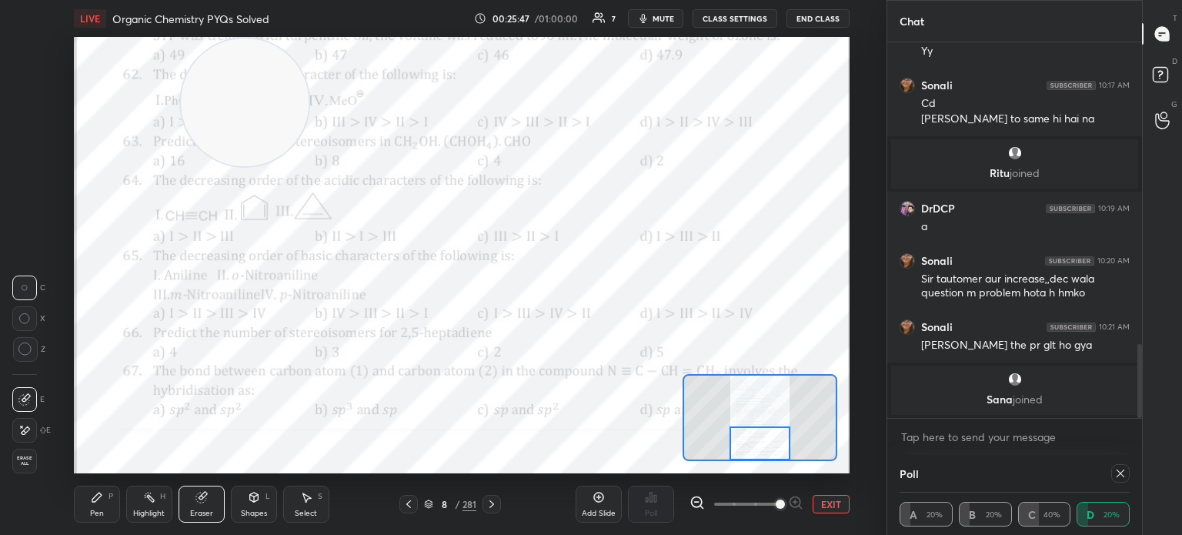
click at [14, 459] on span "Erase all" at bounding box center [24, 461] width 23 height 11
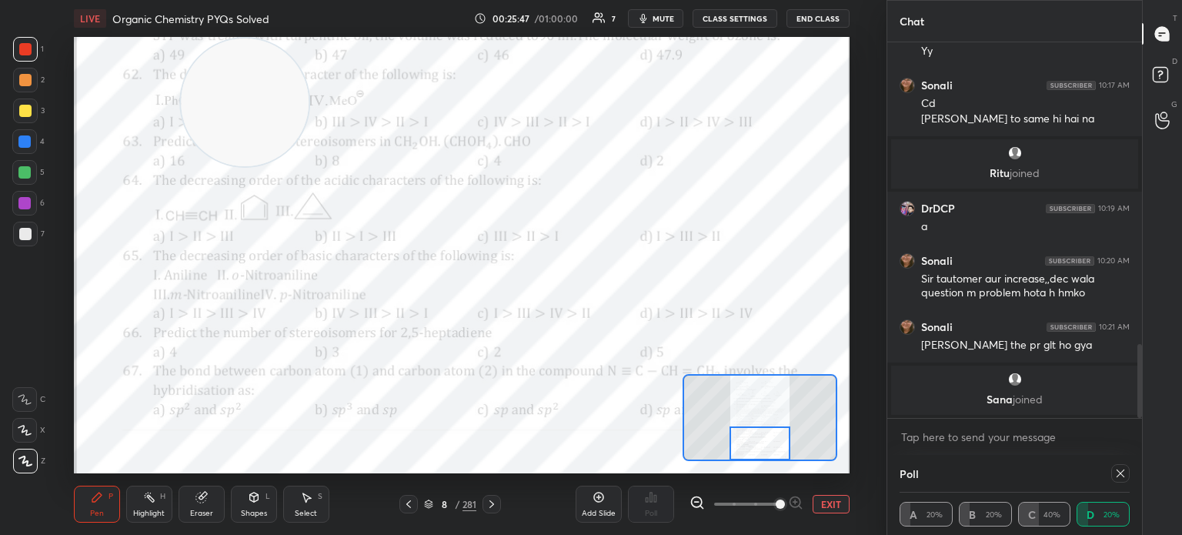
click at [98, 519] on div "Pen P" at bounding box center [97, 504] width 46 height 37
click at [18, 55] on div at bounding box center [25, 49] width 25 height 25
click at [20, 52] on div at bounding box center [25, 49] width 12 height 12
click at [28, 427] on icon at bounding box center [25, 430] width 14 height 11
click at [29, 429] on icon at bounding box center [25, 430] width 14 height 11
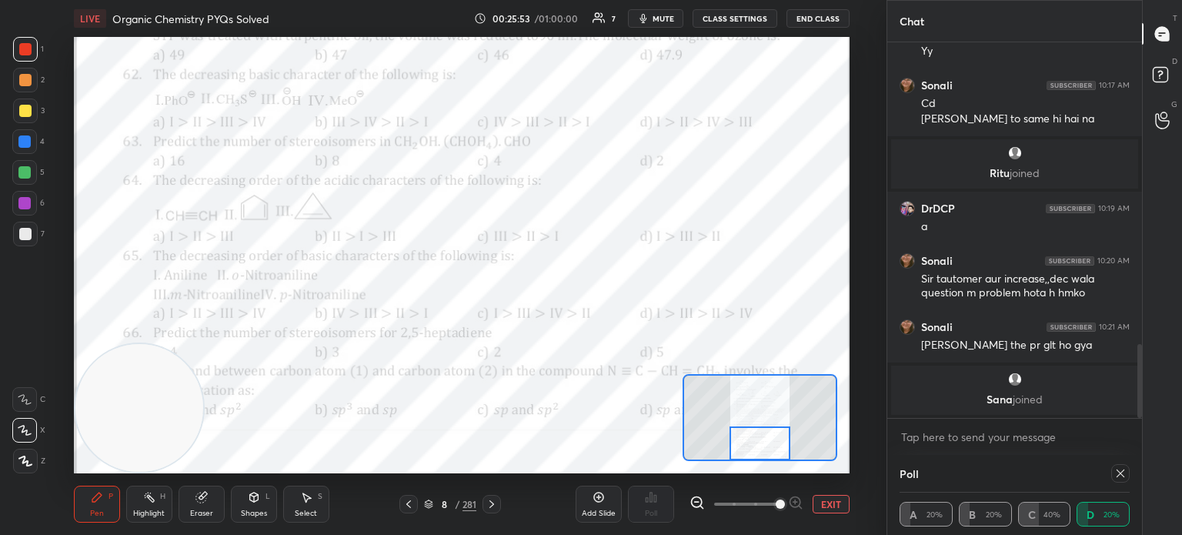
click at [195, 505] on div "Eraser" at bounding box center [202, 504] width 46 height 37
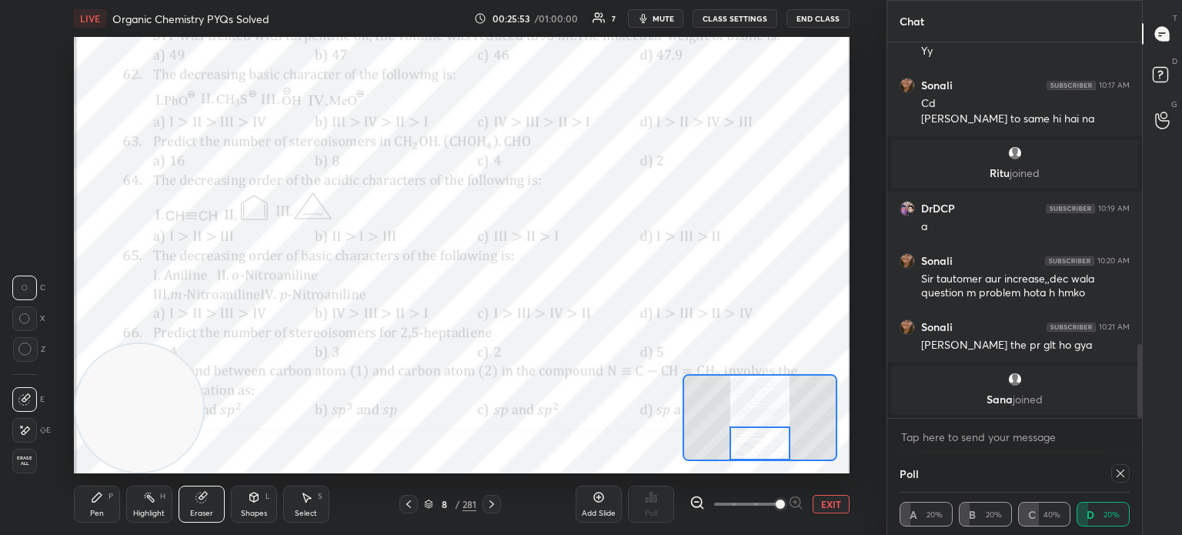
click at [196, 503] on icon at bounding box center [201, 497] width 12 height 12
click at [28, 471] on div "Erase all" at bounding box center [24, 461] width 25 height 25
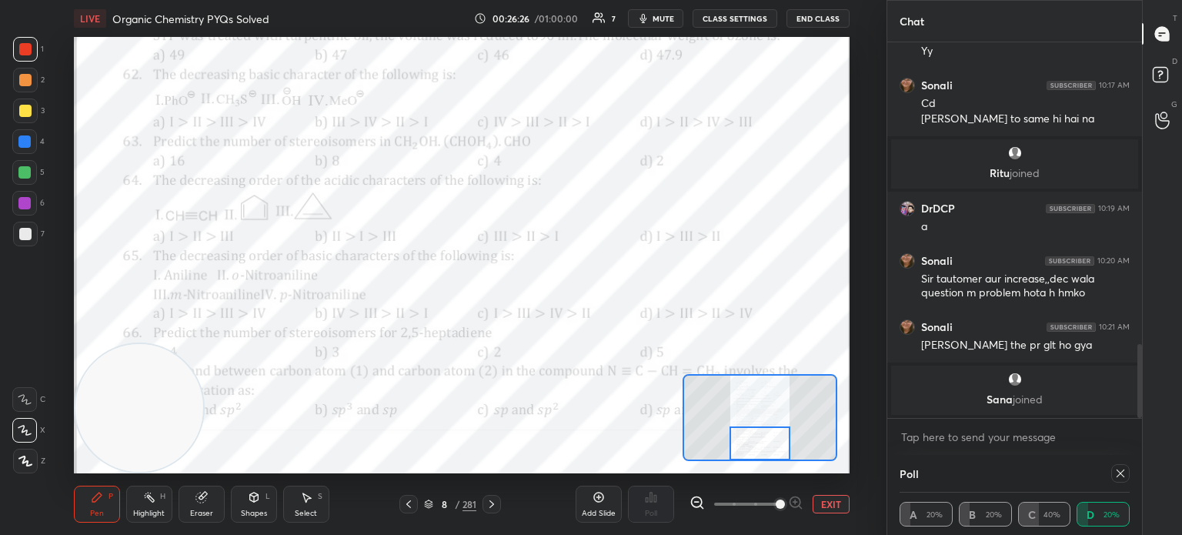
click at [31, 144] on div at bounding box center [24, 141] width 12 height 12
click at [31, 142] on div at bounding box center [24, 141] width 25 height 25
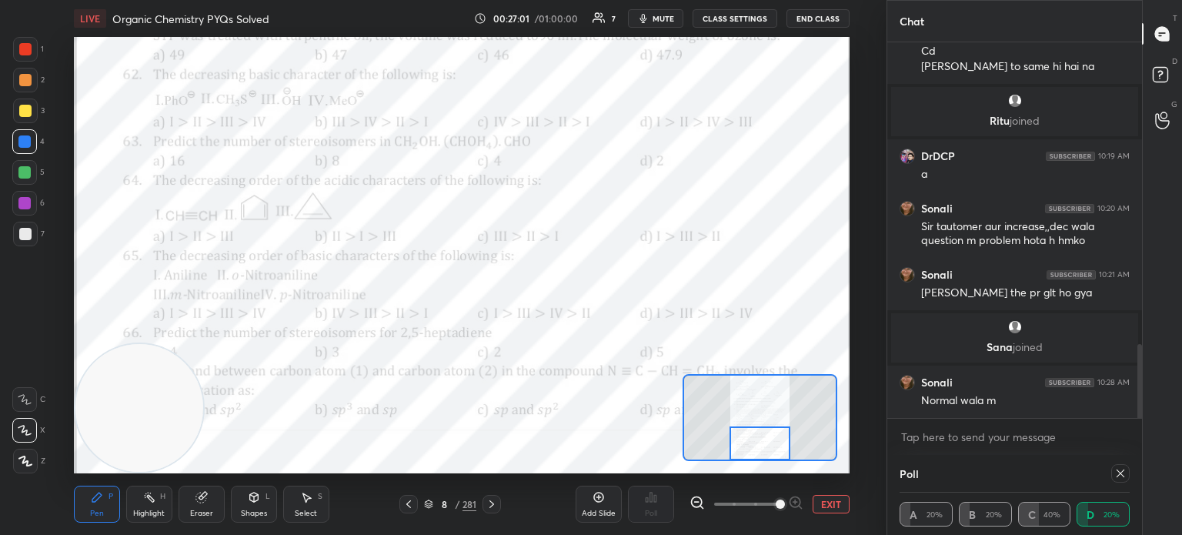
scroll to position [1499, 0]
click at [1117, 471] on icon at bounding box center [1121, 473] width 8 height 8
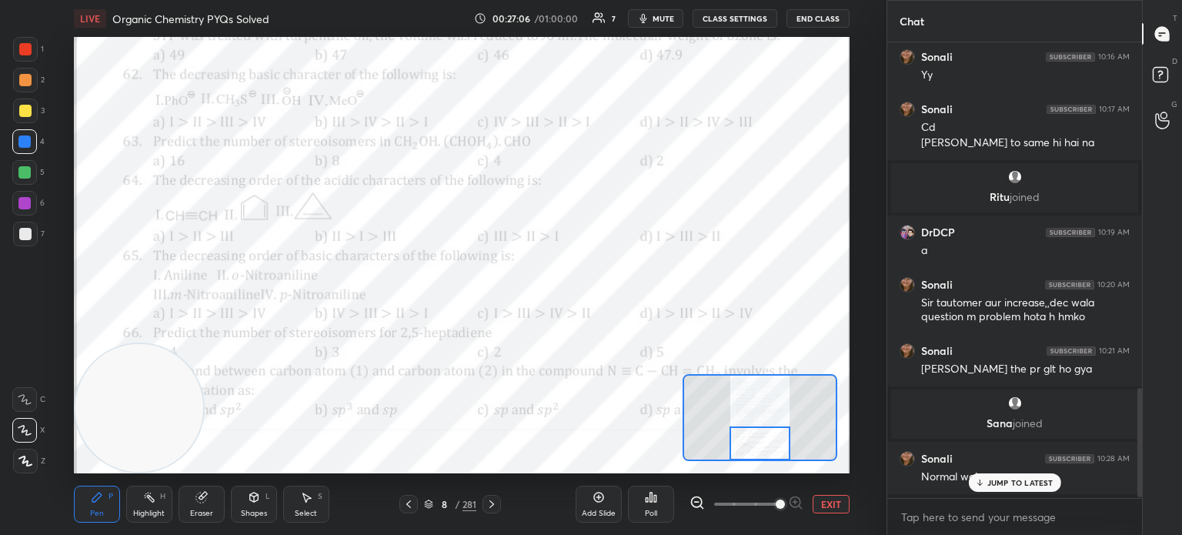
scroll to position [5, 5]
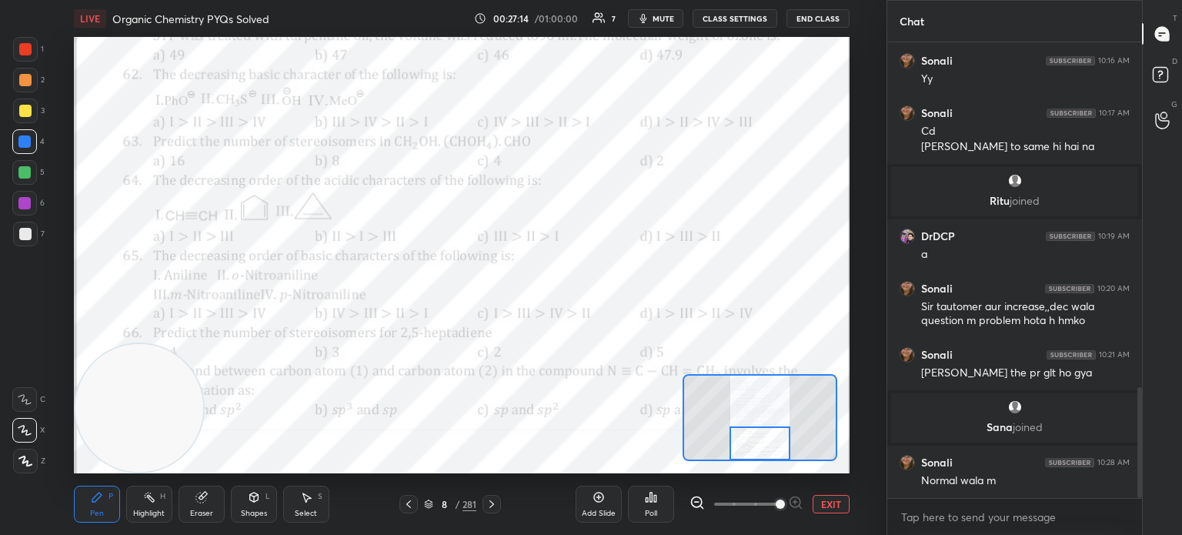
click at [143, 509] on div "Highlight" at bounding box center [149, 513] width 32 height 8
click at [149, 495] on rect at bounding box center [151, 499] width 8 height 8
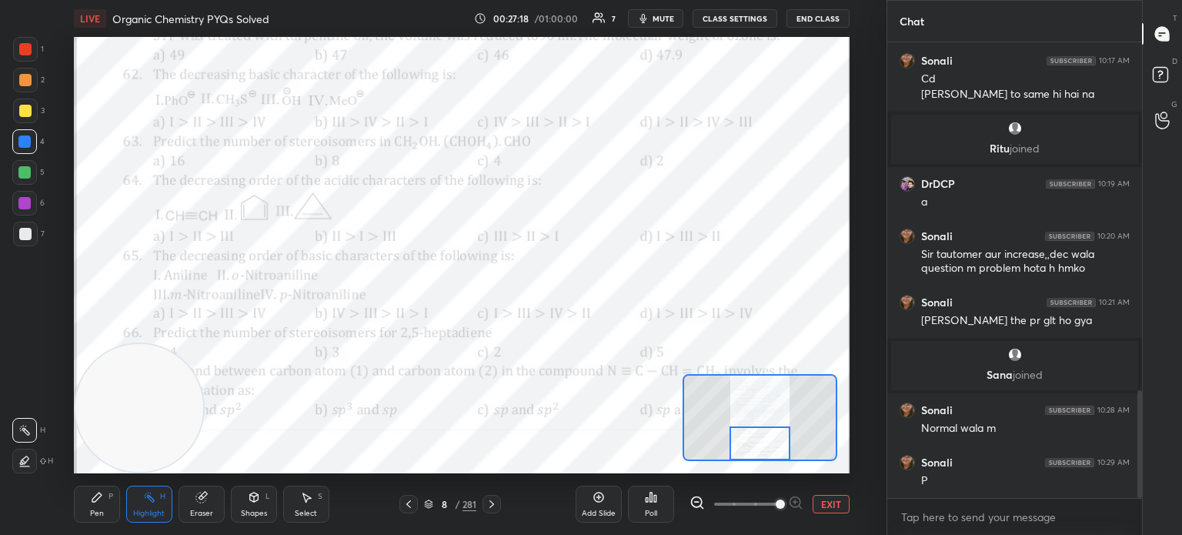
click at [102, 514] on div "Pen" at bounding box center [97, 513] width 14 height 8
click at [145, 510] on div "Highlight" at bounding box center [149, 513] width 32 height 8
click at [24, 429] on rect at bounding box center [26, 432] width 8 height 8
click at [75, 510] on div "Pen P" at bounding box center [97, 504] width 46 height 37
click at [79, 501] on div "Pen P" at bounding box center [97, 504] width 46 height 37
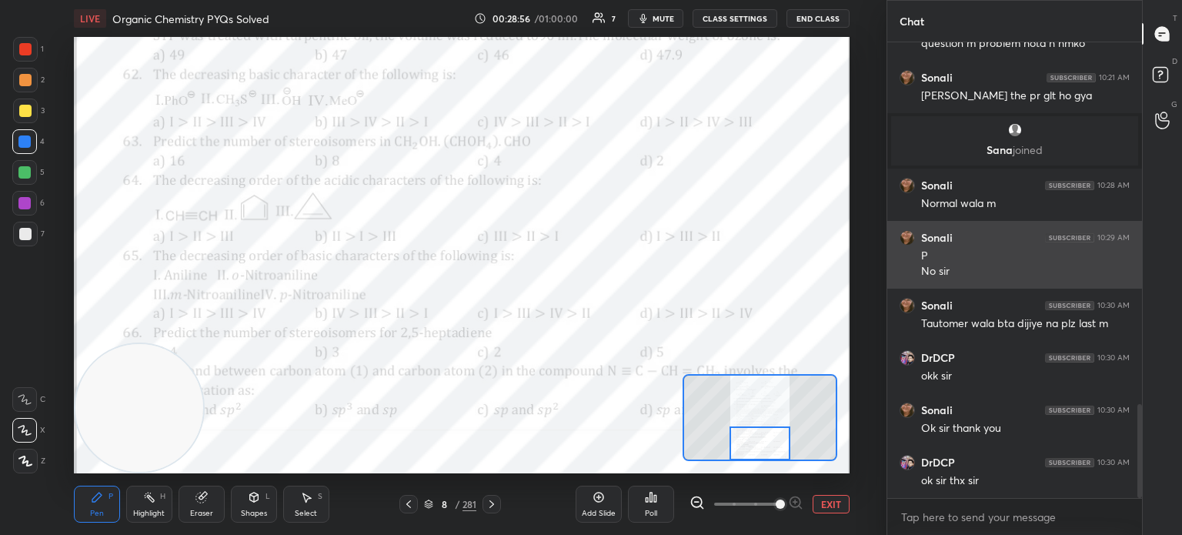
scroll to position [1748, 0]
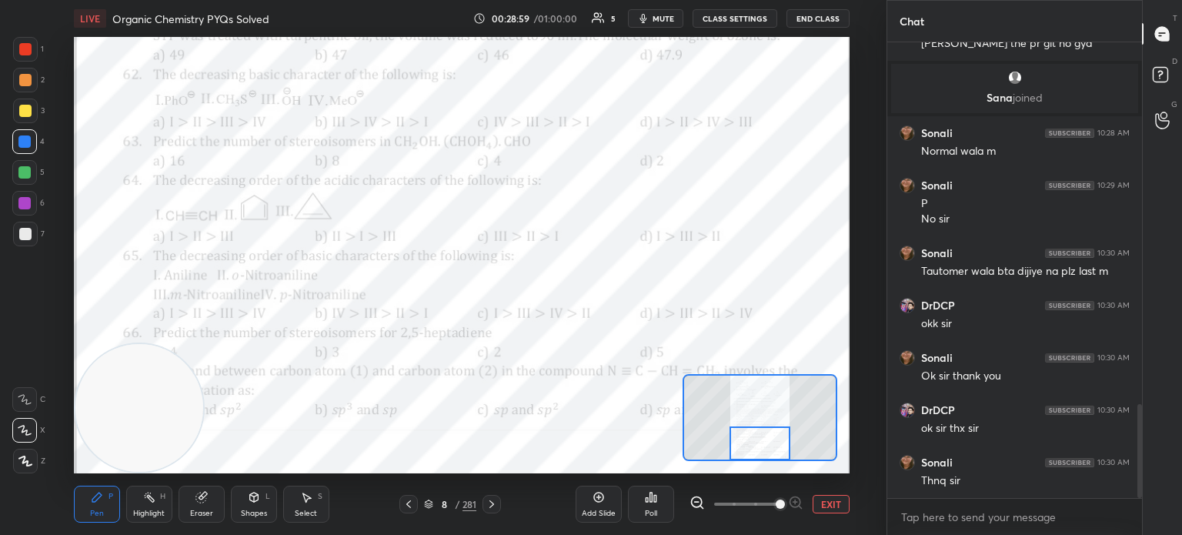
click at [810, 18] on button "End Class" at bounding box center [817, 18] width 63 height 18
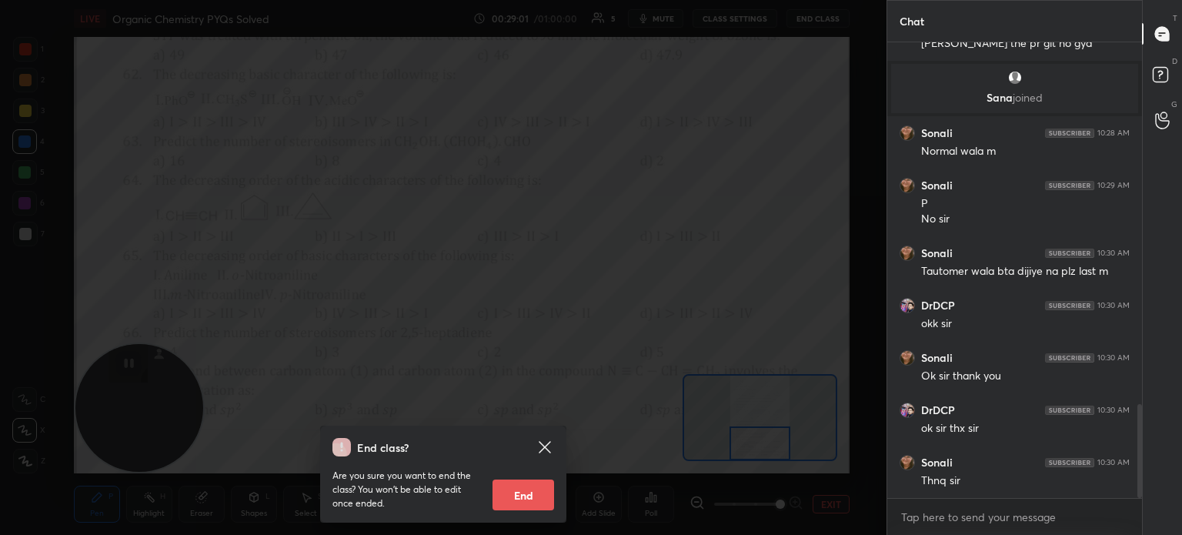
click at [543, 495] on button "End" at bounding box center [523, 494] width 62 height 31
type textarea "x"
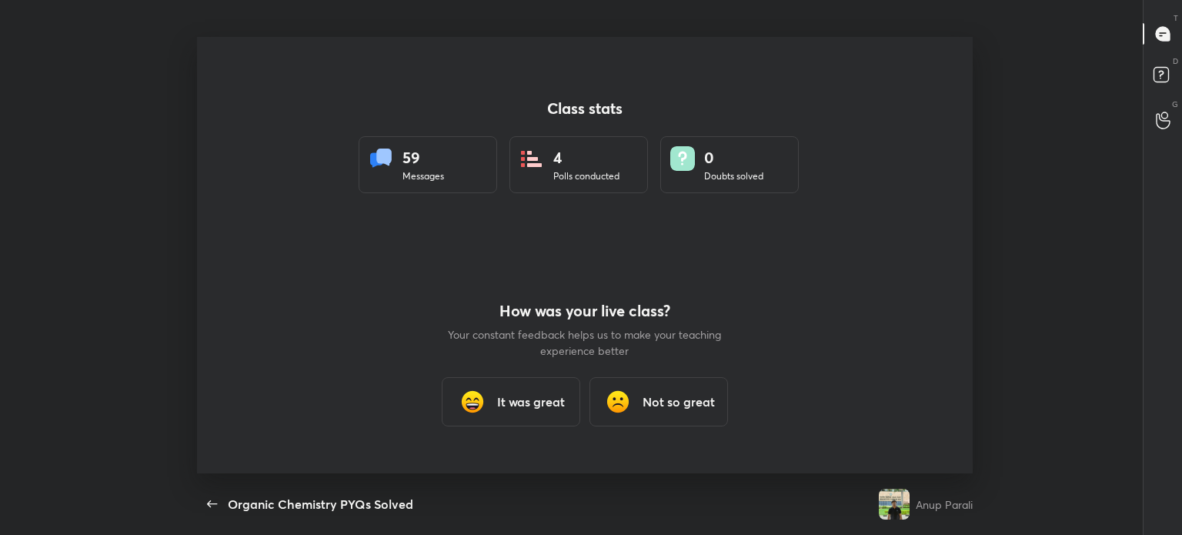
scroll to position [0, 0]
